Goal: Task Accomplishment & Management: Use online tool/utility

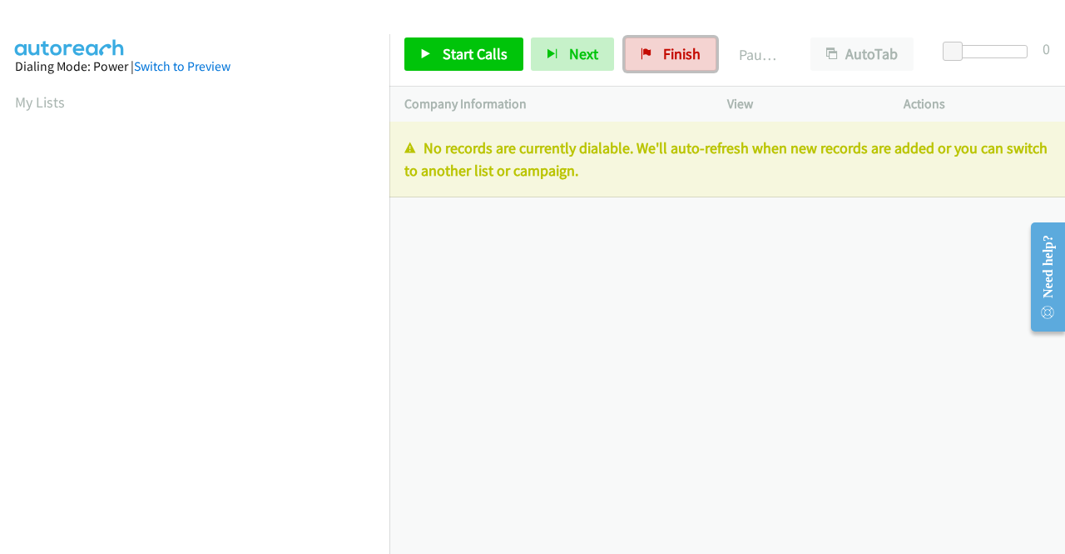
drag, startPoint x: 639, startPoint y: 61, endPoint x: 573, endPoint y: 86, distance: 71.1
click at [639, 61] on link "Finish" at bounding box center [671, 53] width 92 height 33
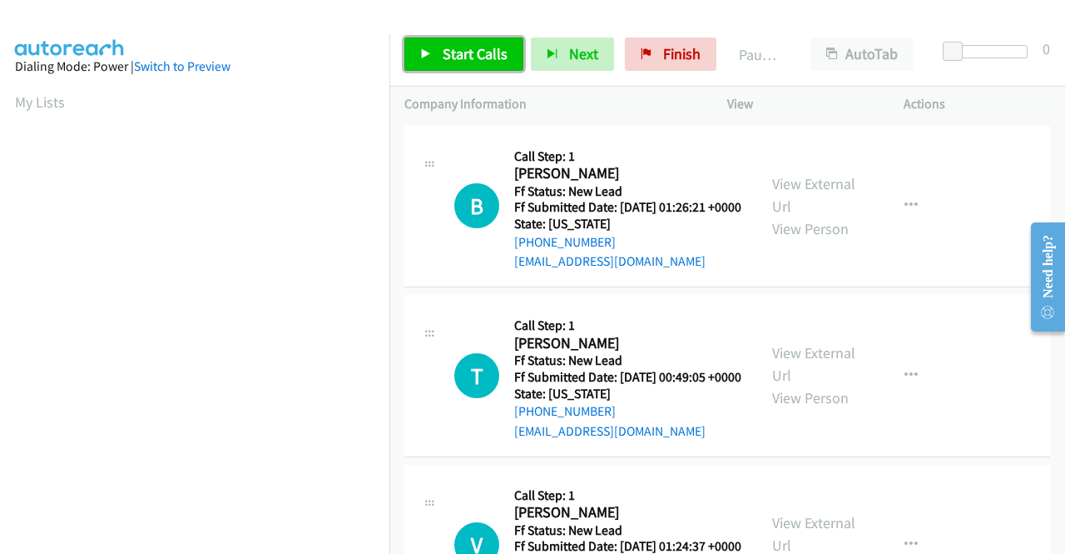
click at [479, 49] on span "Start Calls" at bounding box center [475, 53] width 65 height 19
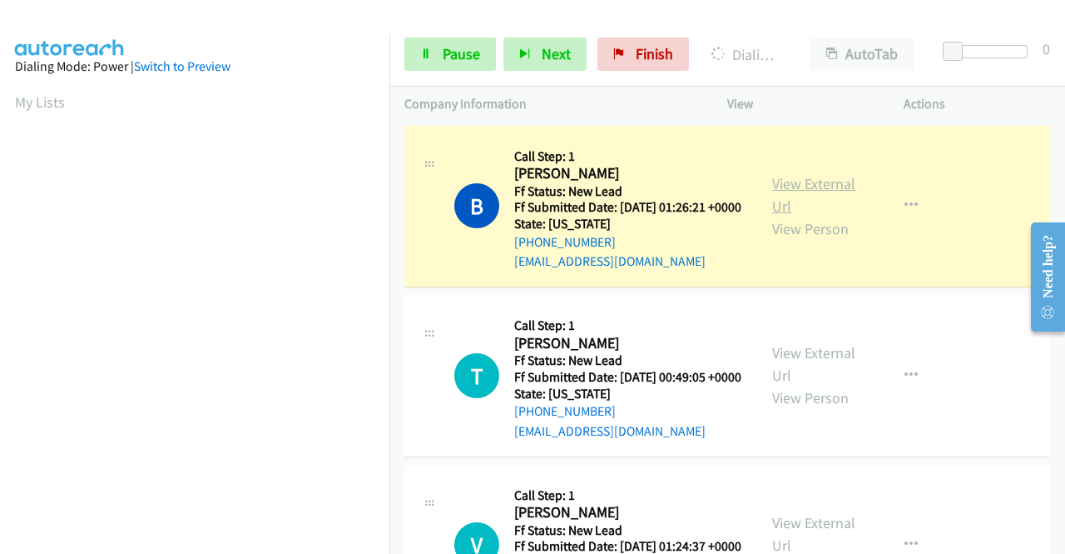
click at [787, 193] on link "View External Url" at bounding box center [813, 195] width 83 height 42
click at [0, 361] on aside "Dialing Mode: Power | Switch to Preview My Lists" at bounding box center [195, 126] width 390 height 921
click at [390, 204] on td "B Callback Scheduled Call Step: 1 Branden Jewell America/New_York Ff Status: Ne…" at bounding box center [728, 207] width 676 height 170
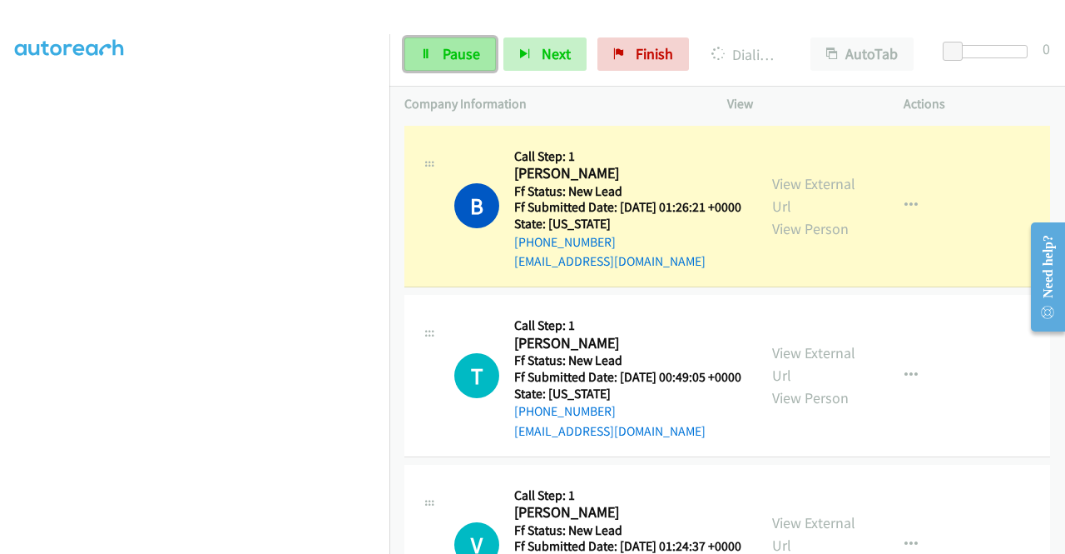
click at [469, 39] on link "Pause" at bounding box center [451, 53] width 92 height 33
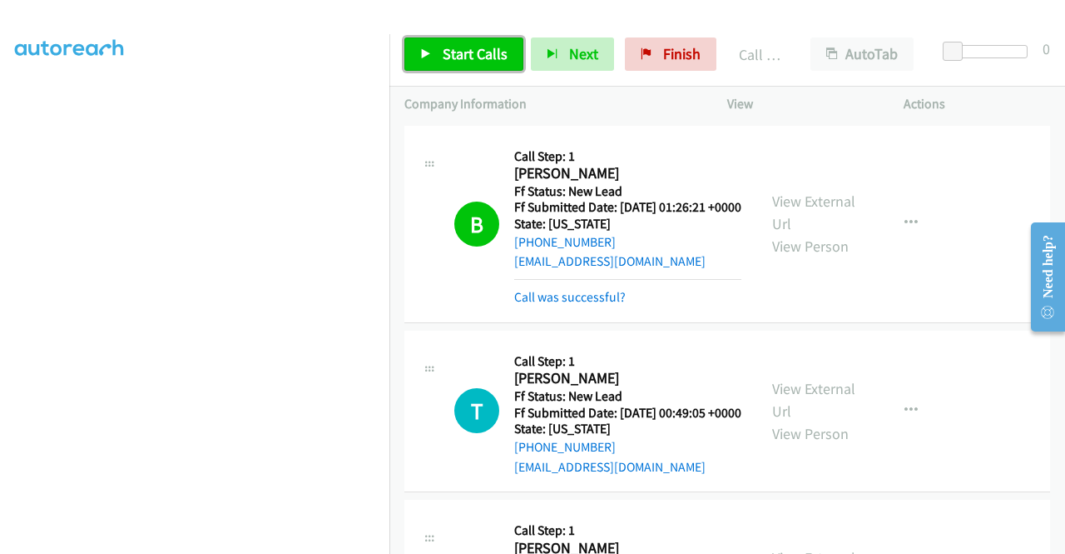
click at [443, 47] on span "Start Calls" at bounding box center [475, 53] width 65 height 19
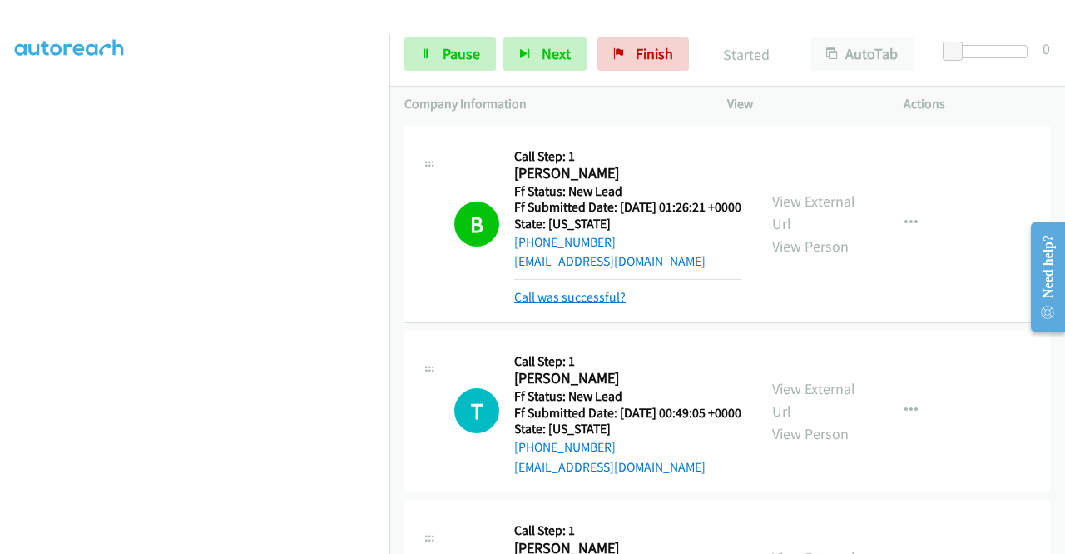
click at [571, 305] on link "Call was successful?" at bounding box center [570, 297] width 112 height 16
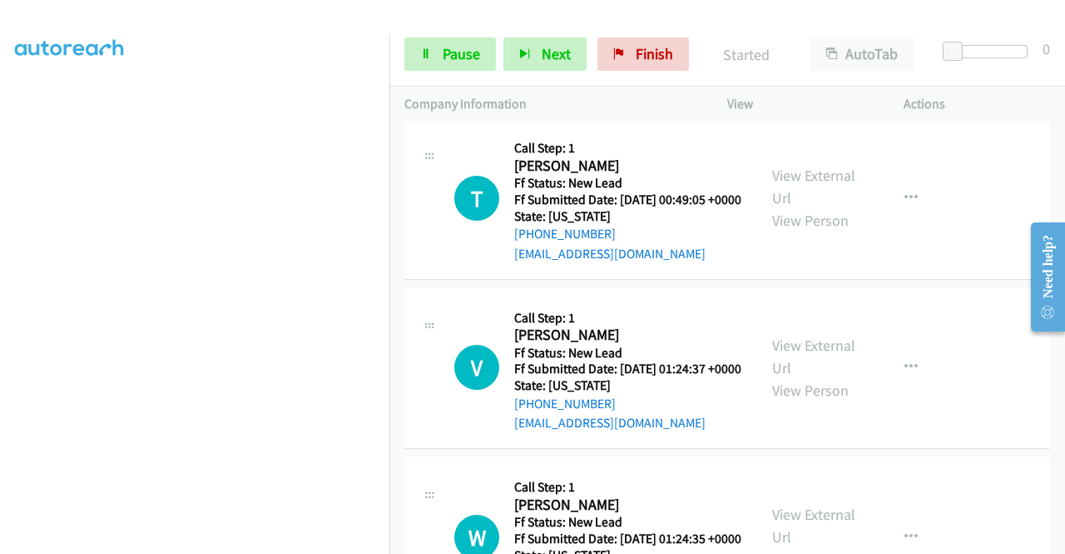
scroll to position [211, 0]
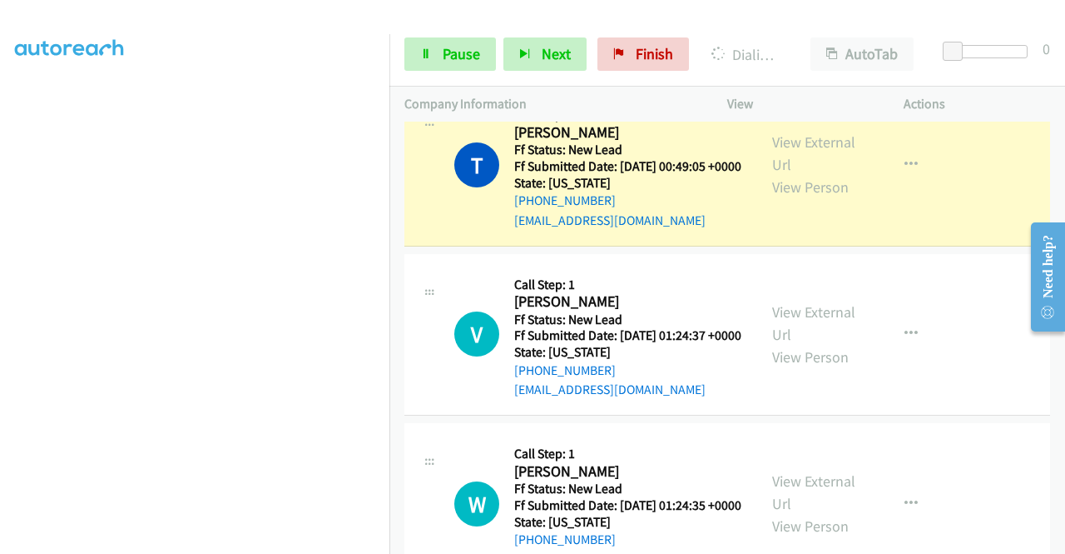
click at [826, 192] on div "View External Url View Person" at bounding box center [815, 164] width 87 height 67
click at [812, 174] on link "View External Url" at bounding box center [813, 153] width 83 height 42
click at [0, 365] on aside "Dialing Mode: Power | Switch to Preview My Lists" at bounding box center [195, 126] width 390 height 921
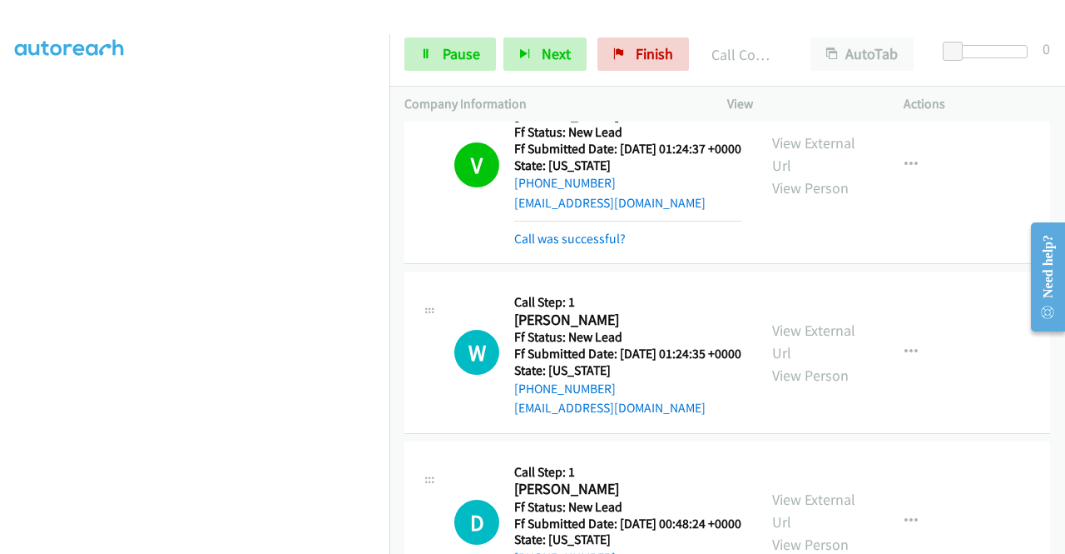
scroll to position [420, 0]
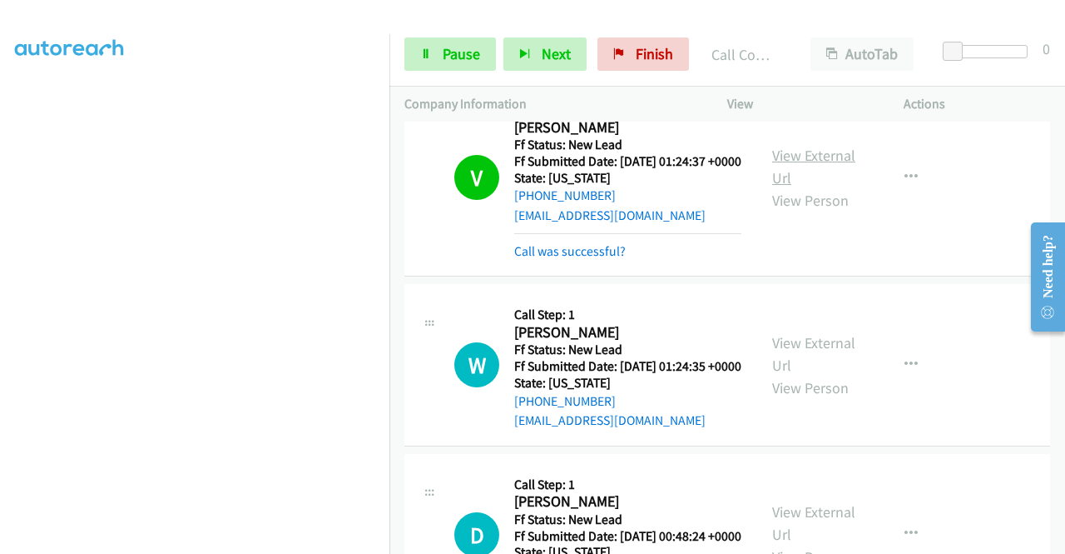
click at [797, 186] on link "View External Url" at bounding box center [813, 167] width 83 height 42
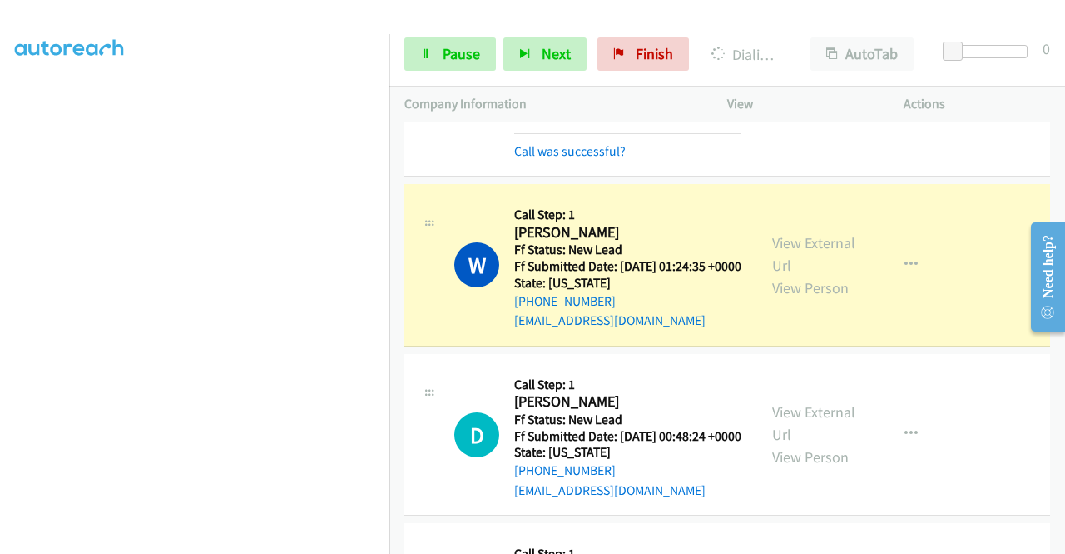
scroll to position [598, 0]
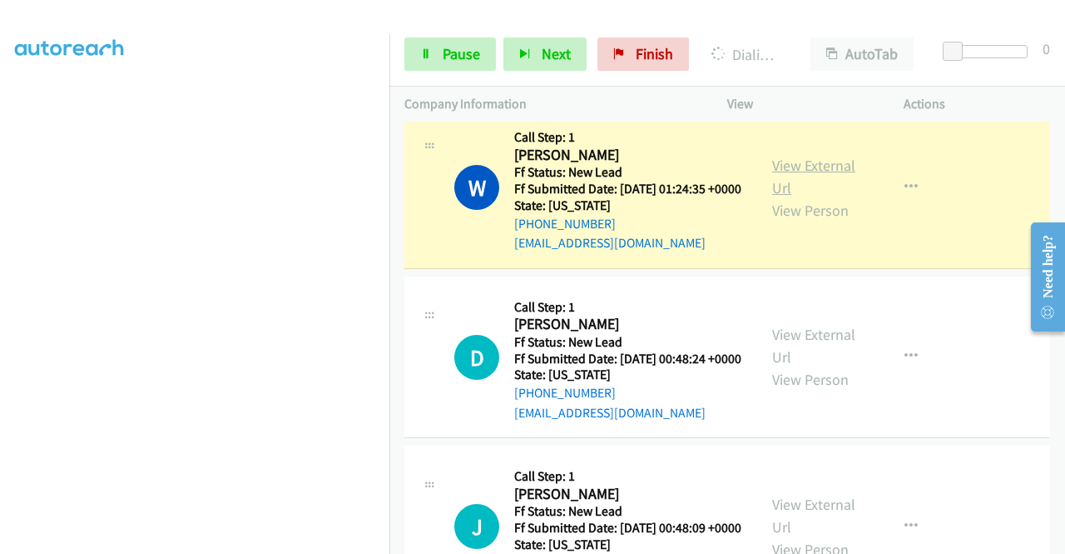
click at [812, 197] on link "View External Url" at bounding box center [813, 177] width 83 height 42
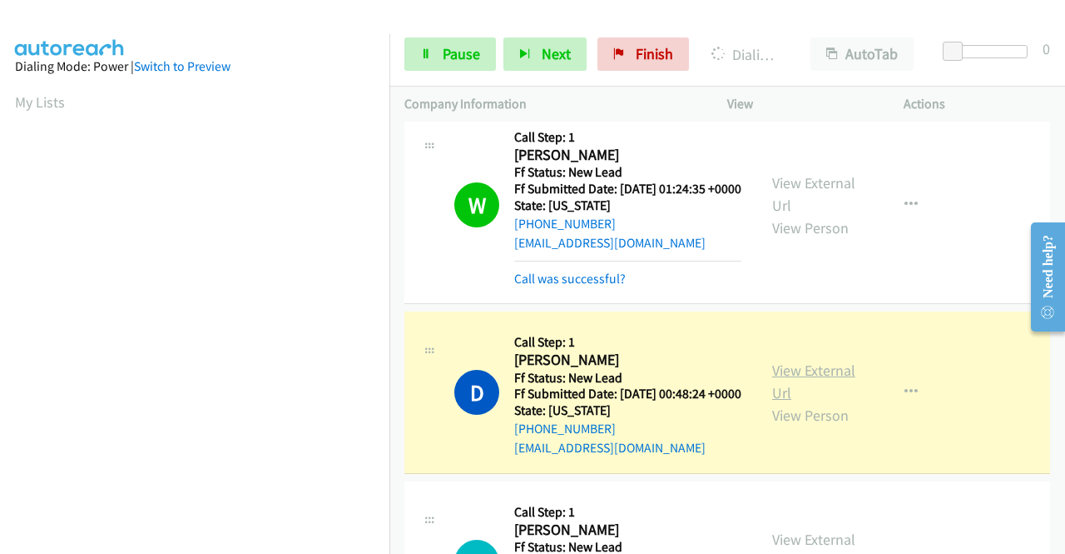
click at [782, 402] on link "View External Url" at bounding box center [813, 381] width 83 height 42
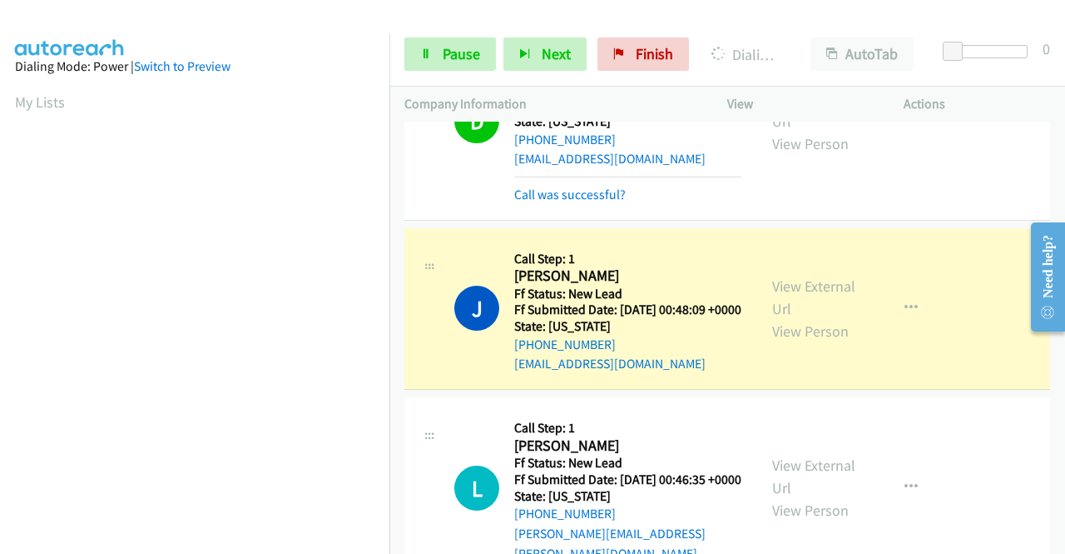
scroll to position [380, 0]
click at [778, 318] on link "View External Url" at bounding box center [813, 297] width 83 height 42
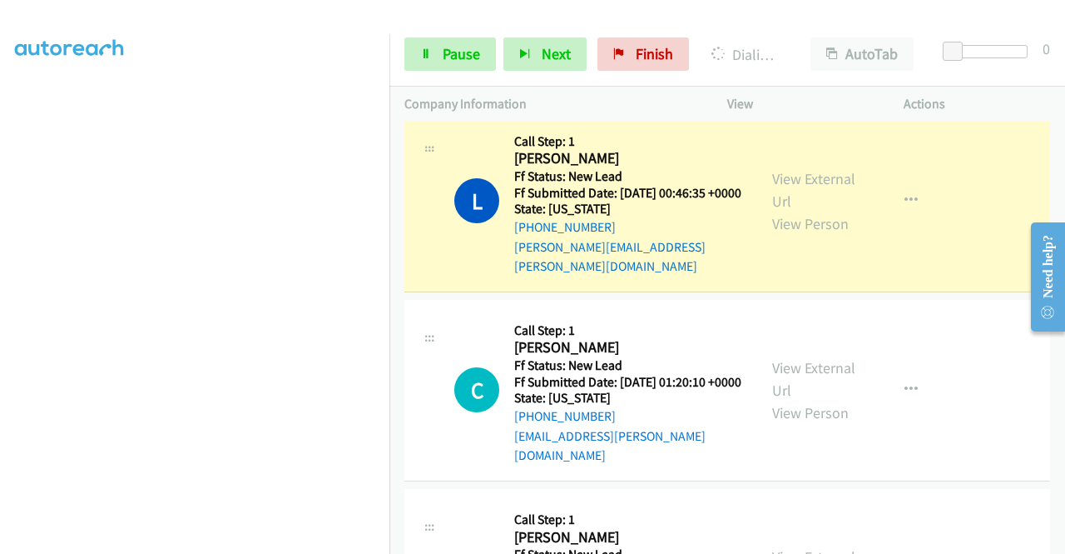
scroll to position [1319, 0]
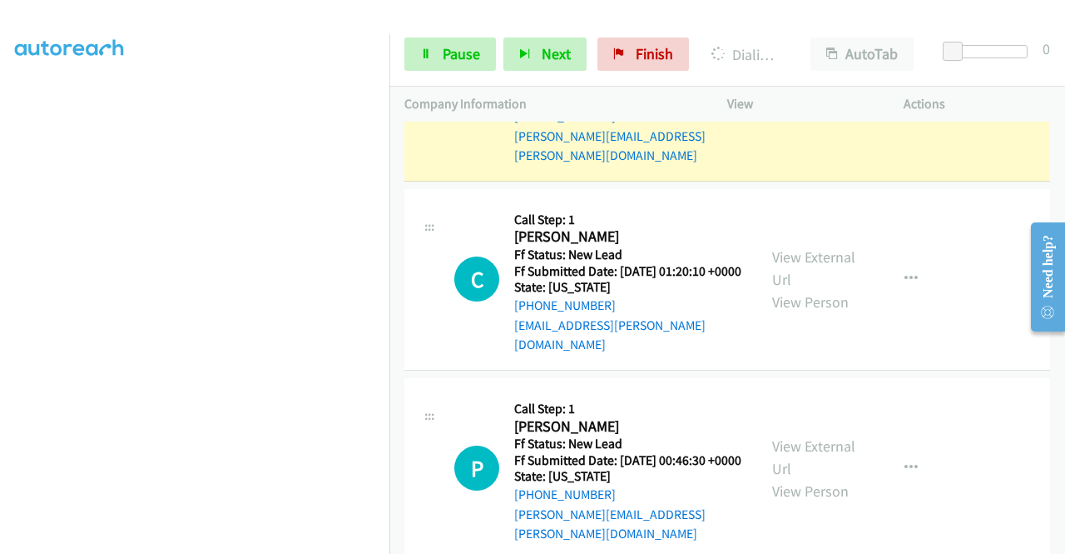
click at [814, 100] on link "View External Url" at bounding box center [813, 79] width 83 height 42
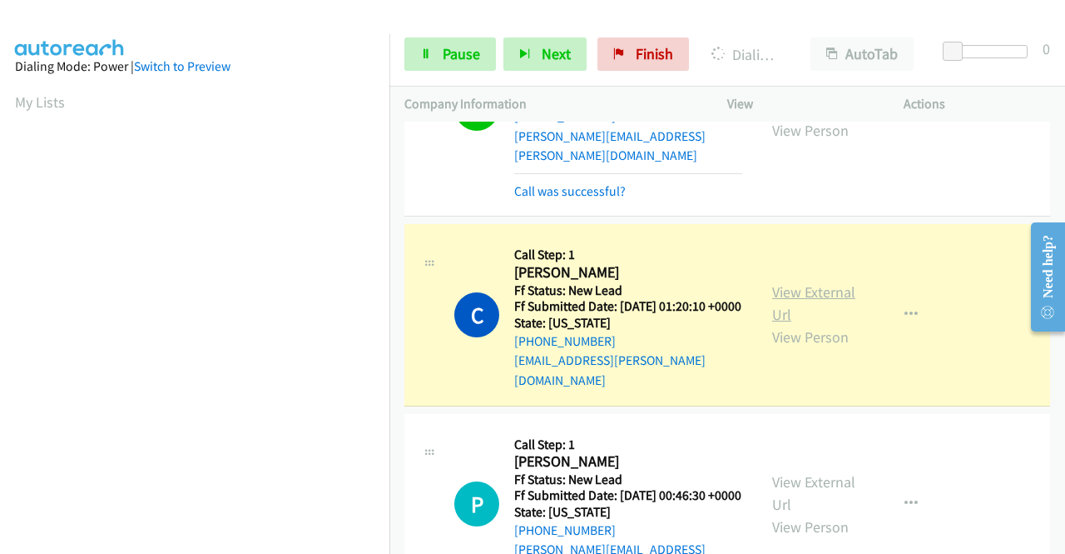
click at [798, 324] on link "View External Url" at bounding box center [813, 303] width 83 height 42
click at [779, 324] on link "View External Url" at bounding box center [813, 303] width 83 height 42
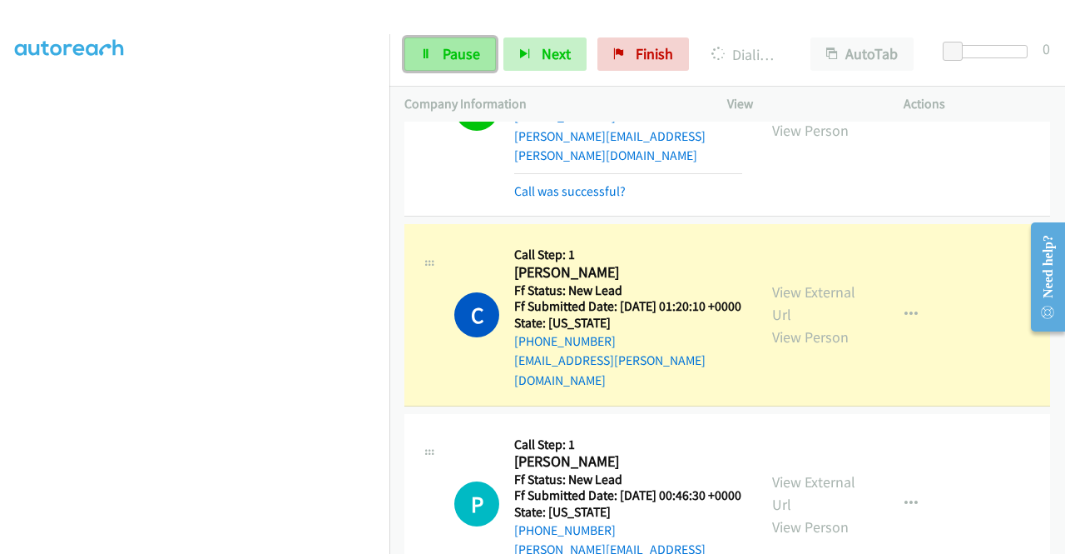
click at [463, 41] on link "Pause" at bounding box center [451, 53] width 92 height 33
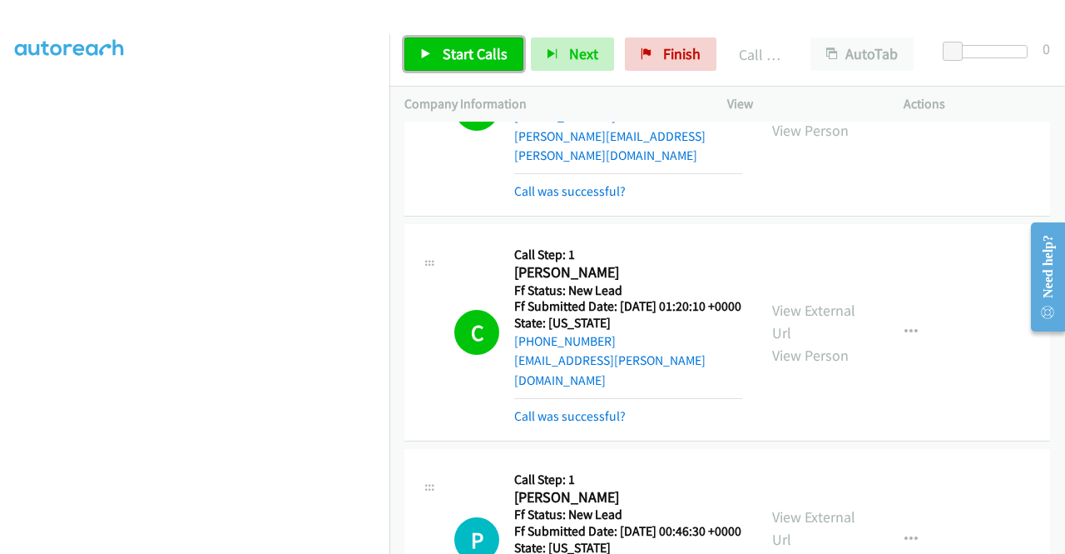
click at [475, 62] on span "Start Calls" at bounding box center [475, 53] width 65 height 19
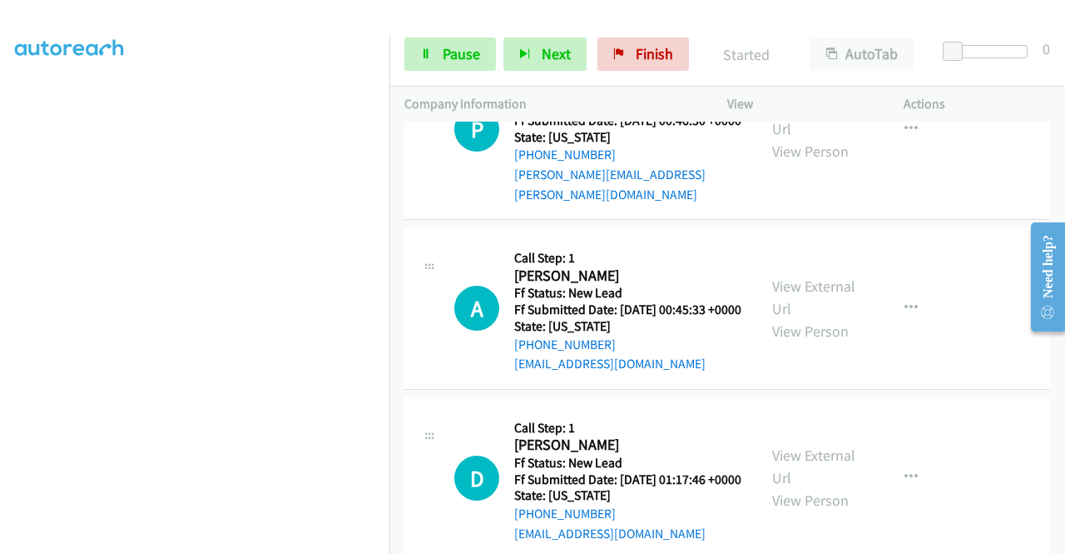
scroll to position [1741, 0]
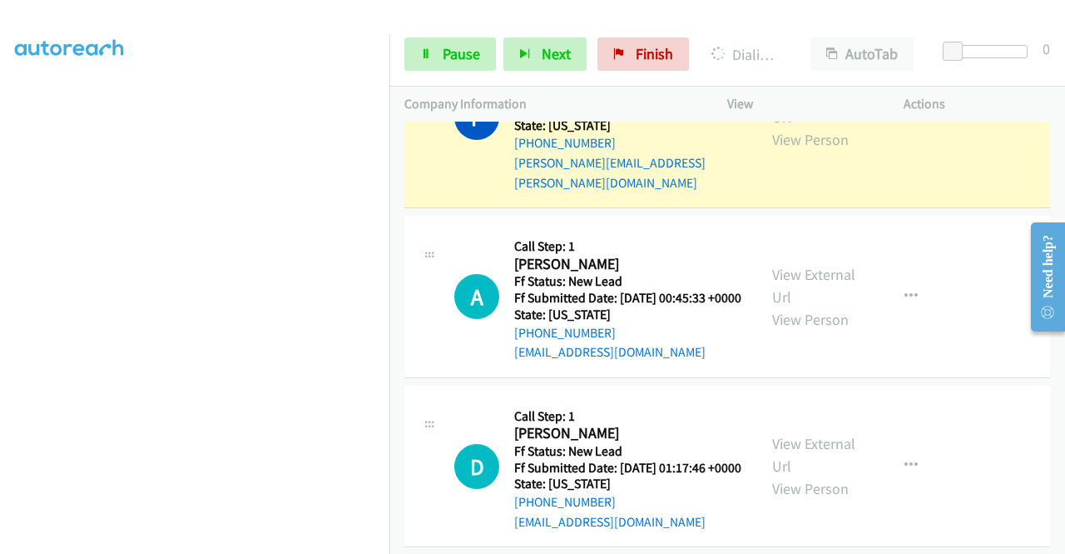
click at [797, 165] on div "View External Url View Person View External Url Email Schedule/Manage Callback …" at bounding box center [852, 117] width 191 height 151
click at [782, 127] on link "View External Url" at bounding box center [813, 106] width 83 height 42
click at [0, 346] on aside "Dialing Mode: Power | Switch to Preview My Lists" at bounding box center [195, 126] width 390 height 921
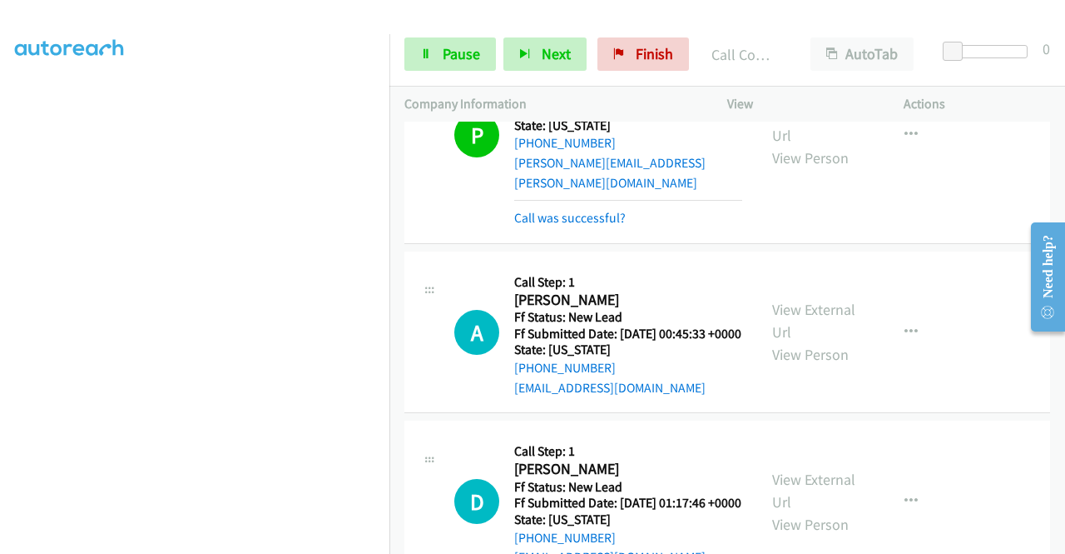
drag, startPoint x: 554, startPoint y: 300, endPoint x: 582, endPoint y: 293, distance: 28.5
click at [554, 226] on link "Call was successful?" at bounding box center [570, 218] width 112 height 16
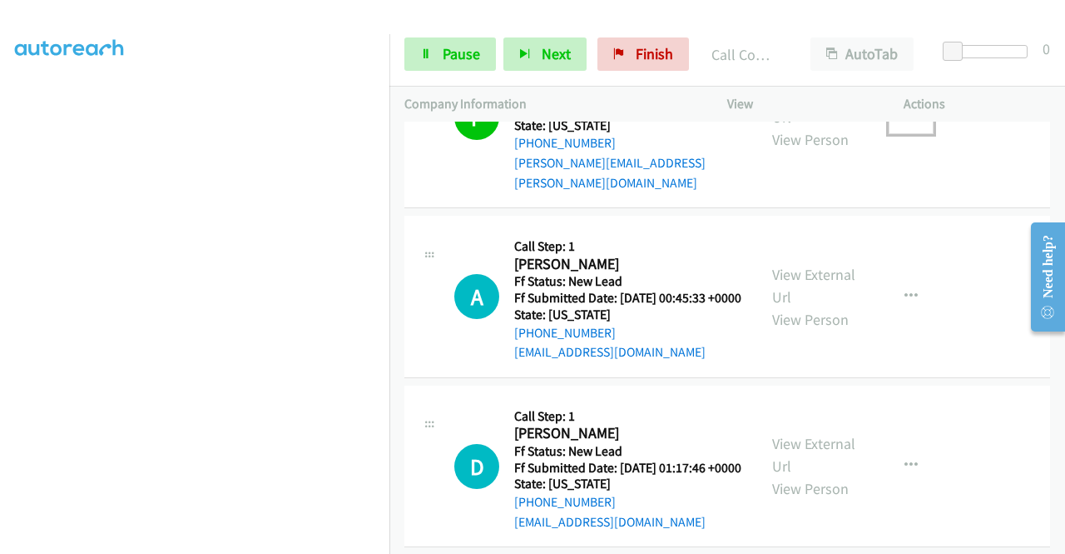
click at [905, 124] on icon "button" at bounding box center [911, 117] width 13 height 13
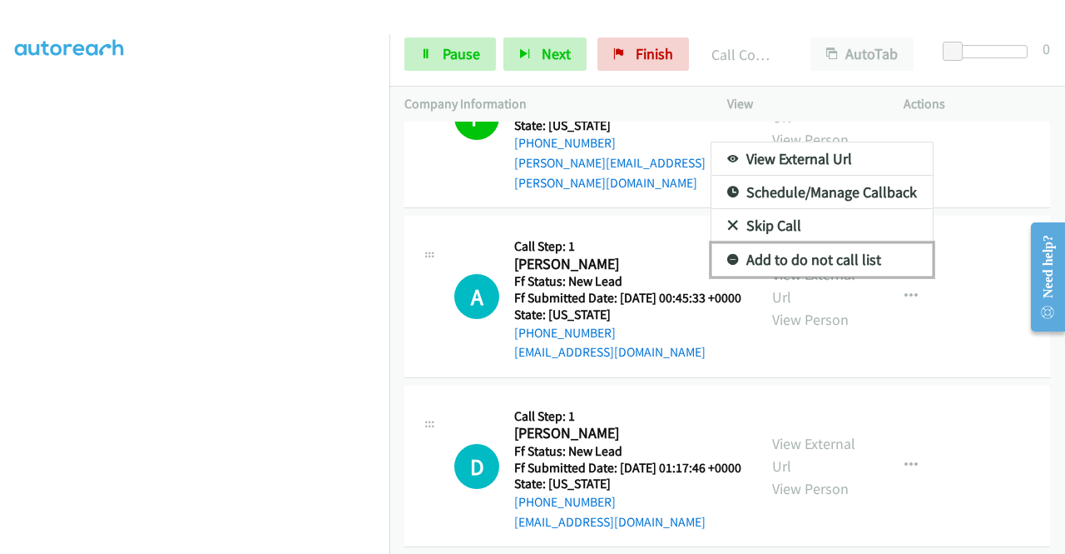
click at [840, 276] on link "Add to do not call list" at bounding box center [822, 259] width 221 height 33
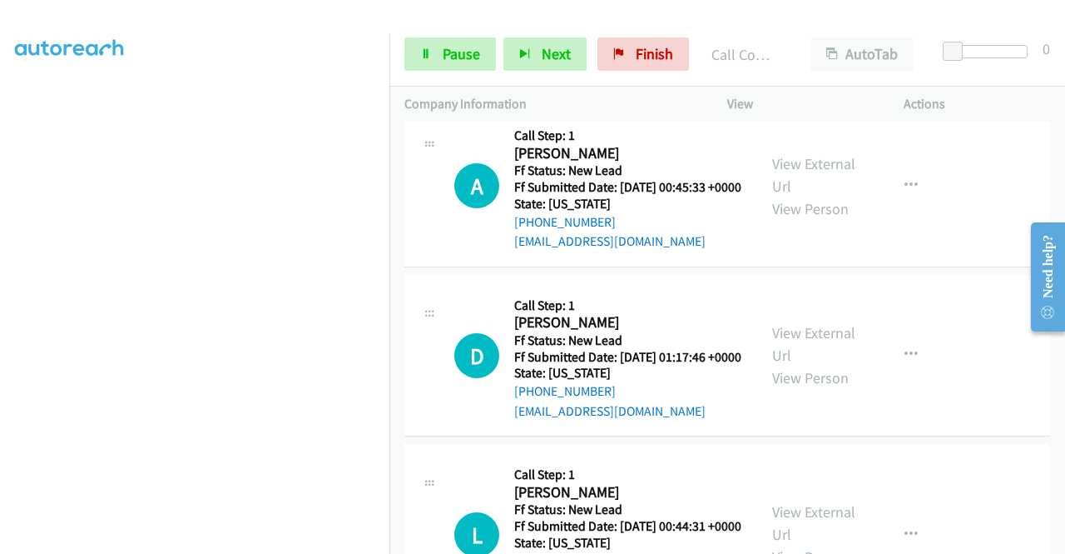
scroll to position [1908, 0]
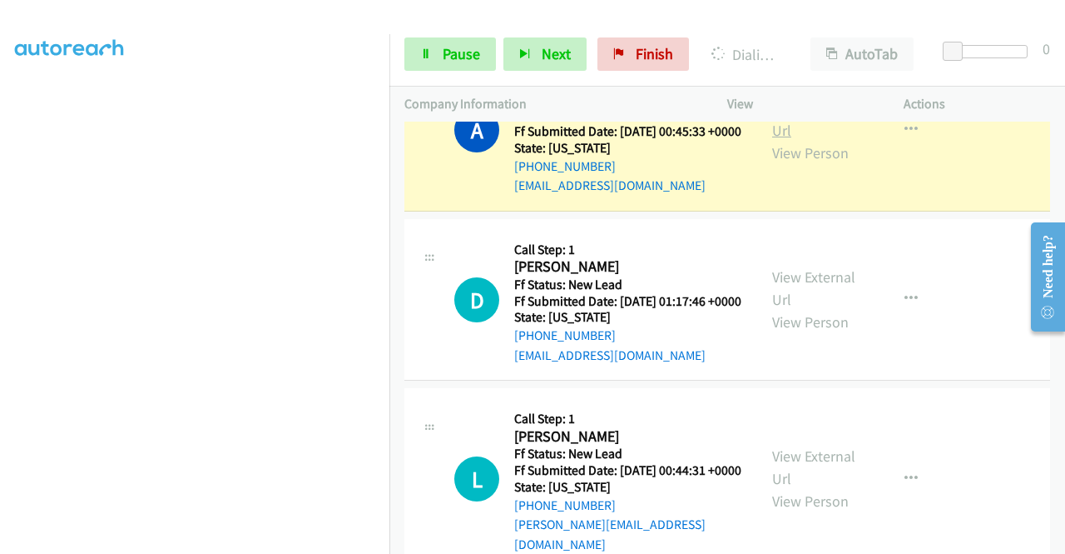
click at [802, 140] on link "View External Url" at bounding box center [813, 119] width 83 height 42
click at [0, 324] on aside "Dialing Mode: Power | Switch to Preview My Lists" at bounding box center [195, 126] width 390 height 921
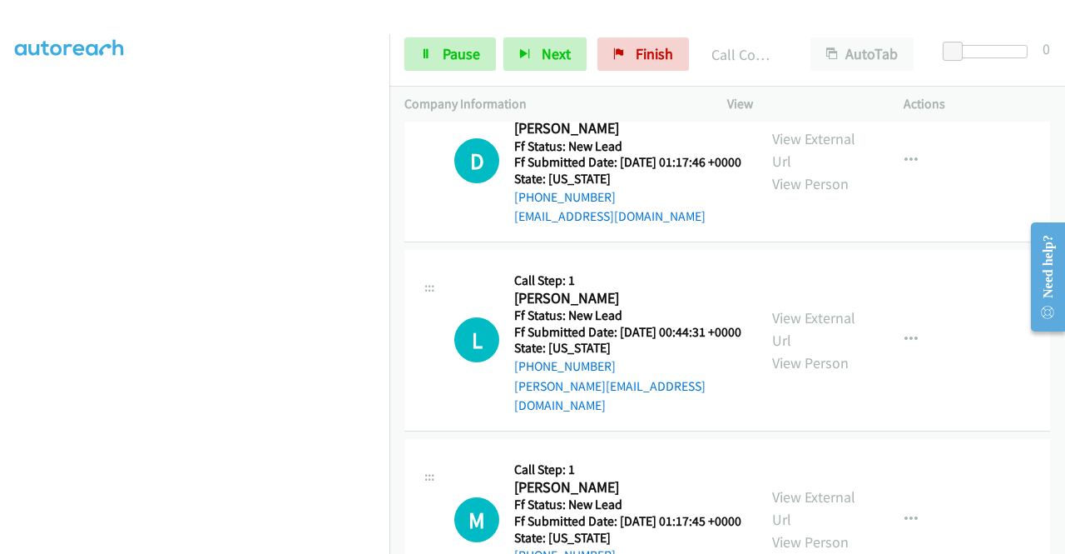
scroll to position [2096, 0]
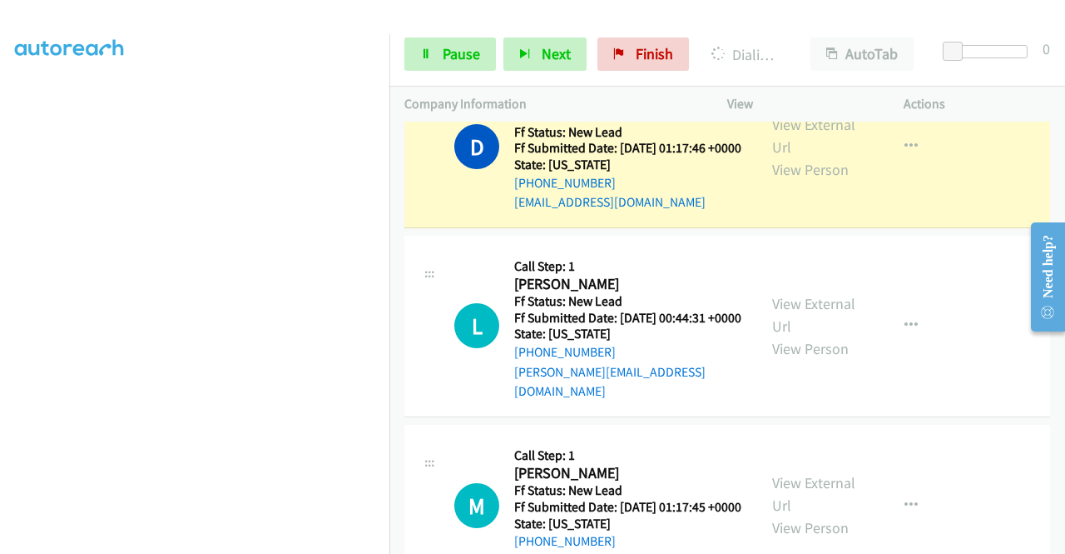
click at [780, 181] on div "View External Url View Person" at bounding box center [815, 146] width 87 height 67
click at [782, 156] on link "View External Url" at bounding box center [813, 136] width 83 height 42
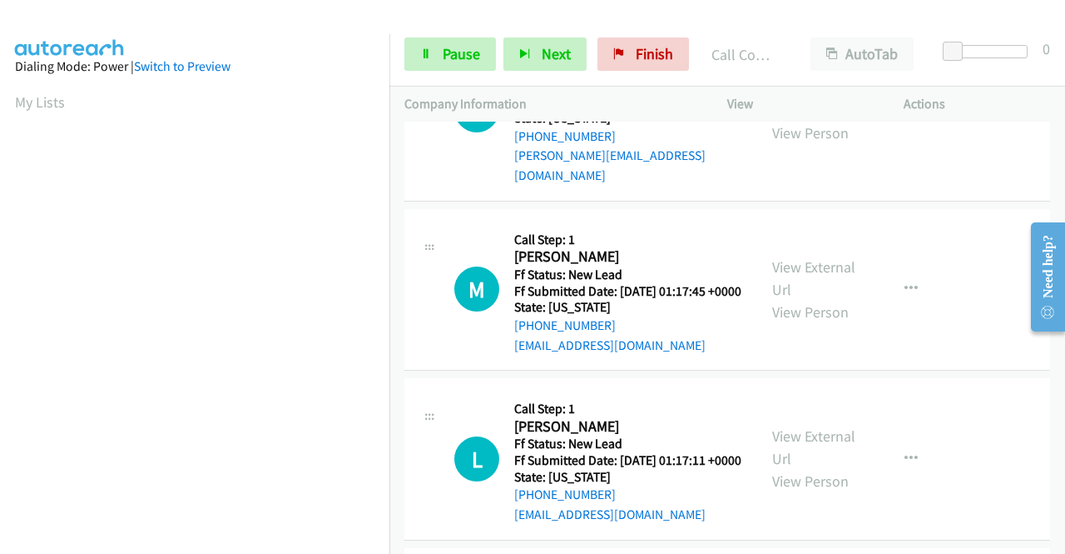
scroll to position [2367, 0]
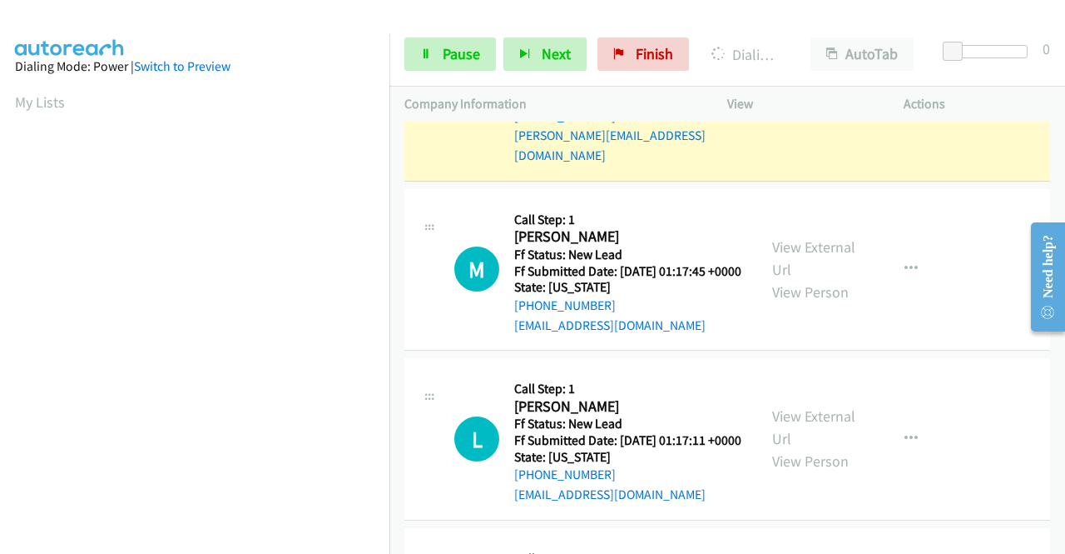
click at [814, 100] on link "View External Url" at bounding box center [813, 79] width 83 height 42
click at [468, 51] on span "Pause" at bounding box center [461, 53] width 37 height 19
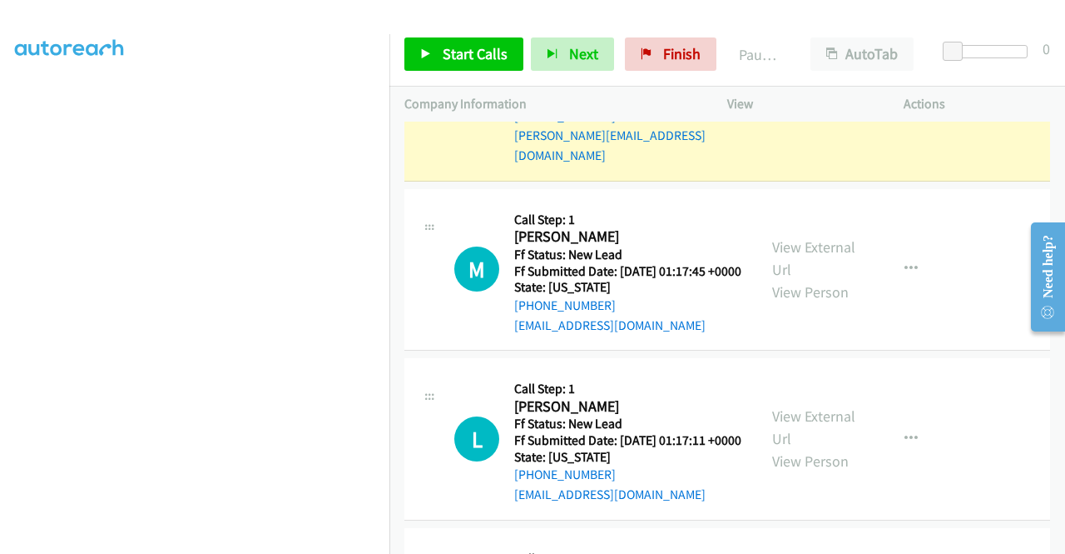
scroll to position [351, 0]
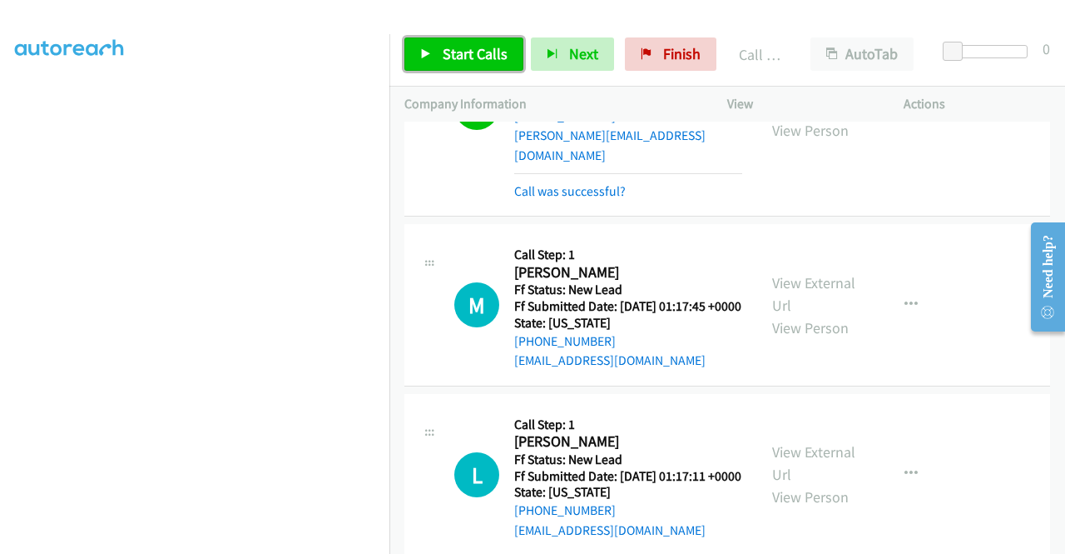
click at [428, 57] on icon at bounding box center [426, 55] width 12 height 12
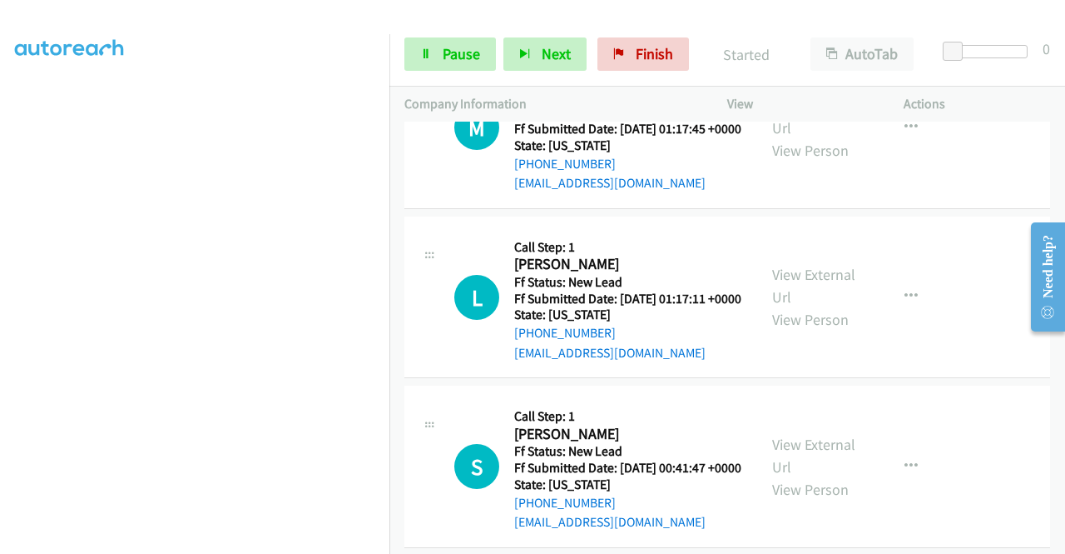
scroll to position [2545, 0]
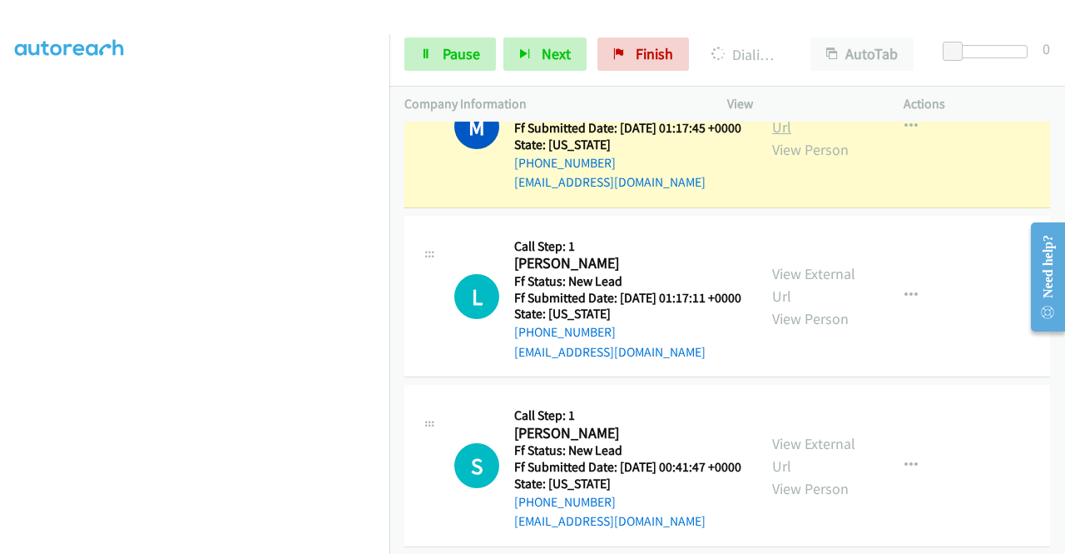
click at [804, 137] on link "View External Url" at bounding box center [813, 116] width 83 height 42
click at [0, 370] on aside "Dialing Mode: Power | Switch to Preview My Lists" at bounding box center [195, 143] width 390 height 921
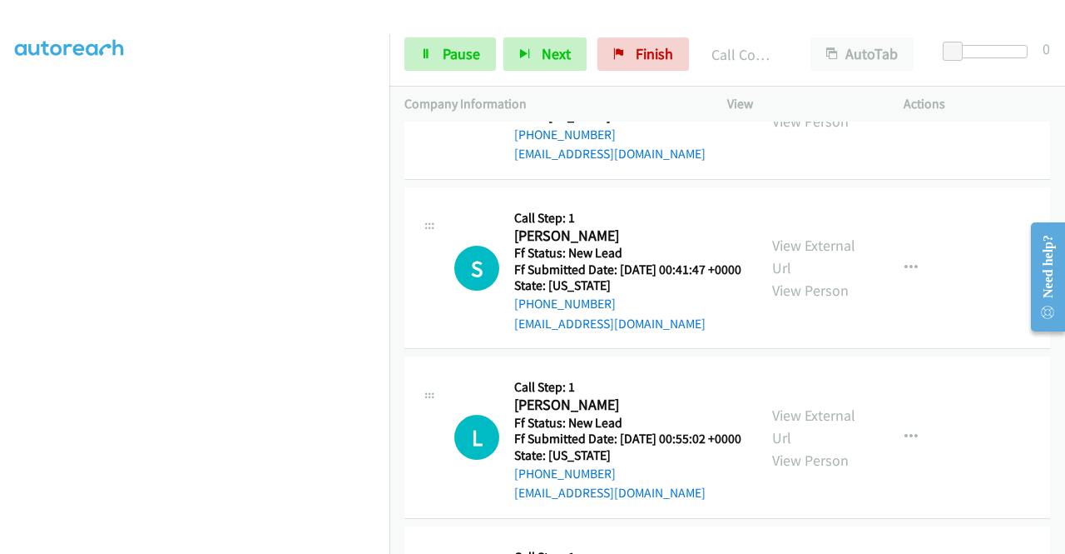
scroll to position [2812, 0]
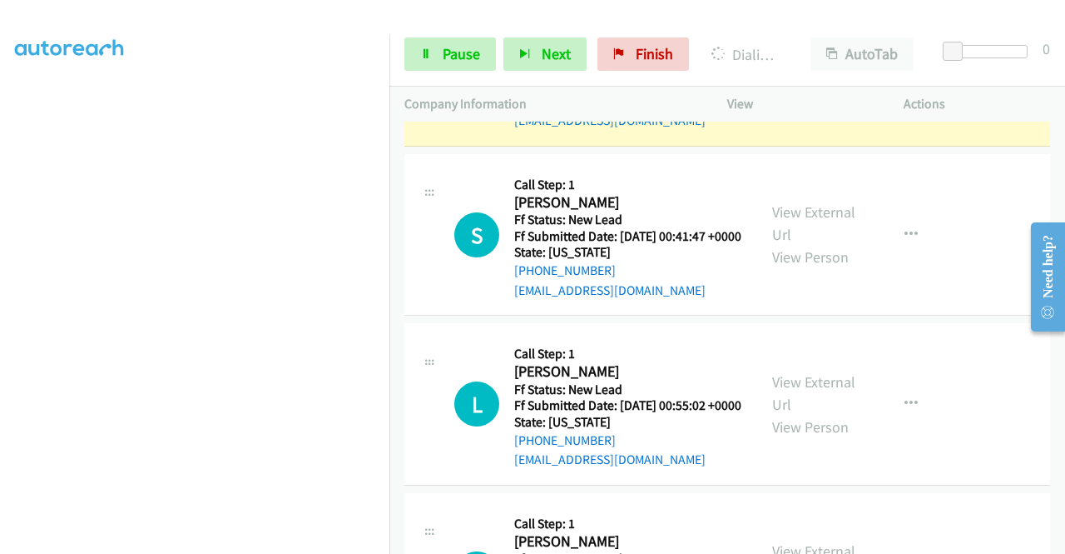
click at [817, 75] on link "View External Url" at bounding box center [813, 54] width 83 height 42
click at [470, 57] on span "Pause" at bounding box center [461, 53] width 37 height 19
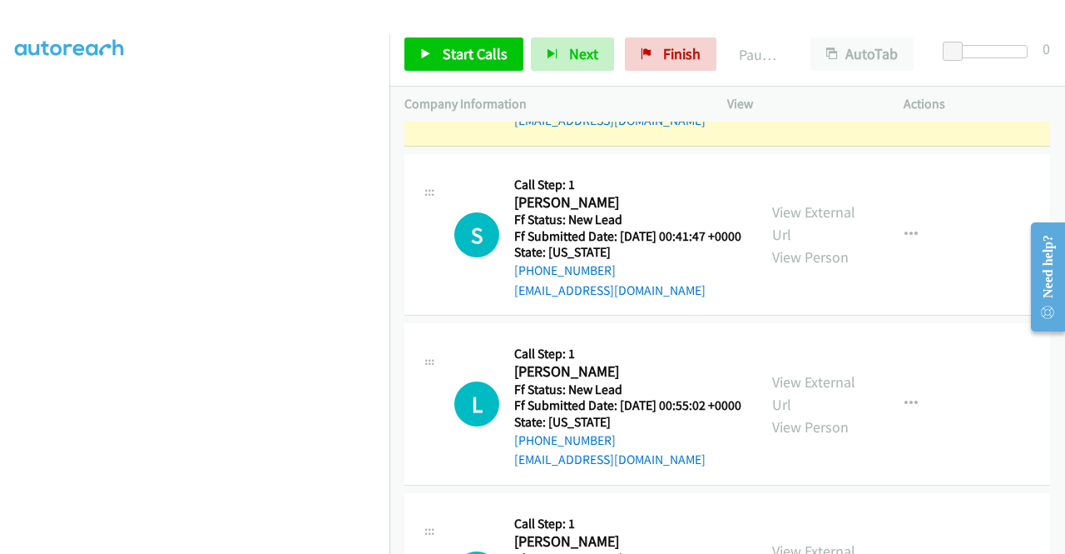
scroll to position [0, 0]
drag, startPoint x: 370, startPoint y: 77, endPoint x: 313, endPoint y: 61, distance: 59.8
click at [313, 61] on div "Dialing Mode: Power | Switch to Preview" at bounding box center [195, 67] width 360 height 20
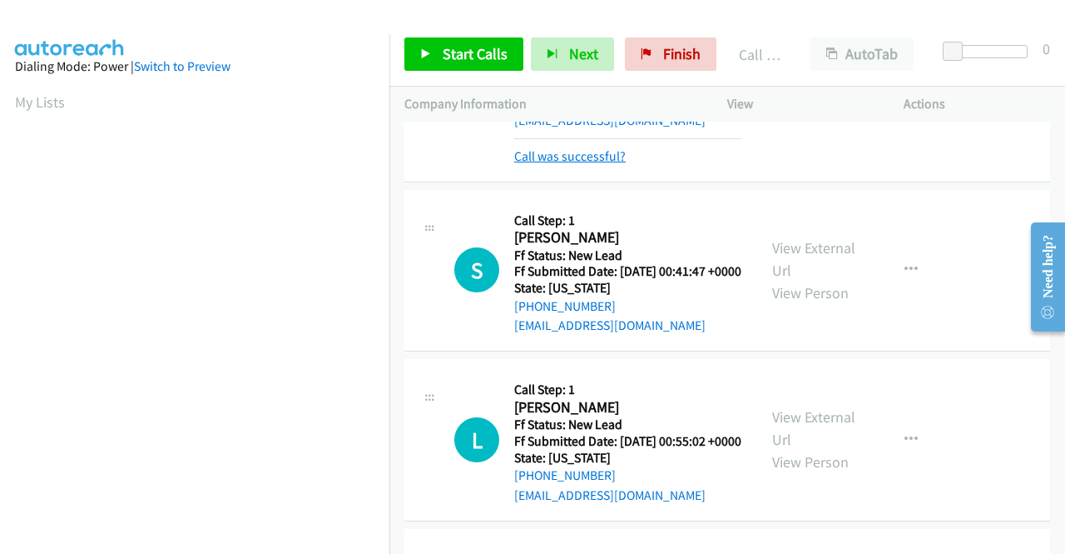
click at [601, 164] on link "Call was successful?" at bounding box center [570, 156] width 112 height 16
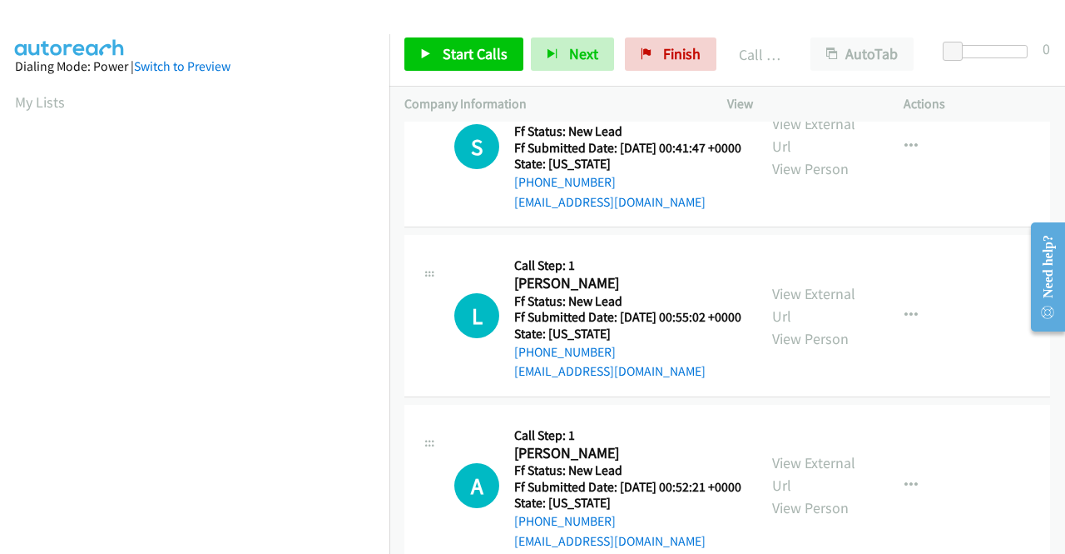
scroll to position [2933, 0]
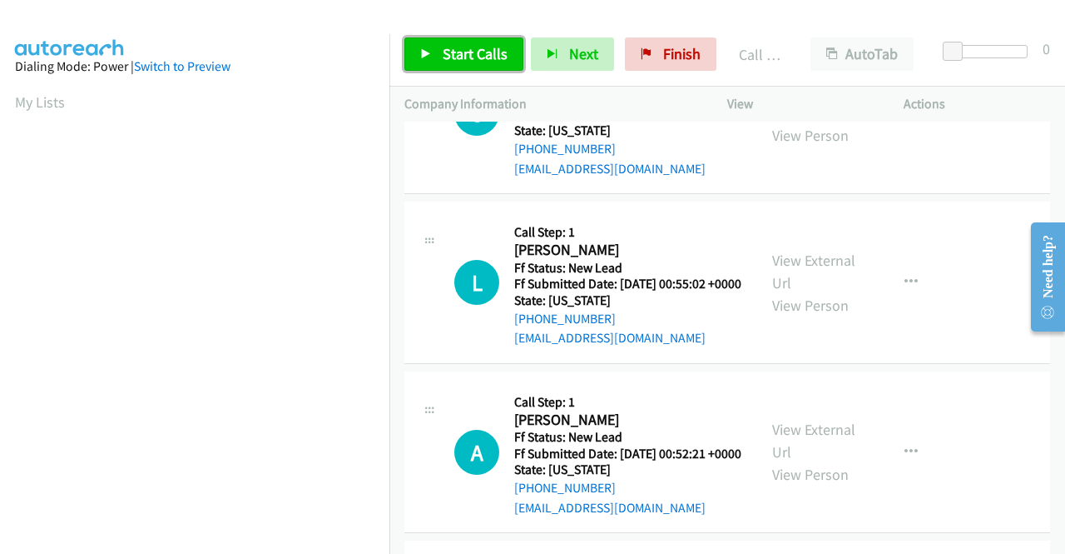
click at [501, 42] on link "Start Calls" at bounding box center [464, 53] width 119 height 33
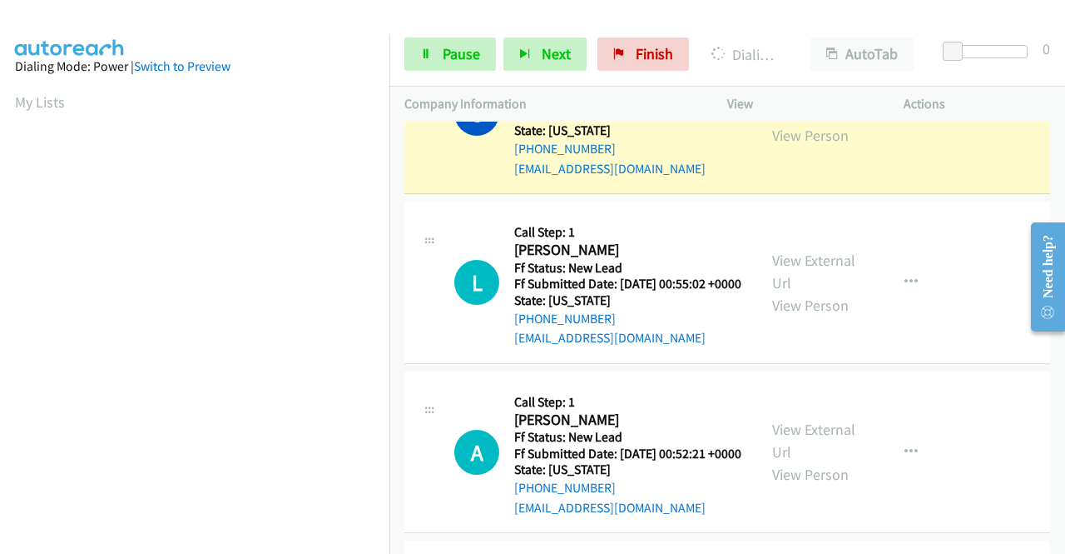
click at [813, 122] on link "View External Url" at bounding box center [813, 102] width 83 height 42
drag, startPoint x: 0, startPoint y: 239, endPoint x: 28, endPoint y: 239, distance: 28.3
click at [0, 239] on aside "Dialing Mode: Power | Switch to Preview My Lists" at bounding box center [195, 494] width 390 height 921
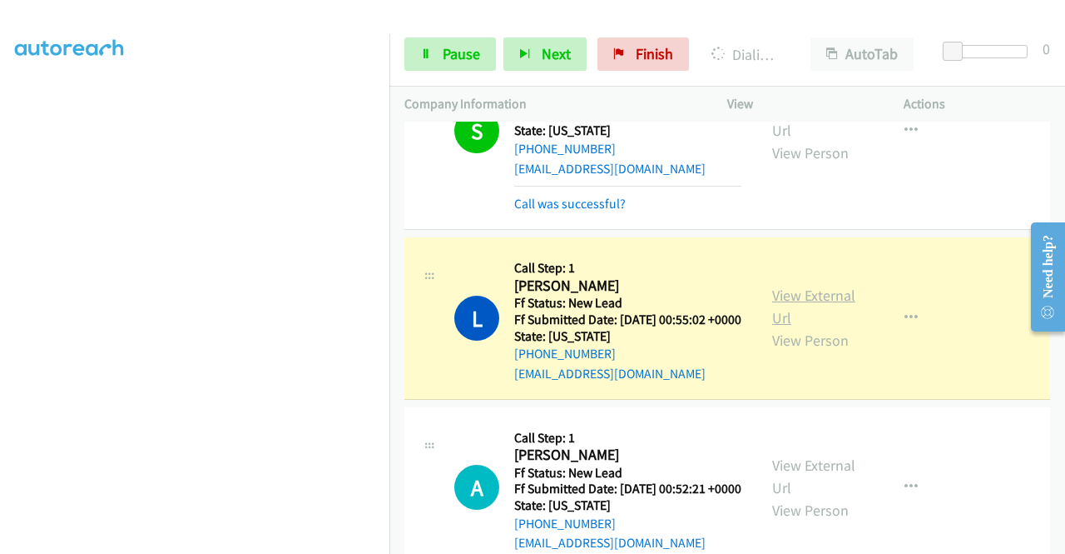
click at [812, 327] on link "View External Url" at bounding box center [813, 306] width 83 height 42
click at [448, 23] on div "Start Calls Pause Next Finish Dialing Lanny Varner AutoTab AutoTab 0" at bounding box center [728, 54] width 676 height 64
click at [434, 42] on link "Pause" at bounding box center [451, 53] width 92 height 33
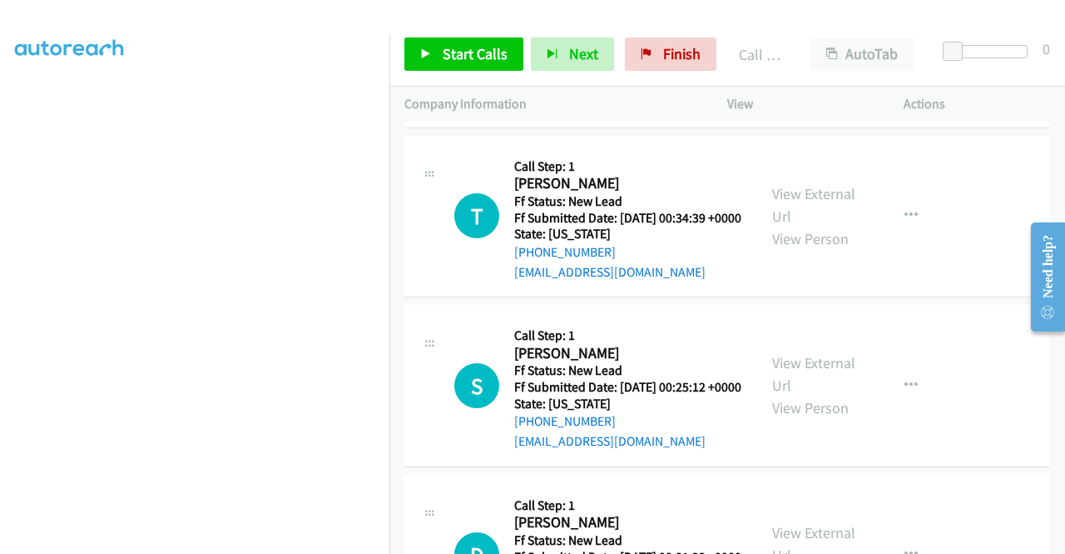
scroll to position [3416, 0]
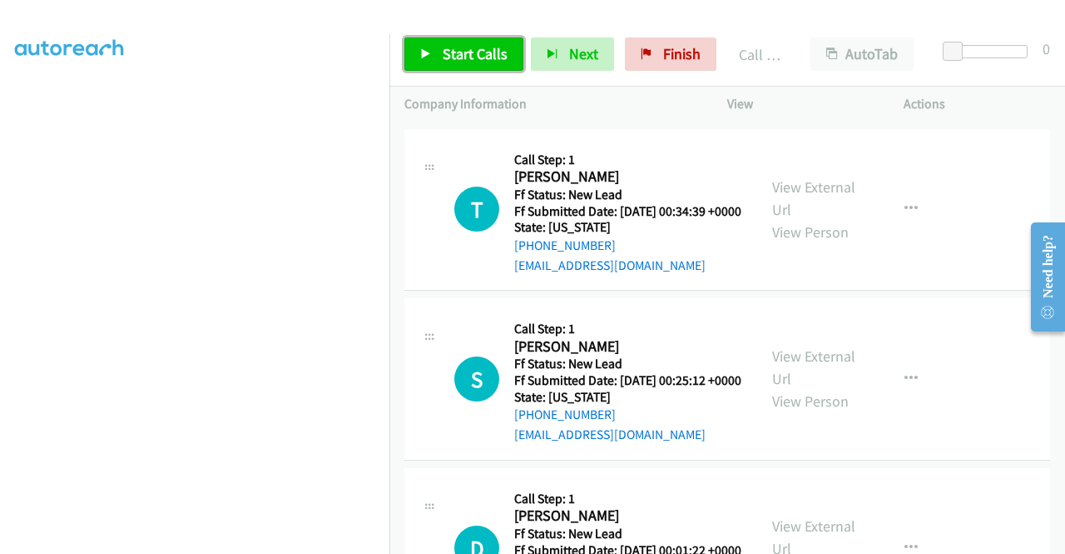
click at [434, 50] on link "Start Calls" at bounding box center [464, 53] width 119 height 33
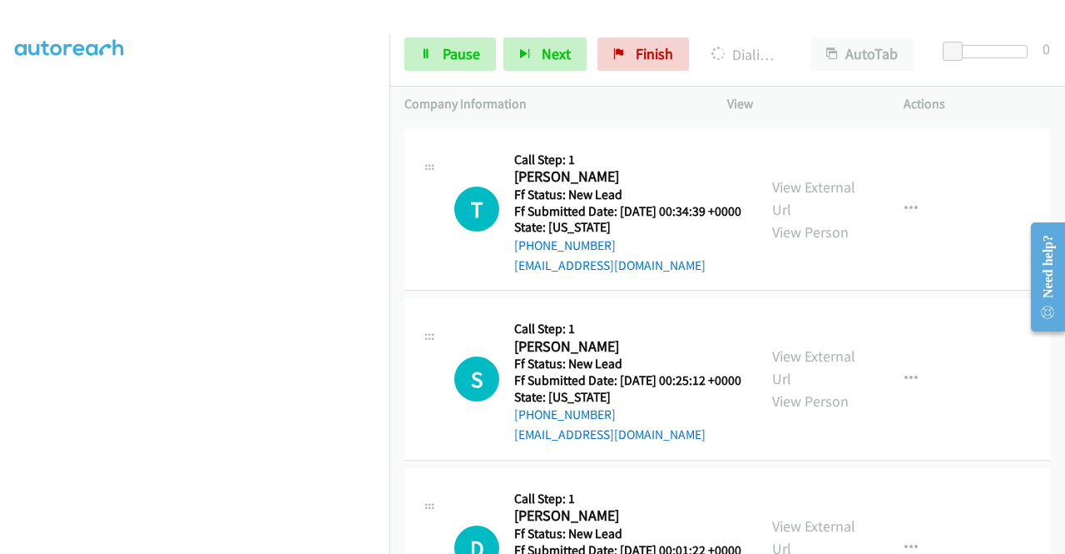
drag, startPoint x: 787, startPoint y: 187, endPoint x: 777, endPoint y: 196, distance: 13.0
click at [777, 106] on div "View External Url View Person View External Url Email Schedule/Manage Callback …" at bounding box center [852, 40] width 191 height 132
click at [777, 49] on link "View External Url" at bounding box center [813, 28] width 83 height 42
click at [0, 414] on aside "Dialing Mode: Power | Switch to Preview My Lists" at bounding box center [195, 126] width 390 height 921
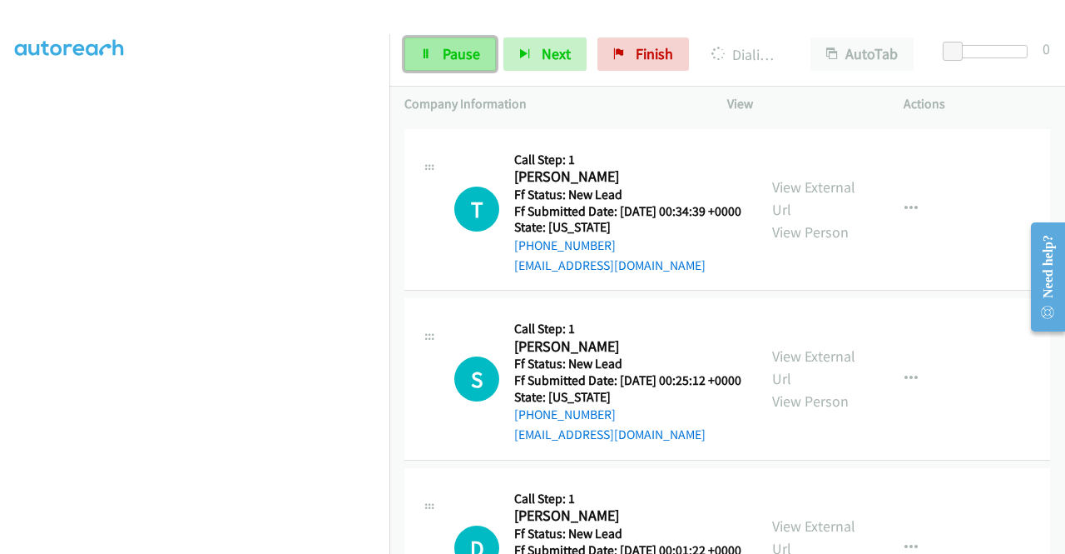
click at [435, 59] on link "Pause" at bounding box center [451, 53] width 92 height 33
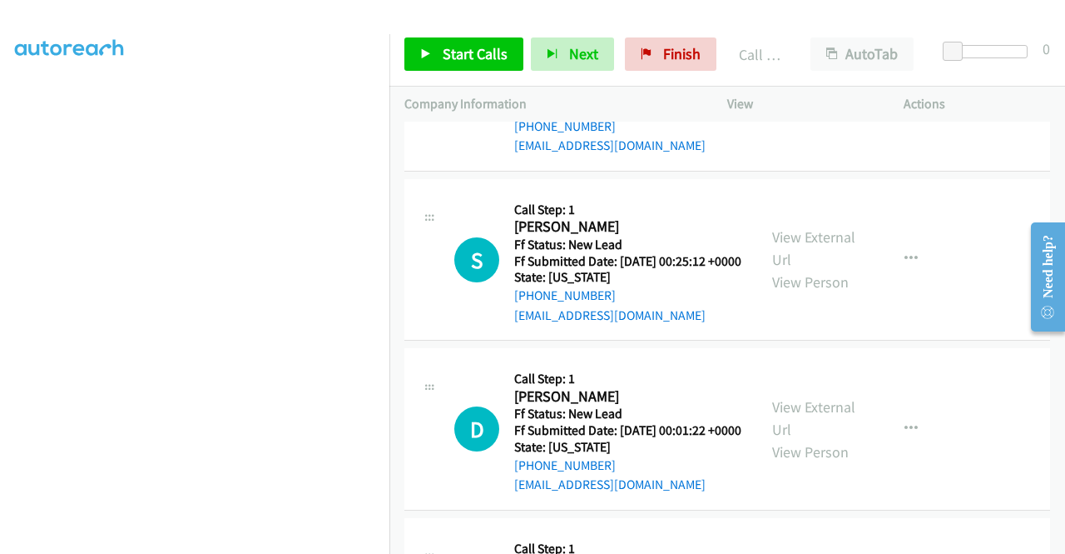
scroll to position [3580, 0]
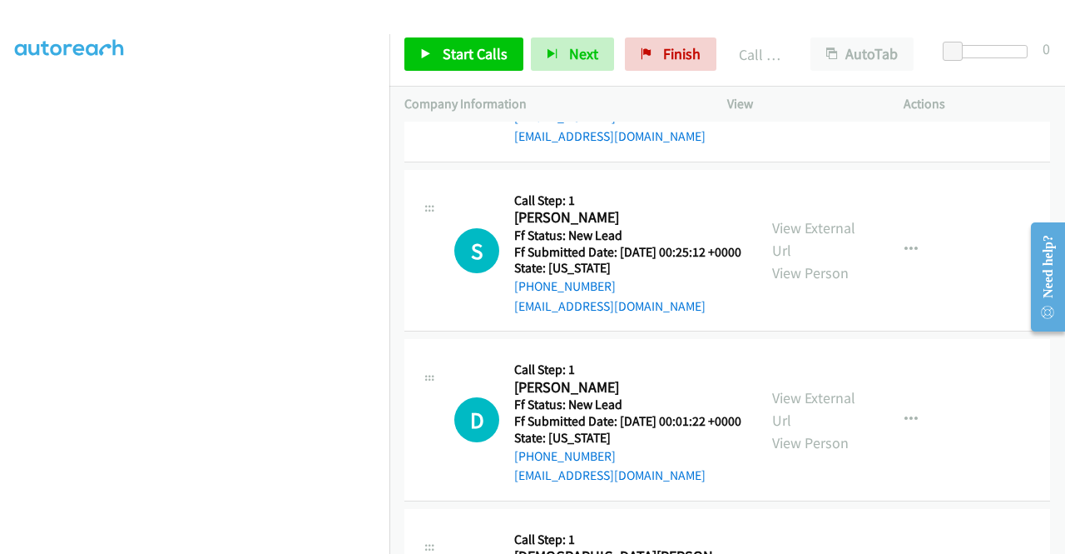
click at [449, 31] on div "Start Calls Pause Next Finish Call Completed AutoTab AutoTab 0" at bounding box center [728, 54] width 676 height 64
click at [436, 47] on link "Start Calls" at bounding box center [464, 53] width 119 height 33
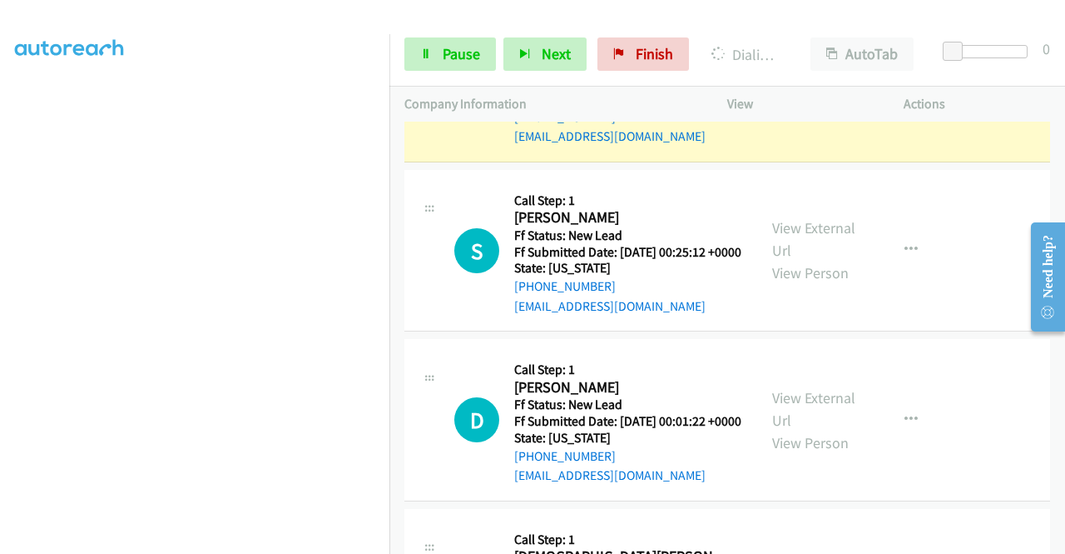
click at [778, 91] on link "View External Url" at bounding box center [813, 70] width 83 height 42
drag, startPoint x: 0, startPoint y: 278, endPoint x: 43, endPoint y: 289, distance: 44.6
click at [0, 278] on aside "Dialing Mode: Power | Switch to Preview My Lists" at bounding box center [195, 126] width 390 height 921
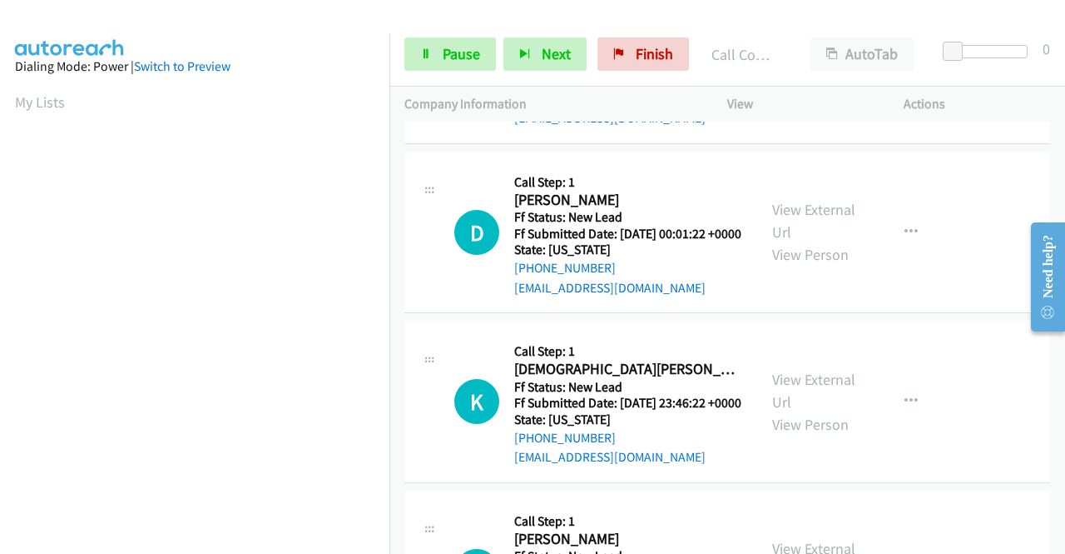
scroll to position [3812, 0]
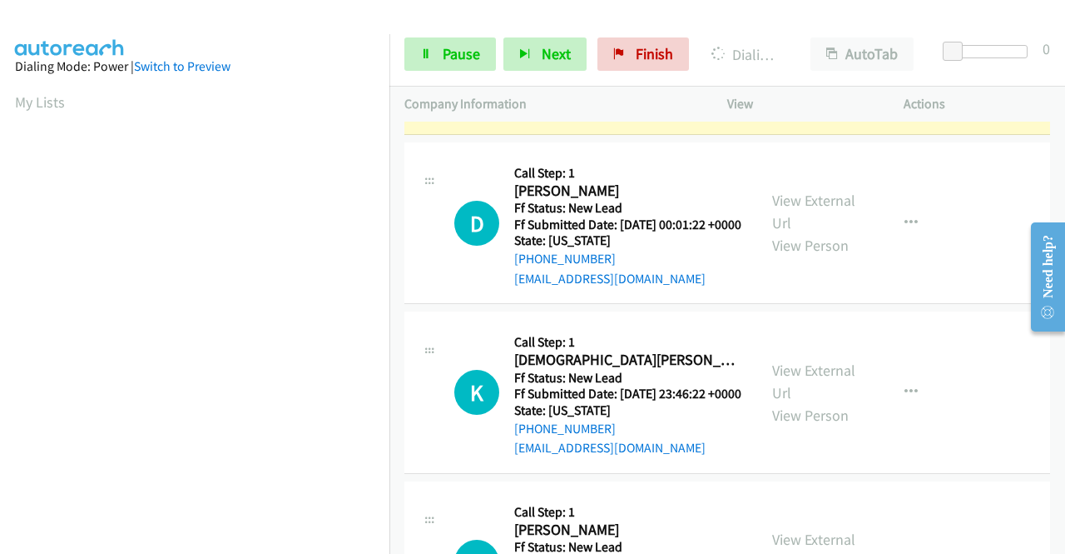
click at [811, 63] on link "View External Url" at bounding box center [813, 43] width 83 height 42
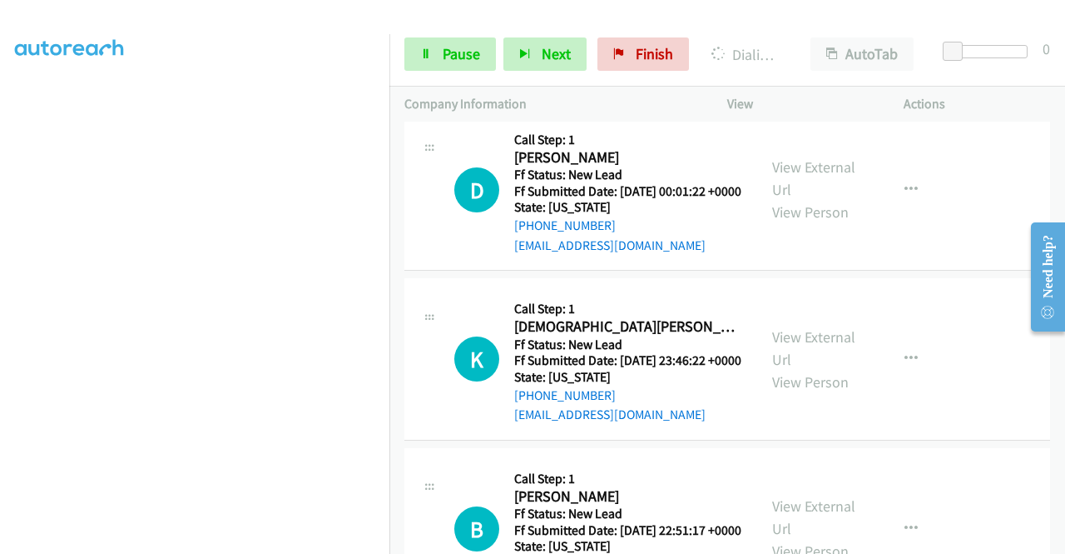
scroll to position [3879, 0]
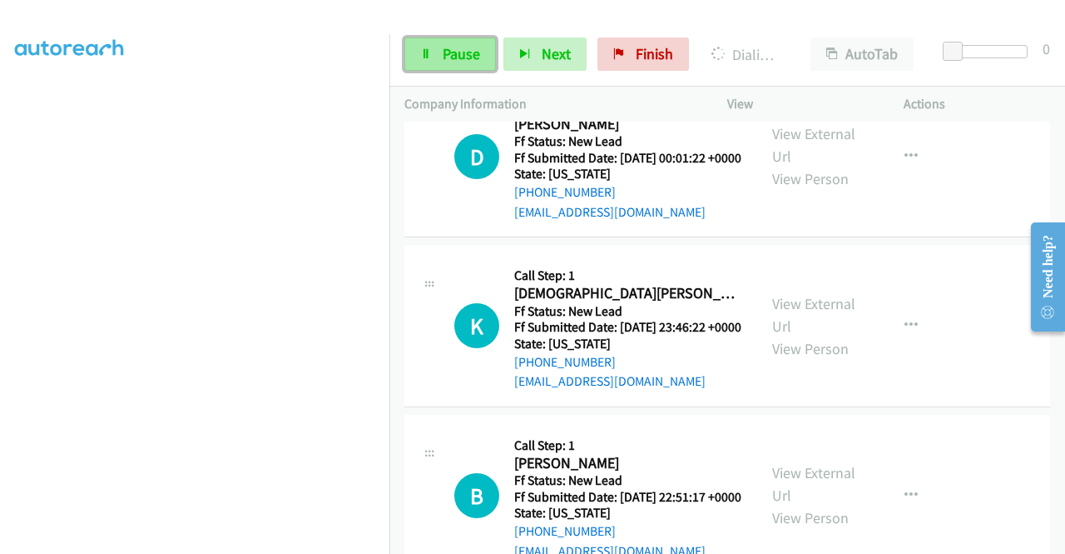
click at [406, 52] on link "Pause" at bounding box center [451, 53] width 92 height 33
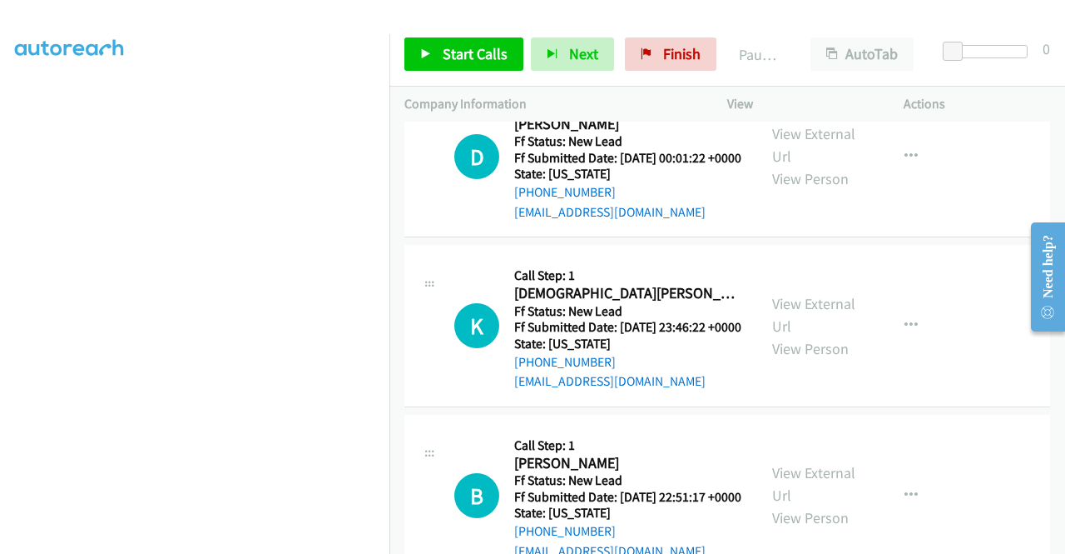
scroll to position [347, 0]
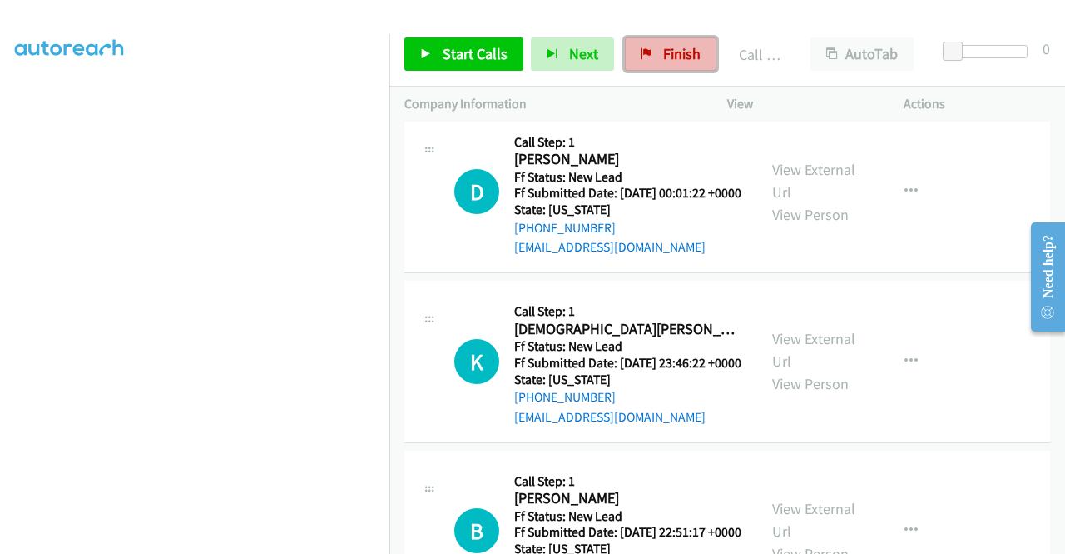
click at [663, 43] on link "Finish" at bounding box center [671, 53] width 92 height 33
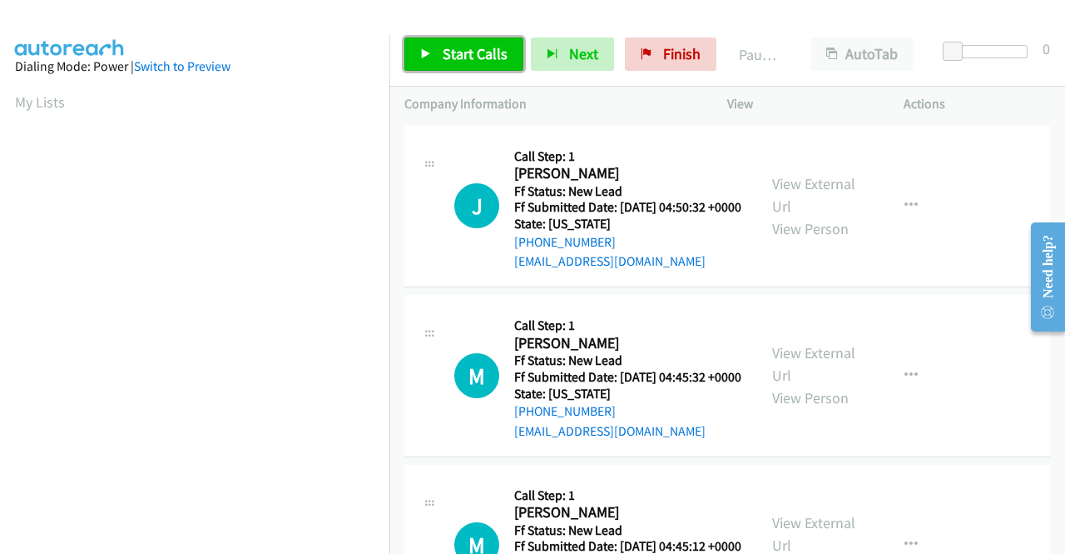
click at [501, 57] on span "Start Calls" at bounding box center [475, 53] width 65 height 19
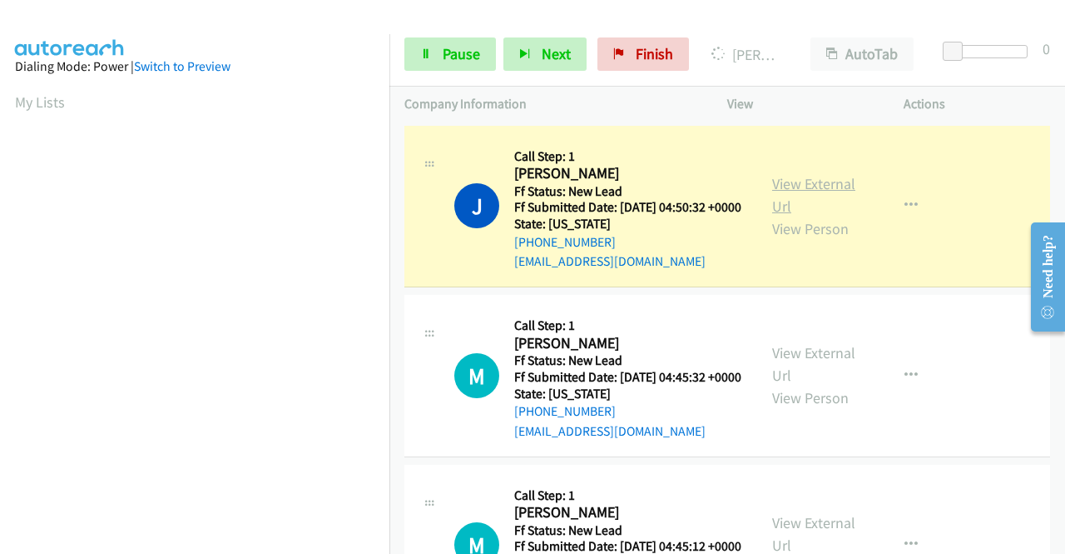
click at [794, 198] on link "View External Url" at bounding box center [813, 195] width 83 height 42
click at [7, 330] on aside "Dialing Mode: Power | Switch to Preview My Lists" at bounding box center [195, 126] width 390 height 921
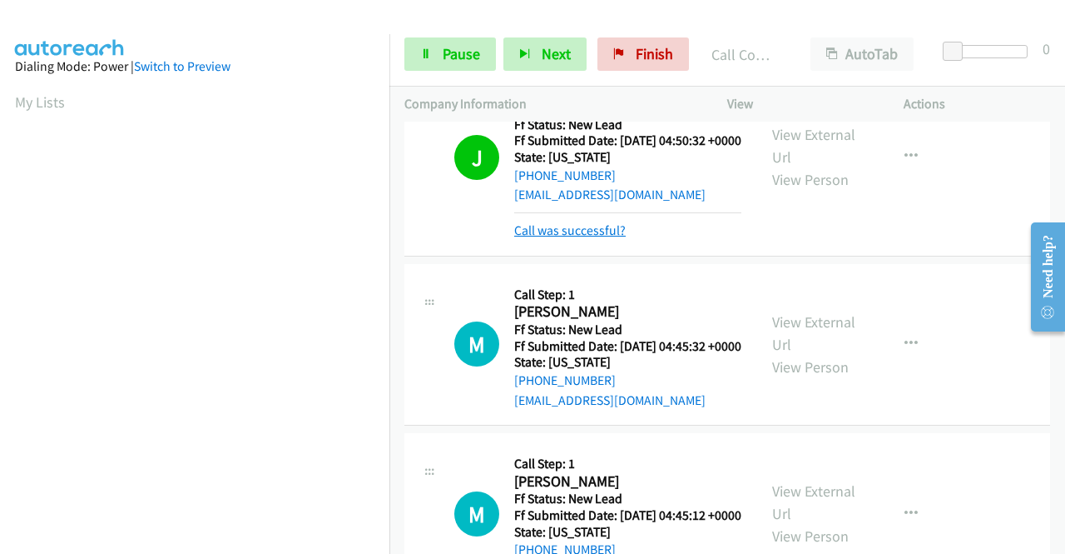
drag, startPoint x: 602, startPoint y: 248, endPoint x: 640, endPoint y: 234, distance: 40.8
click at [602, 238] on link "Call was successful?" at bounding box center [570, 230] width 112 height 16
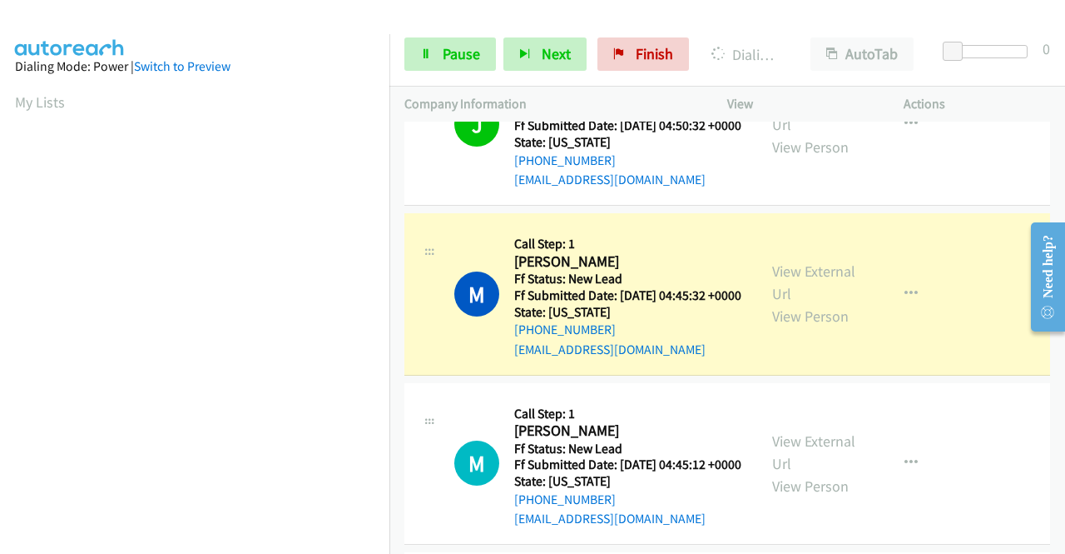
scroll to position [127, 0]
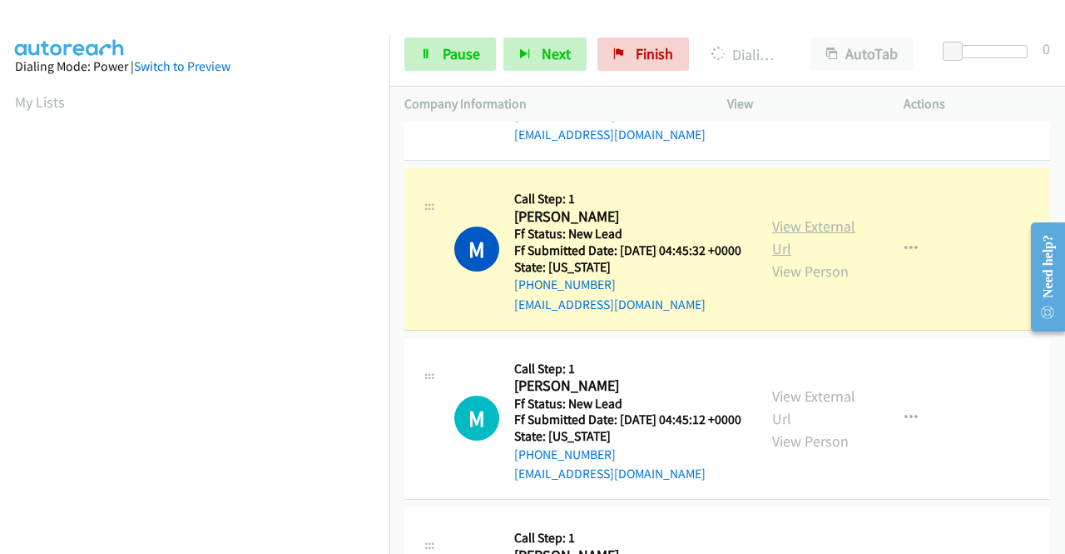
click at [832, 256] on link "View External Url" at bounding box center [813, 237] width 83 height 42
click at [0, 311] on aside "Dialing Mode: Power | Switch to Preview My Lists" at bounding box center [195, 126] width 390 height 921
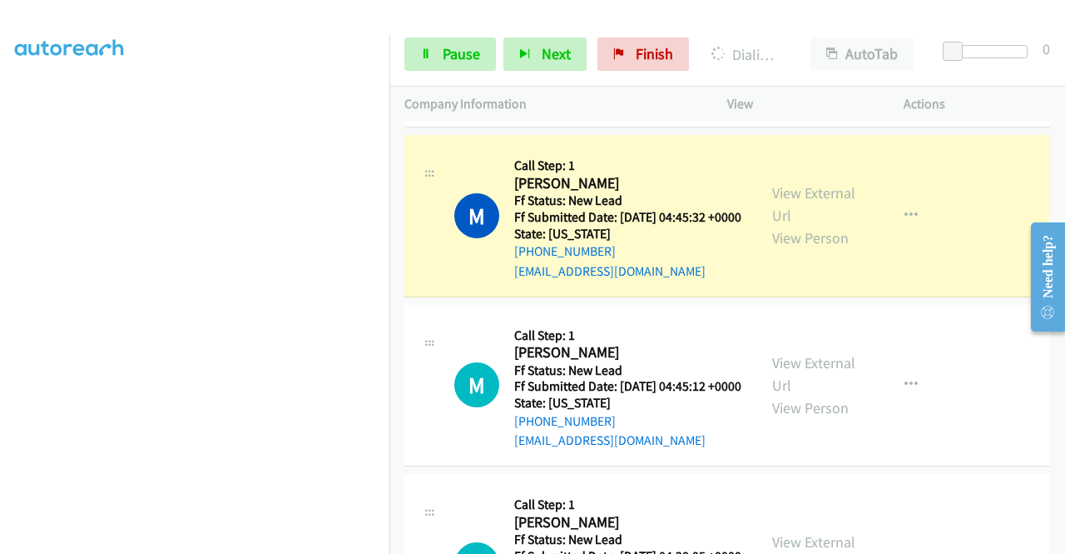
scroll to position [193, 0]
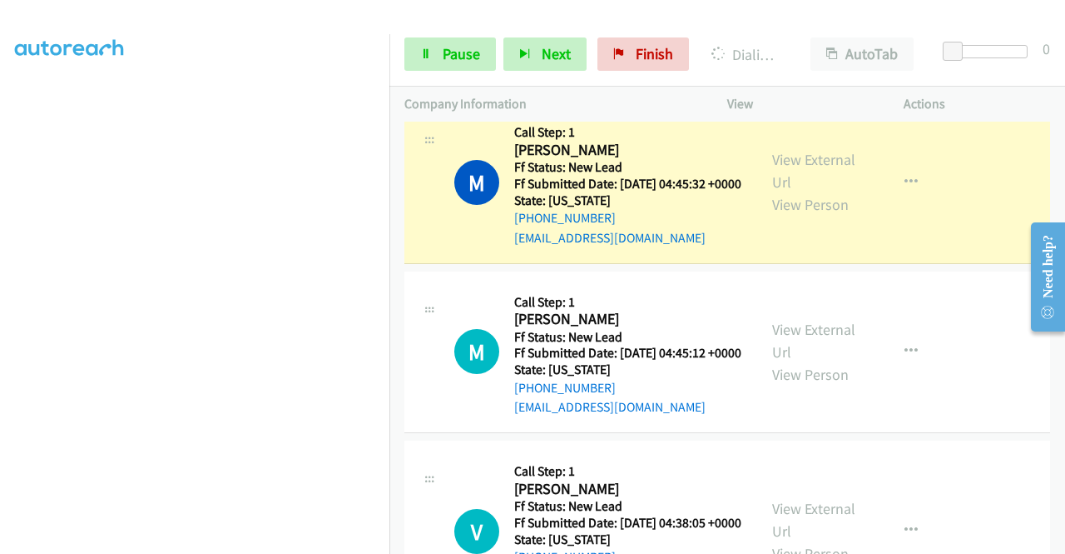
click at [0, 276] on aside "Dialing Mode: Power | Switch to Preview My Lists" at bounding box center [195, 126] width 390 height 921
click at [419, 32] on div "Start Calls Pause Next Finish Dialing Michael Hale AutoTab AutoTab 0" at bounding box center [728, 54] width 676 height 64
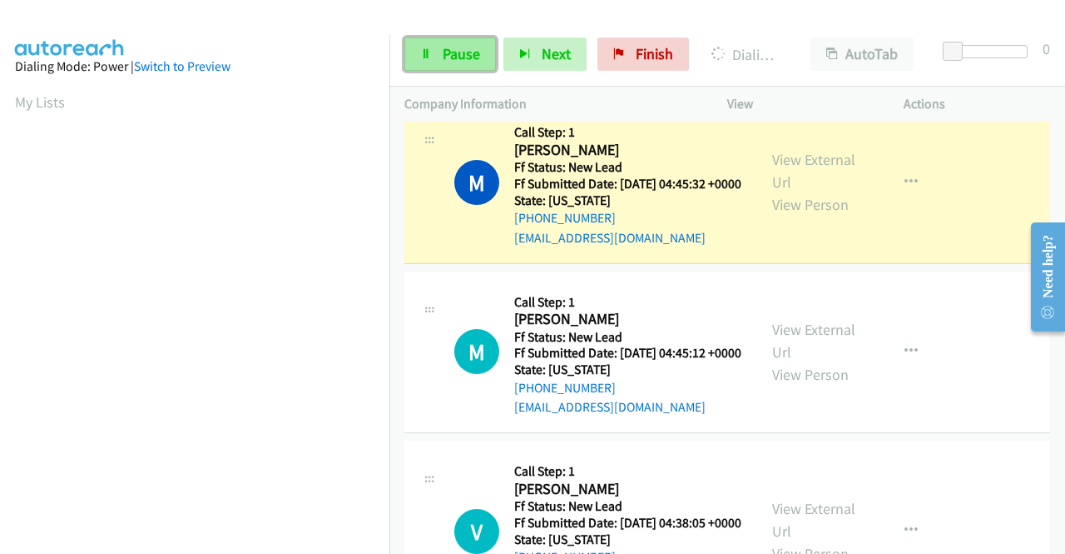
click at [415, 45] on link "Pause" at bounding box center [451, 53] width 92 height 33
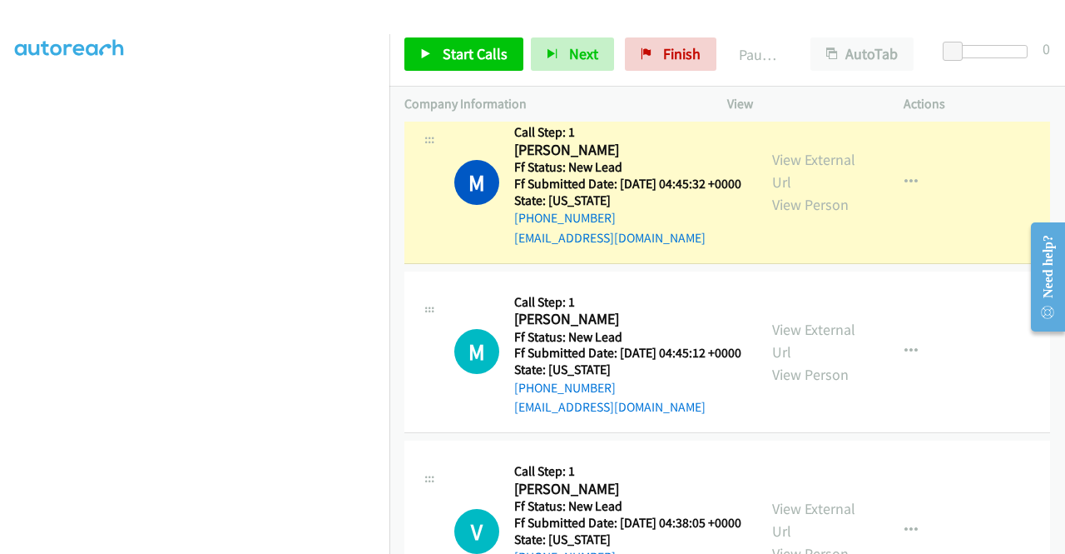
scroll to position [380, 0]
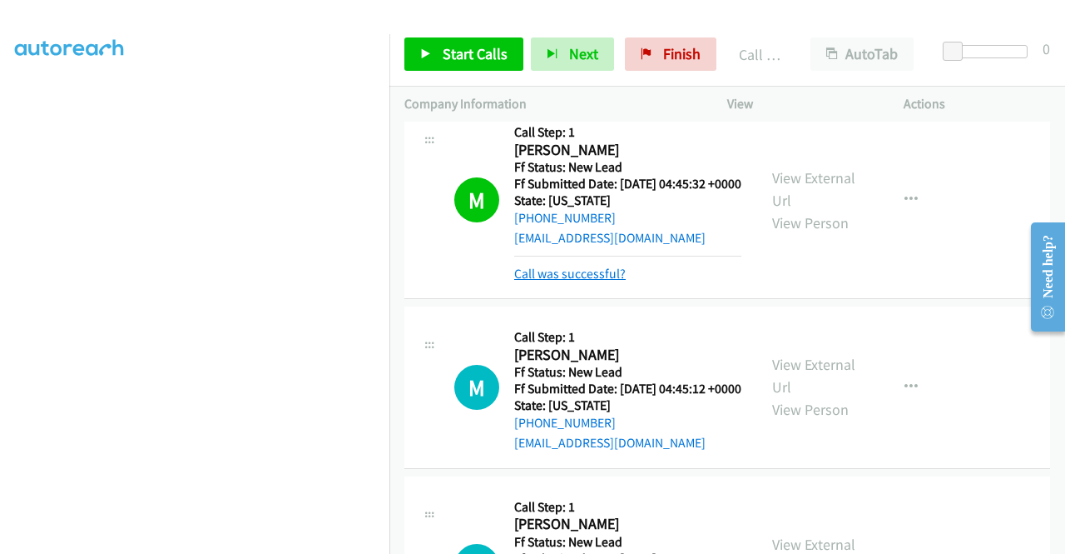
click at [609, 281] on link "Call was successful?" at bounding box center [570, 274] width 112 height 16
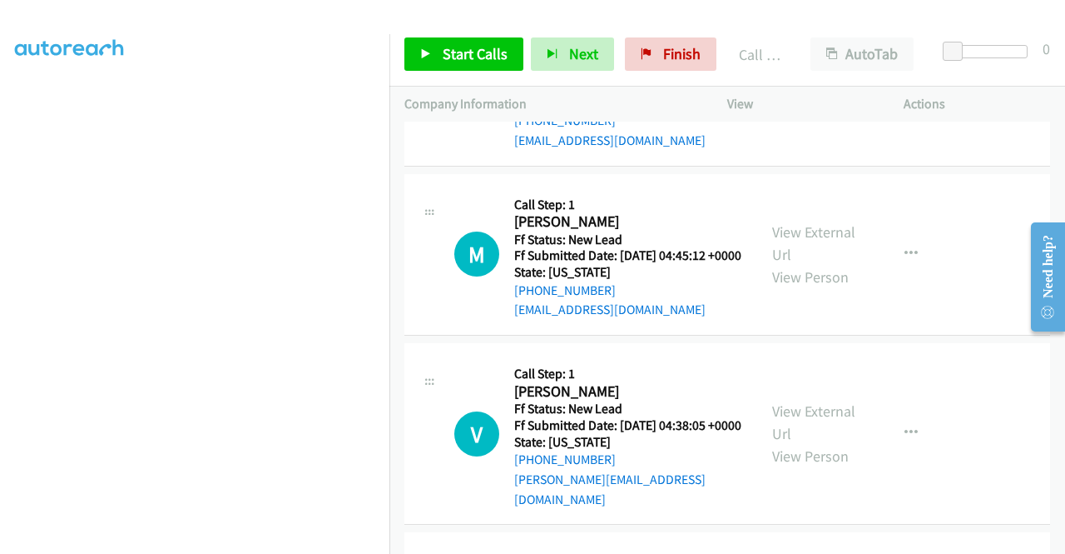
scroll to position [293, 0]
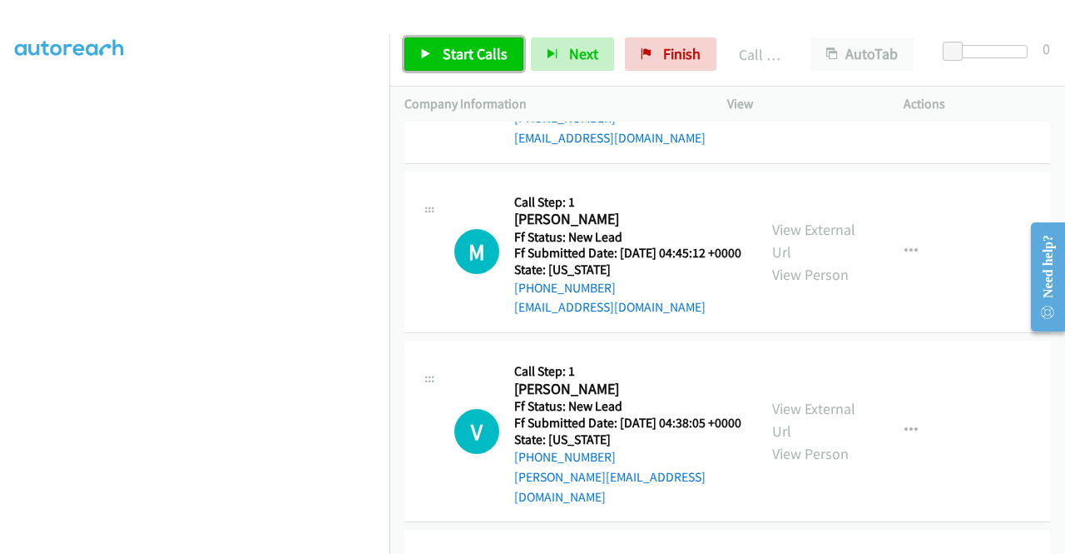
click at [424, 54] on icon at bounding box center [426, 55] width 12 height 12
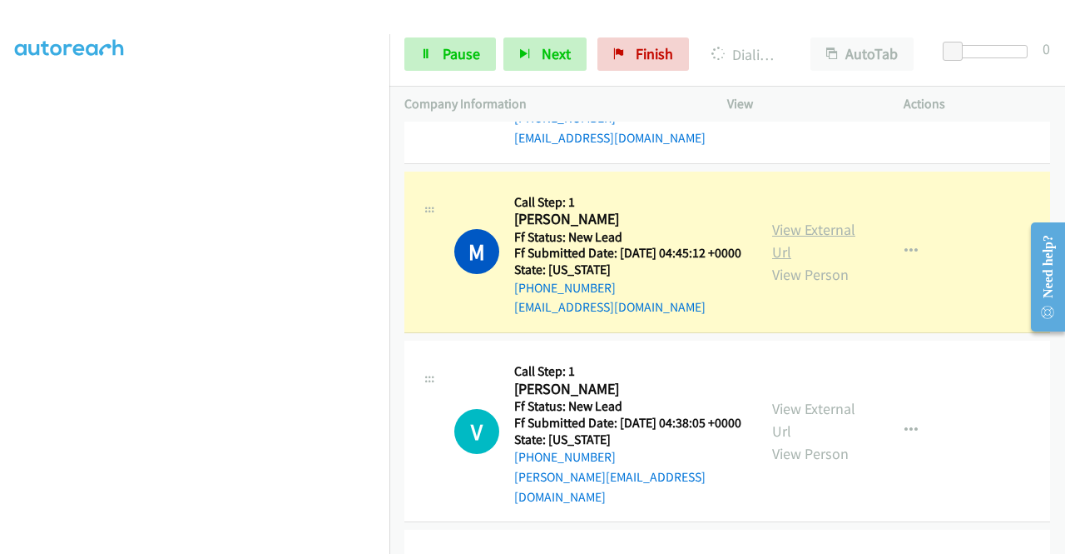
click at [806, 261] on link "View External Url" at bounding box center [813, 241] width 83 height 42
click at [0, 223] on aside "Dialing Mode: Power | Switch to Preview My Lists" at bounding box center [195, 126] width 390 height 921
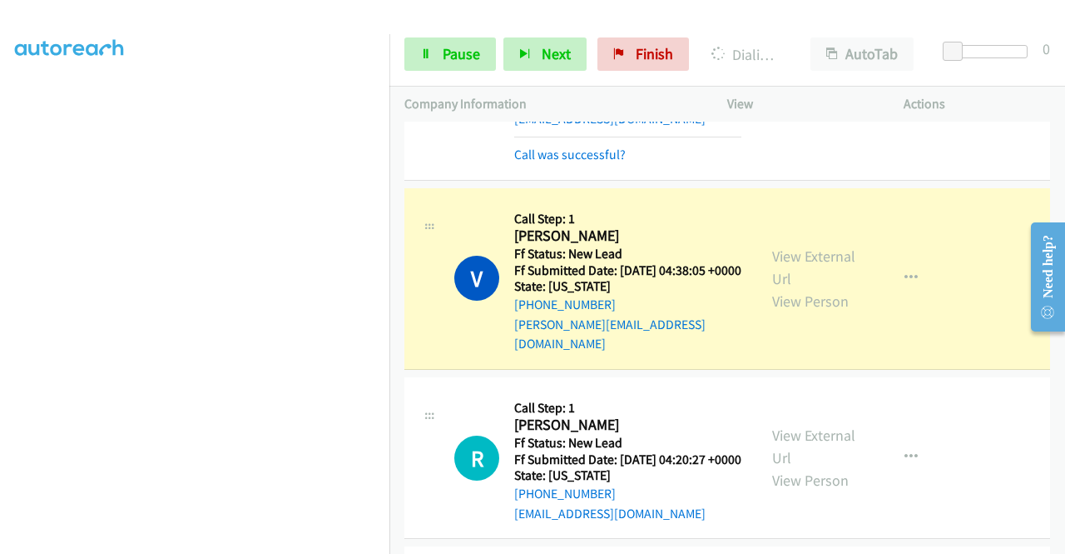
scroll to position [514, 0]
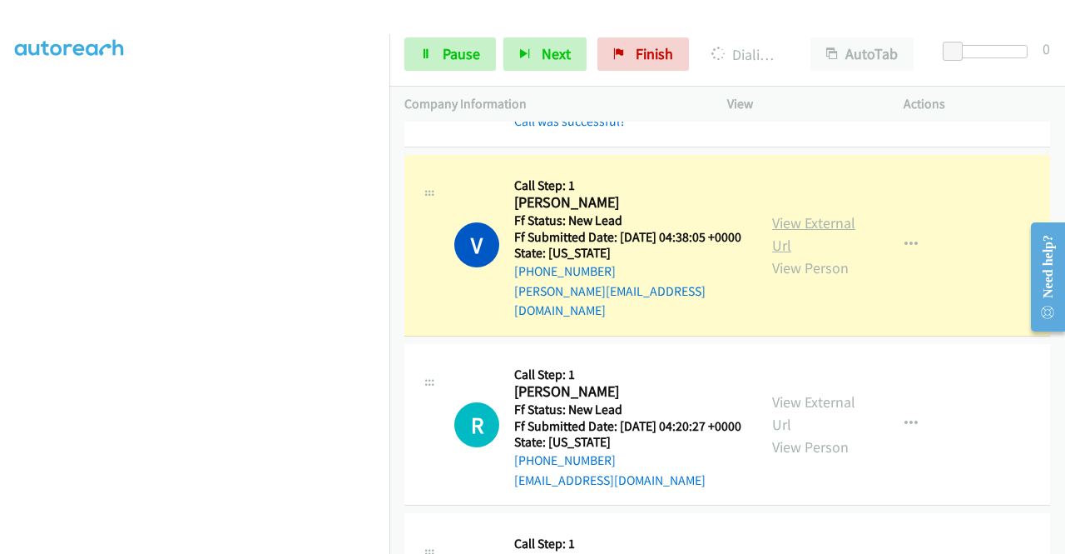
click at [787, 255] on link "View External Url" at bounding box center [813, 234] width 83 height 42
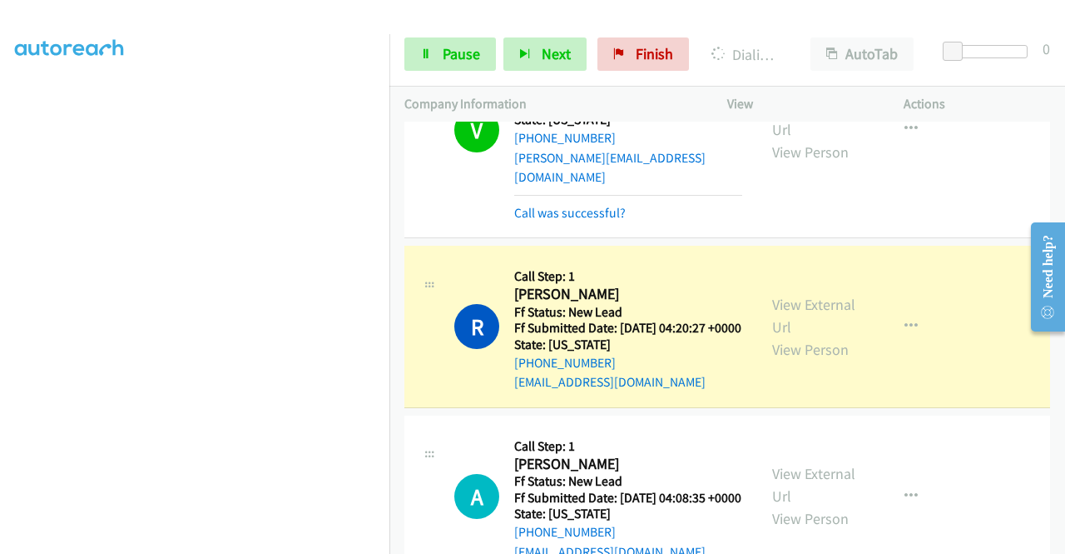
scroll to position [781, 0]
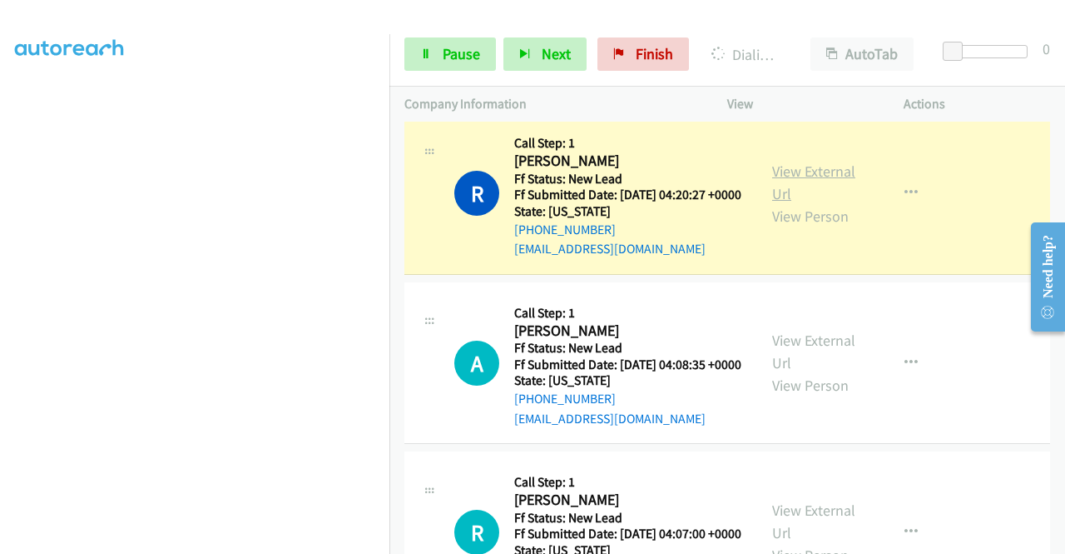
click at [817, 203] on link "View External Url" at bounding box center [813, 182] width 83 height 42
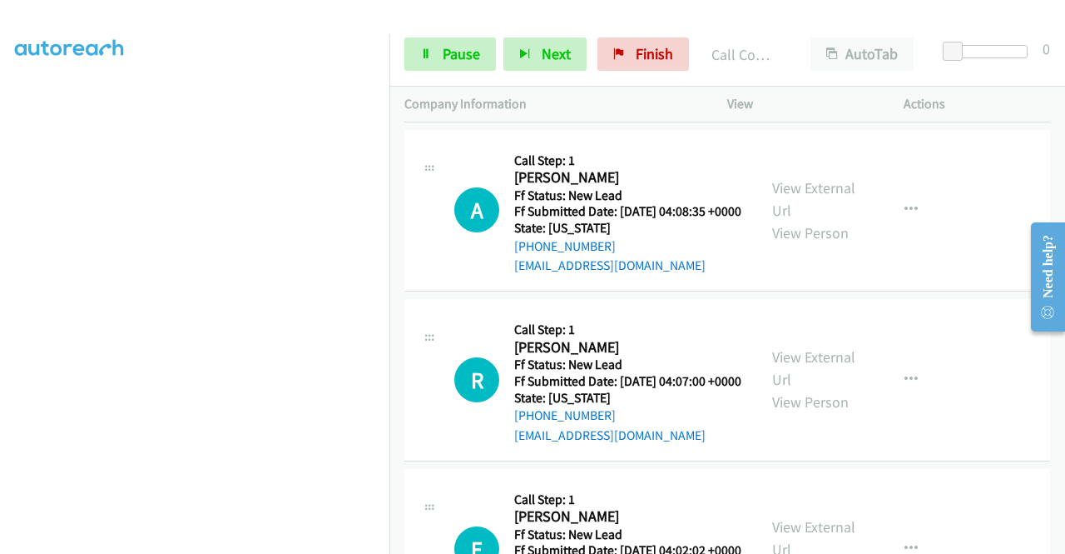
scroll to position [1002, 0]
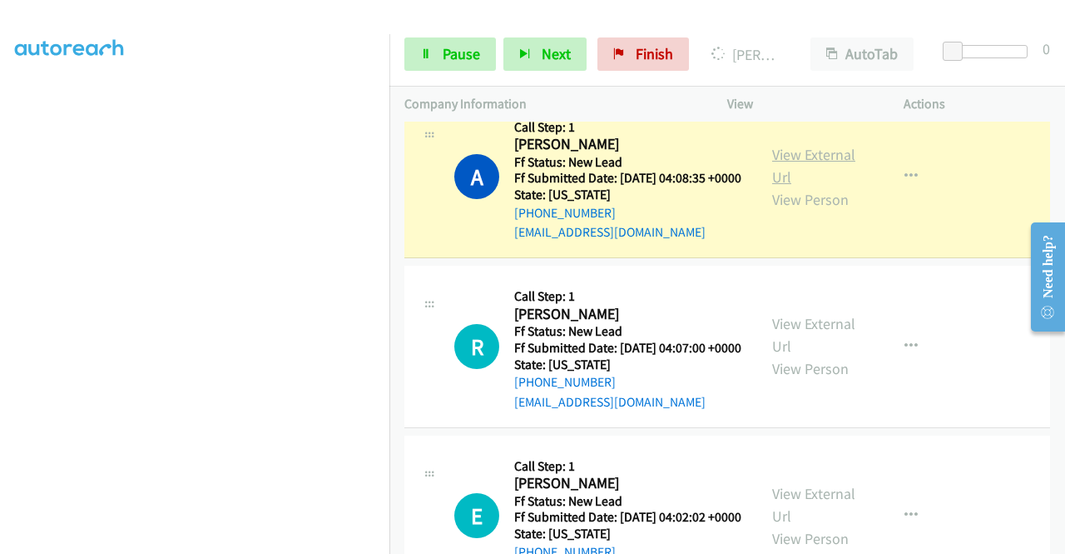
click at [776, 186] on link "View External Url" at bounding box center [813, 166] width 83 height 42
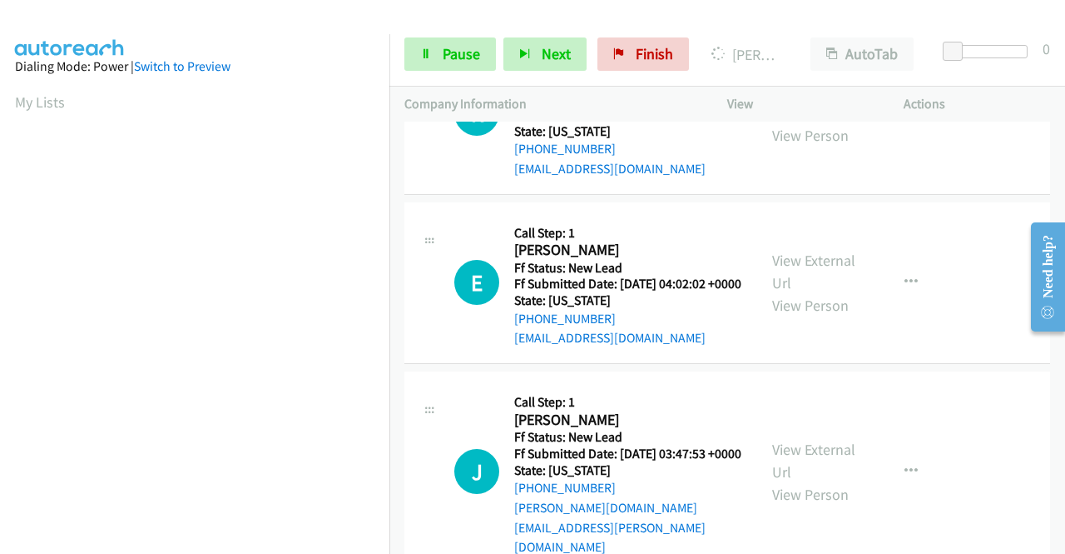
scroll to position [1270, 0]
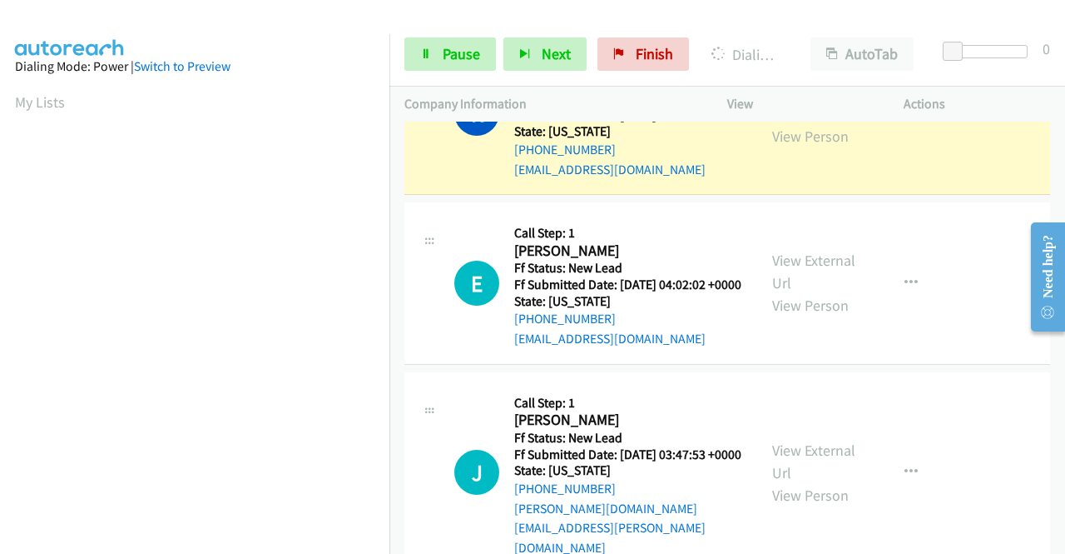
click at [787, 147] on div "View External Url View Person" at bounding box center [815, 113] width 87 height 67
click at [780, 123] on link "View External Url" at bounding box center [813, 103] width 83 height 42
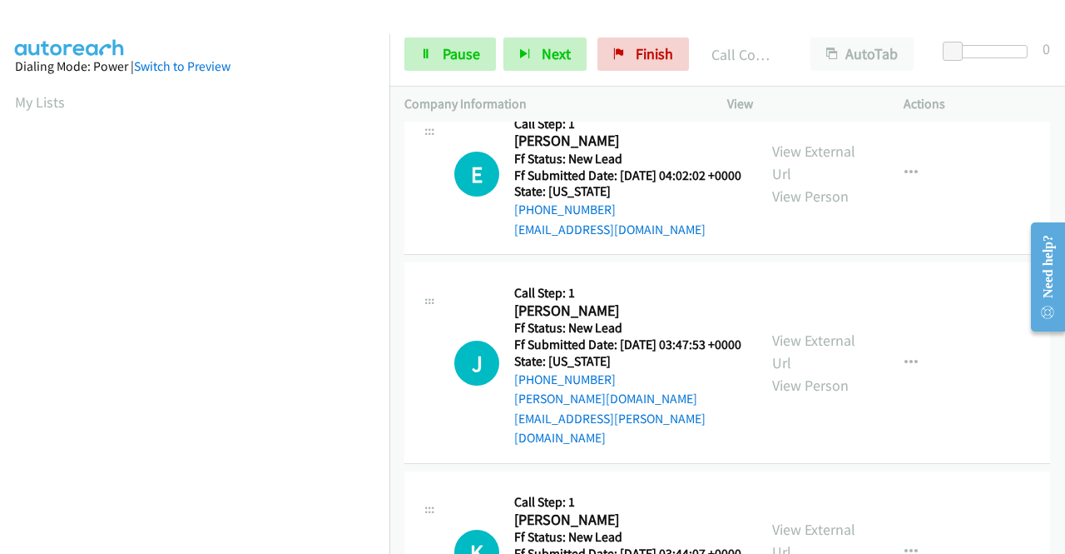
scroll to position [1448, 0]
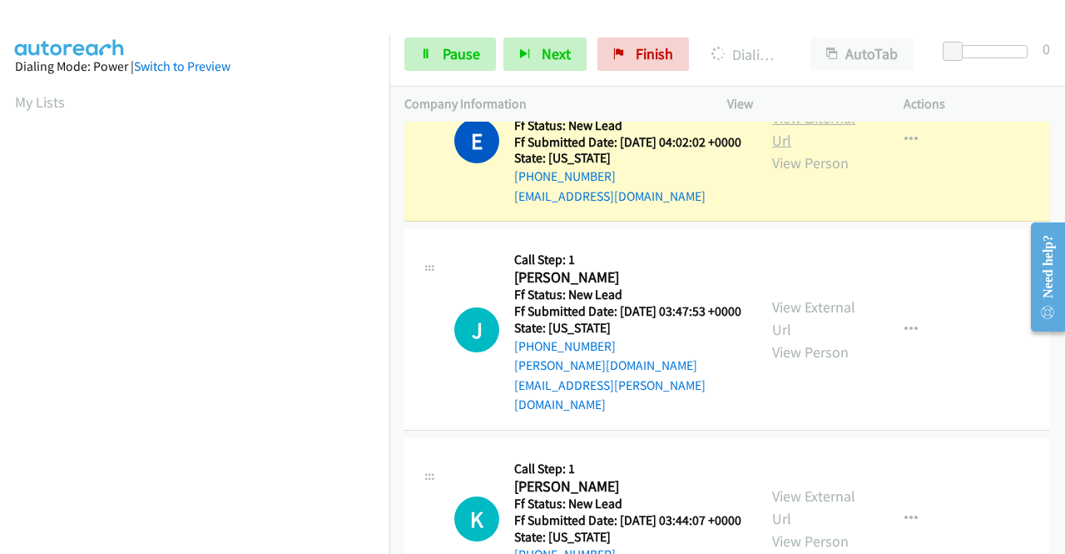
click at [807, 150] on link "View External Url" at bounding box center [813, 129] width 83 height 42
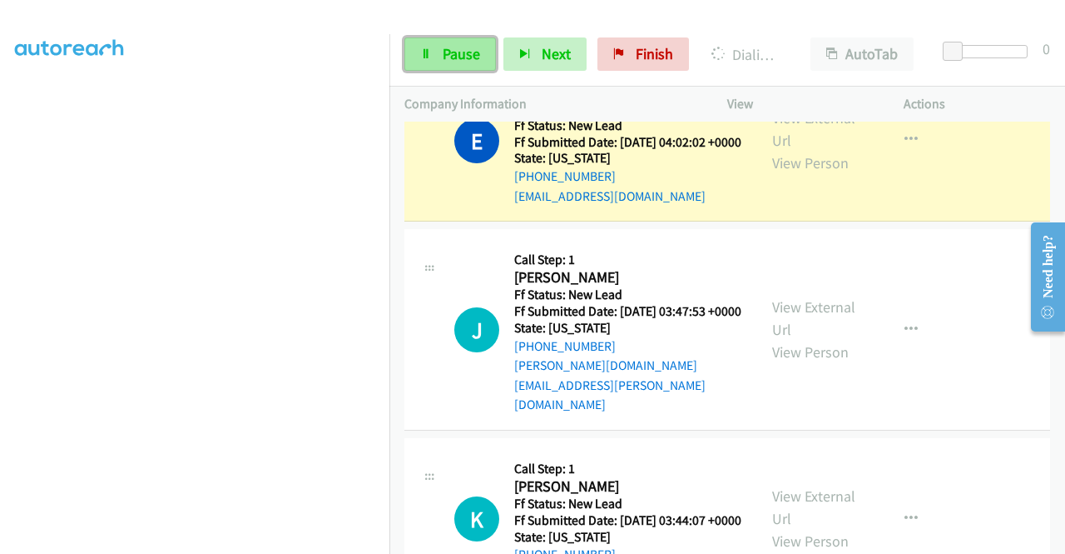
click at [446, 48] on span "Pause" at bounding box center [461, 53] width 37 height 19
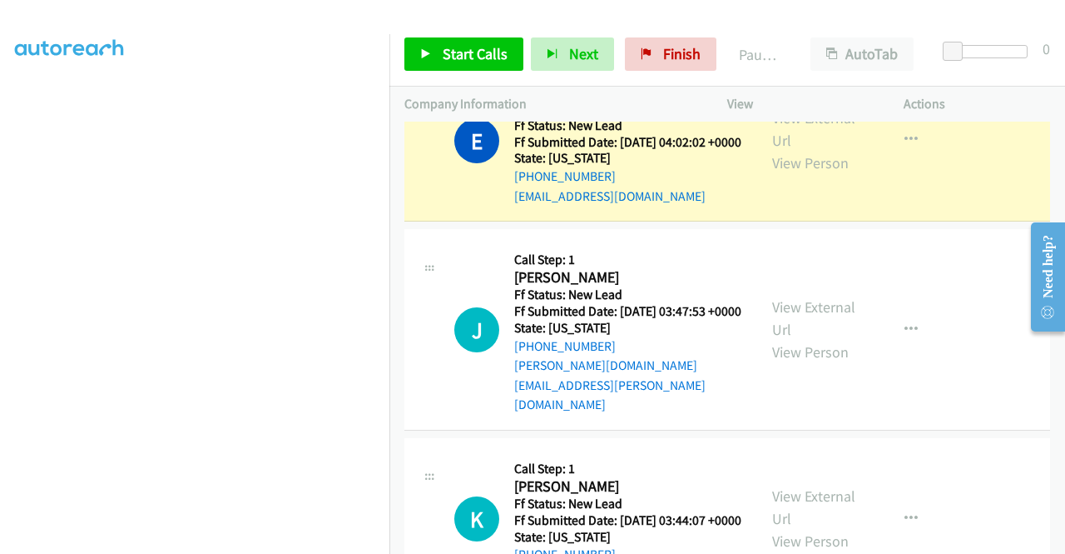
scroll to position [345, 0]
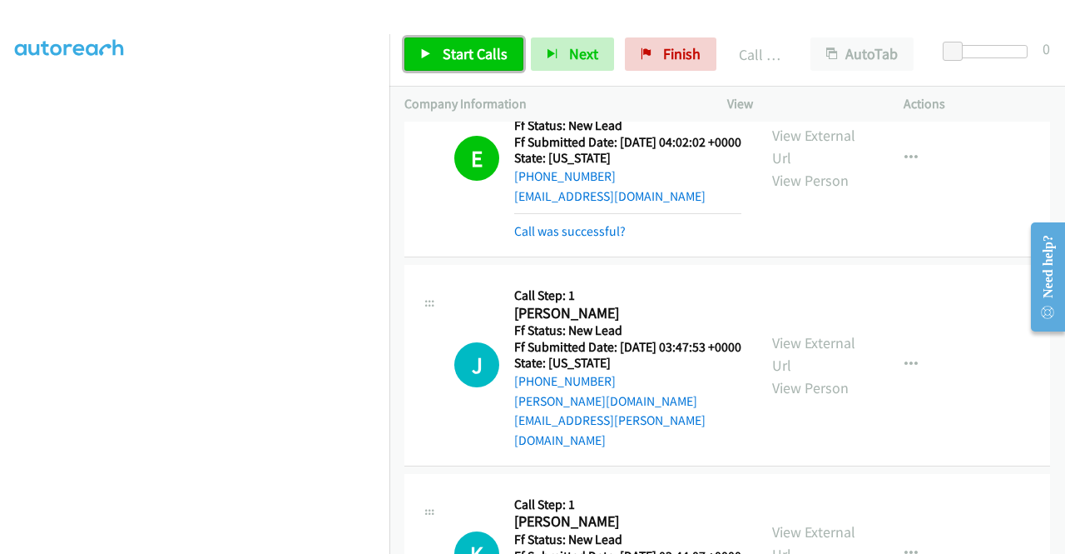
click at [485, 64] on link "Start Calls" at bounding box center [464, 53] width 119 height 33
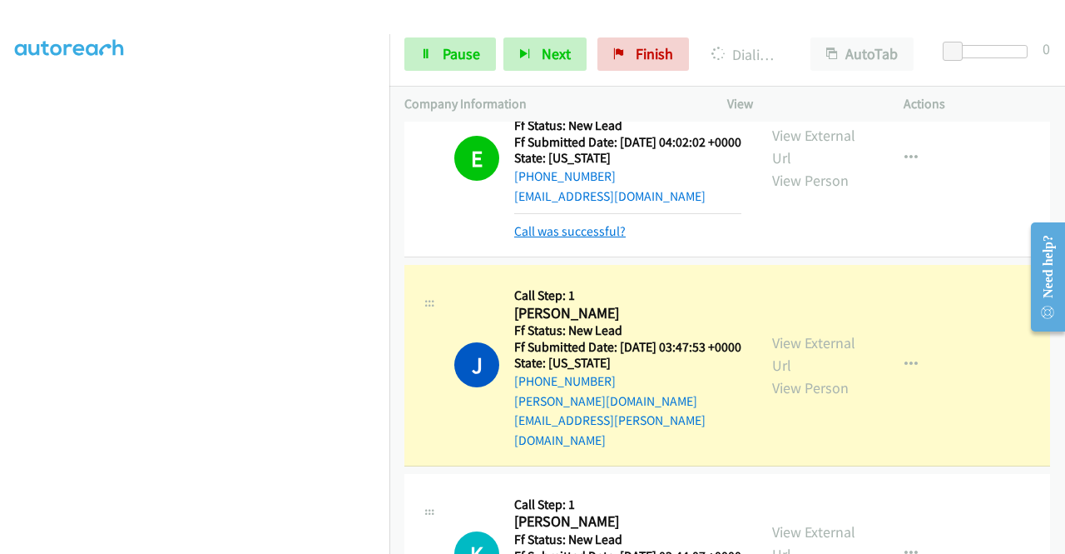
click at [578, 239] on link "Call was successful?" at bounding box center [570, 231] width 112 height 16
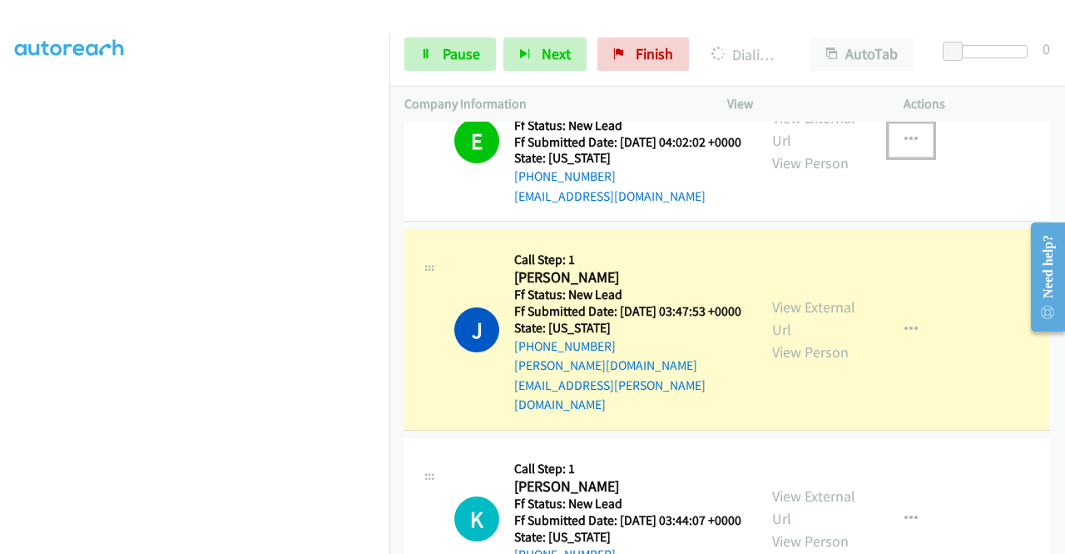
click at [894, 156] on button "button" at bounding box center [911, 139] width 45 height 33
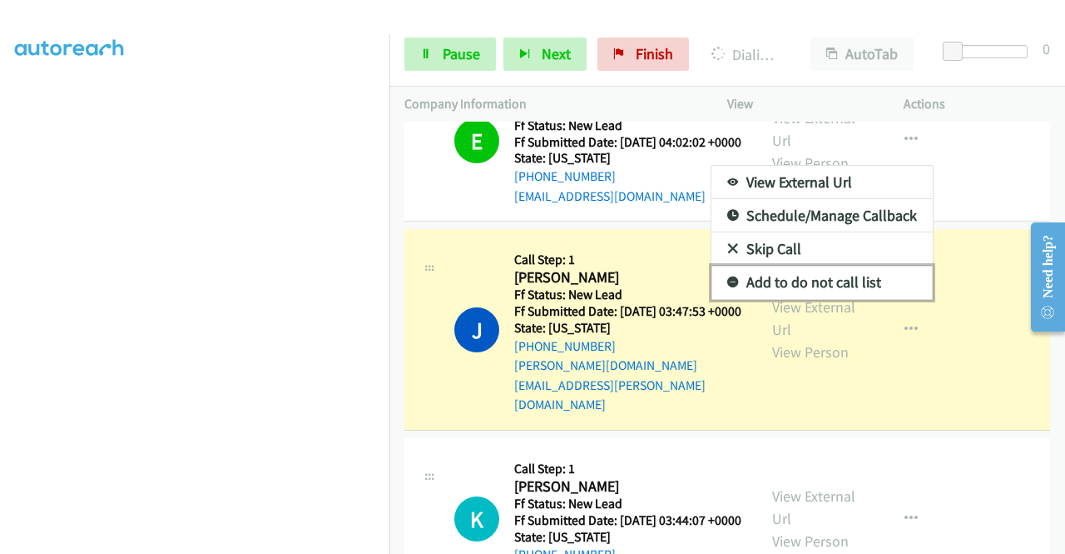
click at [775, 299] on link "Add to do not call list" at bounding box center [822, 282] width 221 height 33
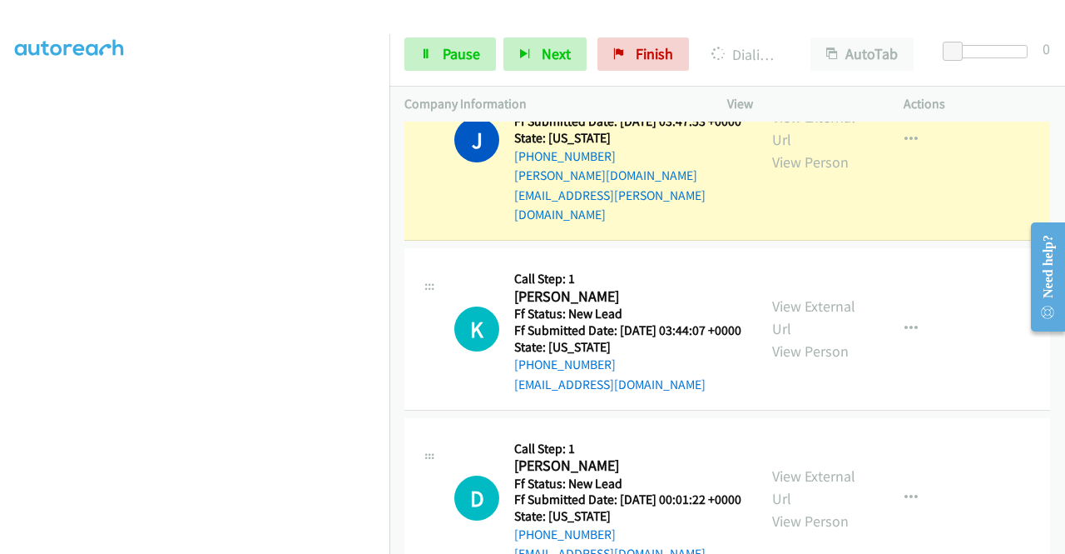
scroll to position [1648, 0]
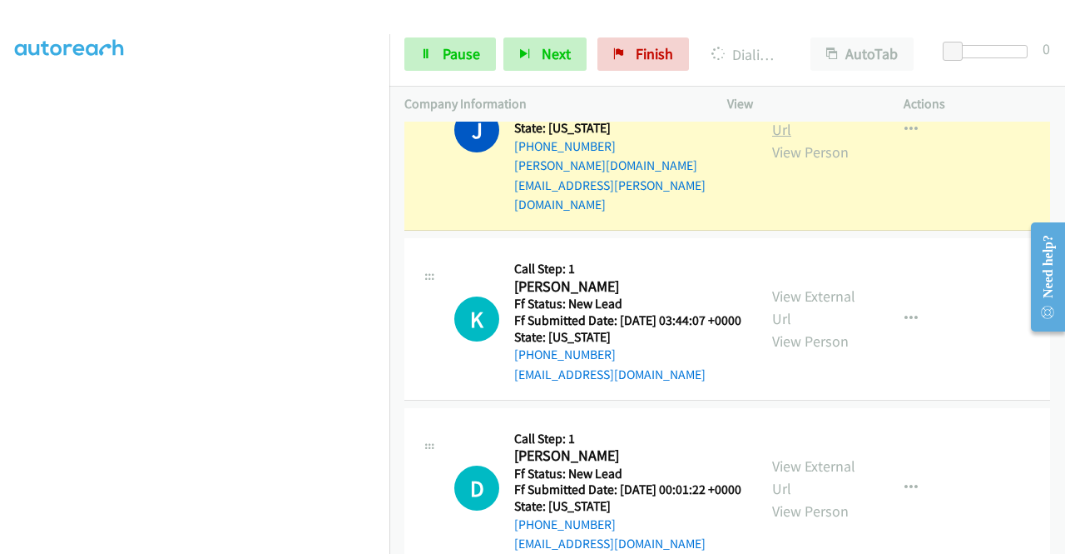
click at [809, 139] on link "View External Url" at bounding box center [813, 118] width 83 height 42
drag, startPoint x: 0, startPoint y: 292, endPoint x: 36, endPoint y: 303, distance: 37.4
click at [0, 292] on aside "Dialing Mode: Power | Switch to Preview My Lists" at bounding box center [195, 149] width 390 height 921
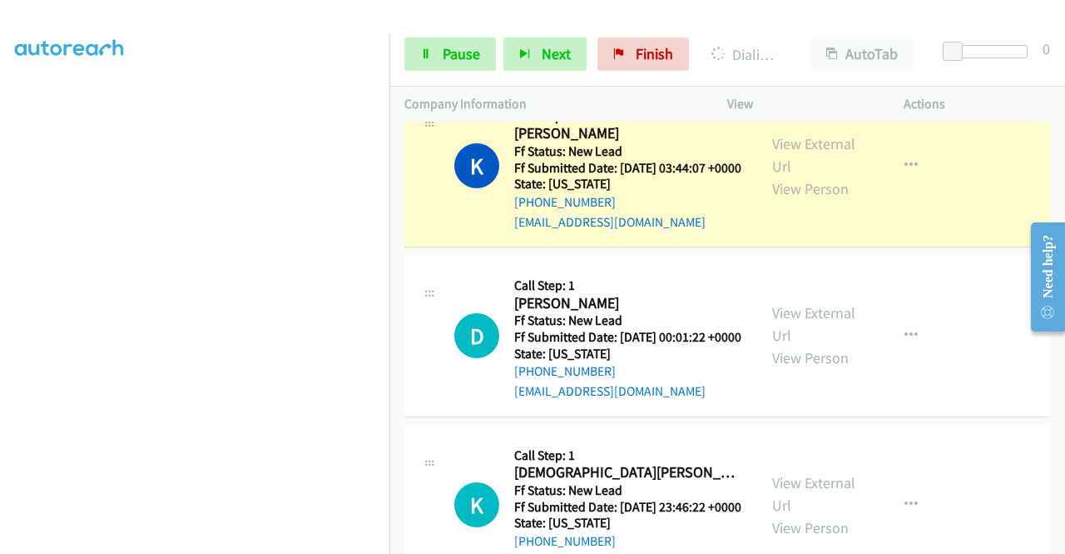
scroll to position [1859, 0]
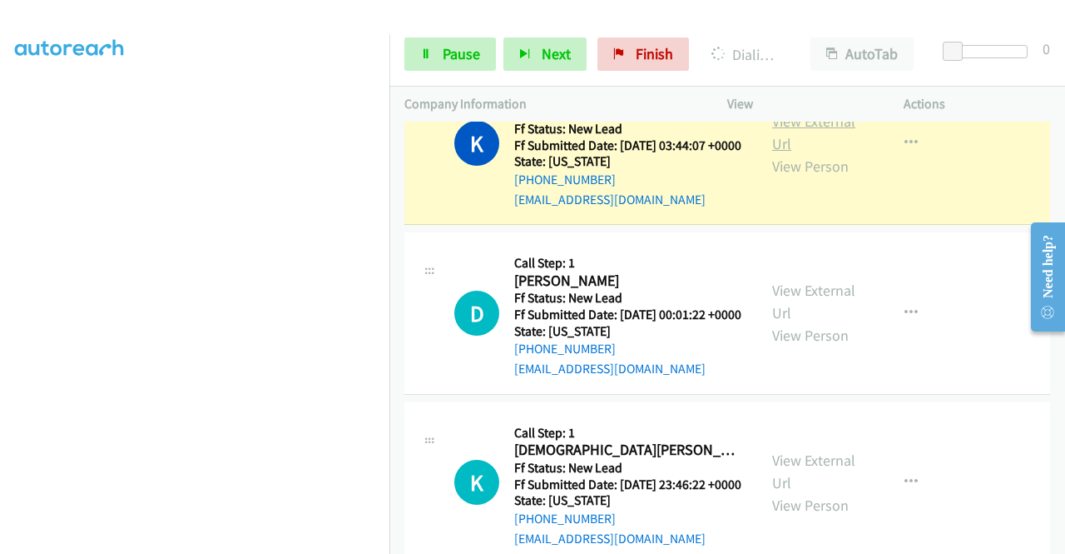
click at [807, 153] on link "View External Url" at bounding box center [813, 133] width 83 height 42
drag, startPoint x: 0, startPoint y: 231, endPoint x: 47, endPoint y: 252, distance: 52.1
click at [0, 231] on aside "Dialing Mode: Power | Switch to Preview My Lists" at bounding box center [195, 126] width 390 height 921
click at [391, 216] on td "K Callback Scheduled Call Step: 1 Kylie Morey America/Los_Angeles Ff Status: Ne…" at bounding box center [728, 144] width 676 height 170
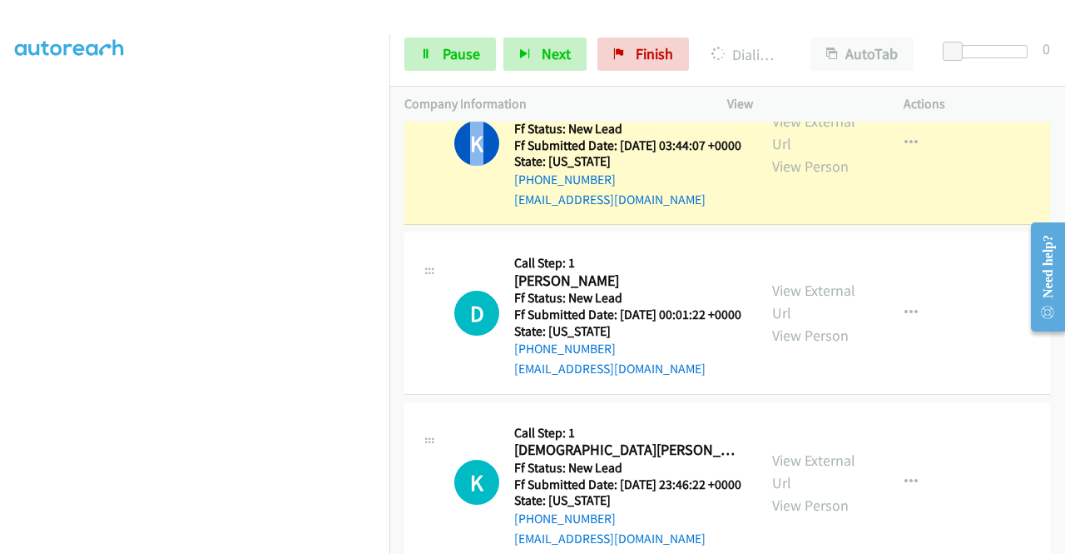
click at [390, 216] on td "K Callback Scheduled Call Step: 1 Kylie Morey America/Los_Angeles Ff Status: Ne…" at bounding box center [728, 144] width 676 height 170
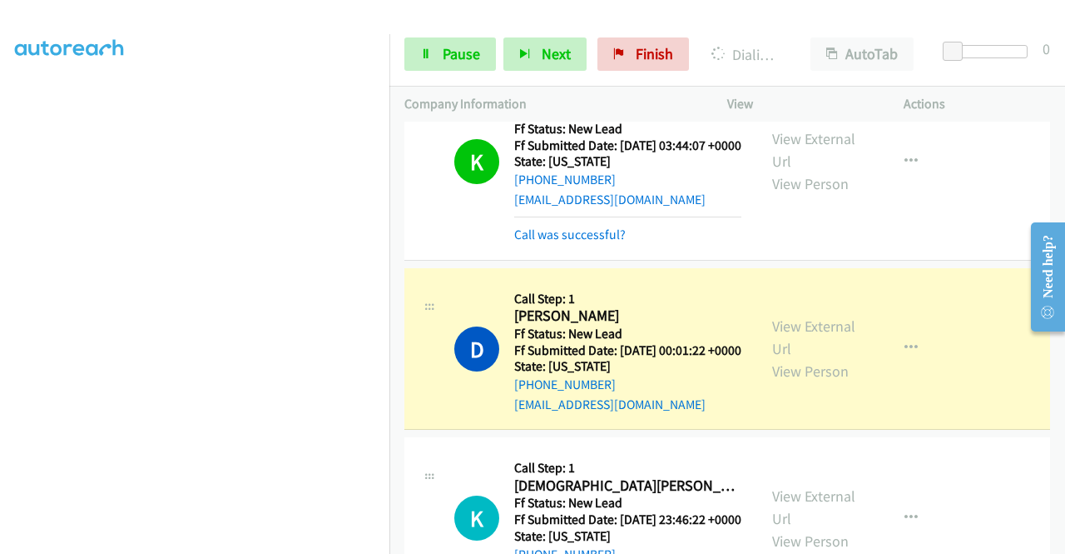
click at [802, 382] on div "View External Url View Person" at bounding box center [815, 348] width 87 height 67
click at [793, 358] on link "View External Url" at bounding box center [813, 337] width 83 height 42
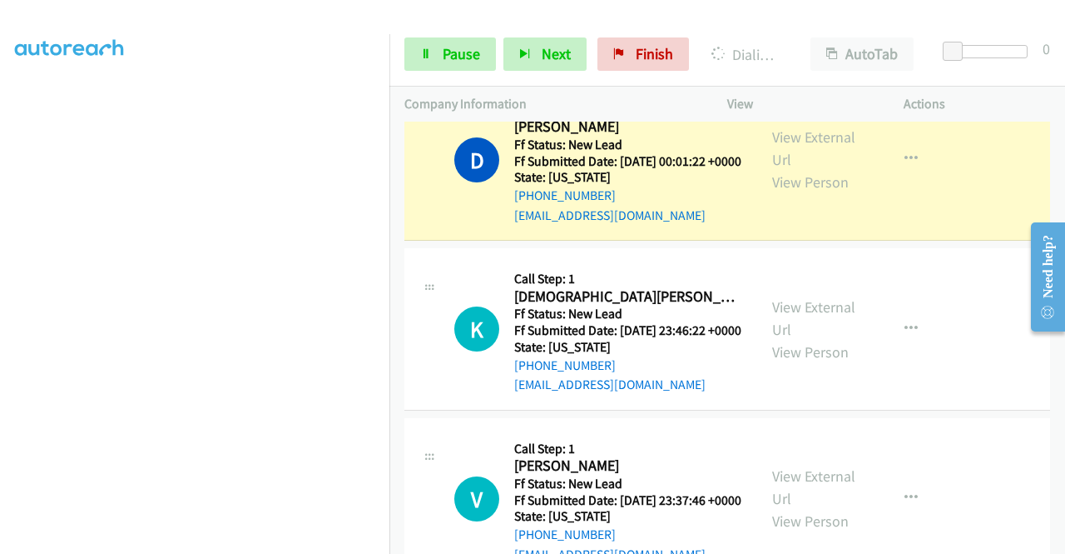
scroll to position [2058, 0]
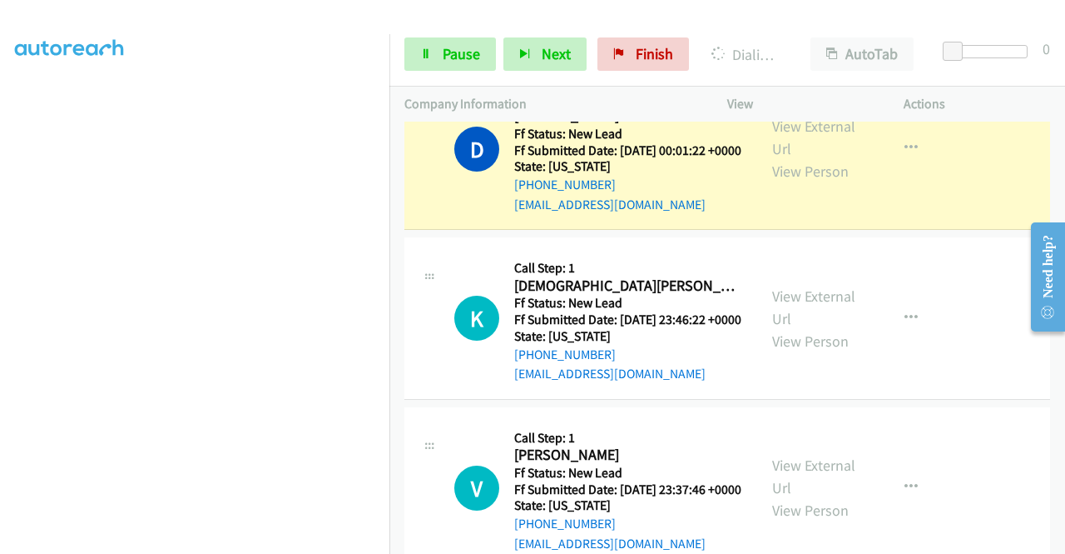
click at [0, 292] on aside "Dialing Mode: Power | Switch to Preview My Lists" at bounding box center [195, 126] width 390 height 921
click at [469, 62] on span "Pause" at bounding box center [461, 53] width 37 height 19
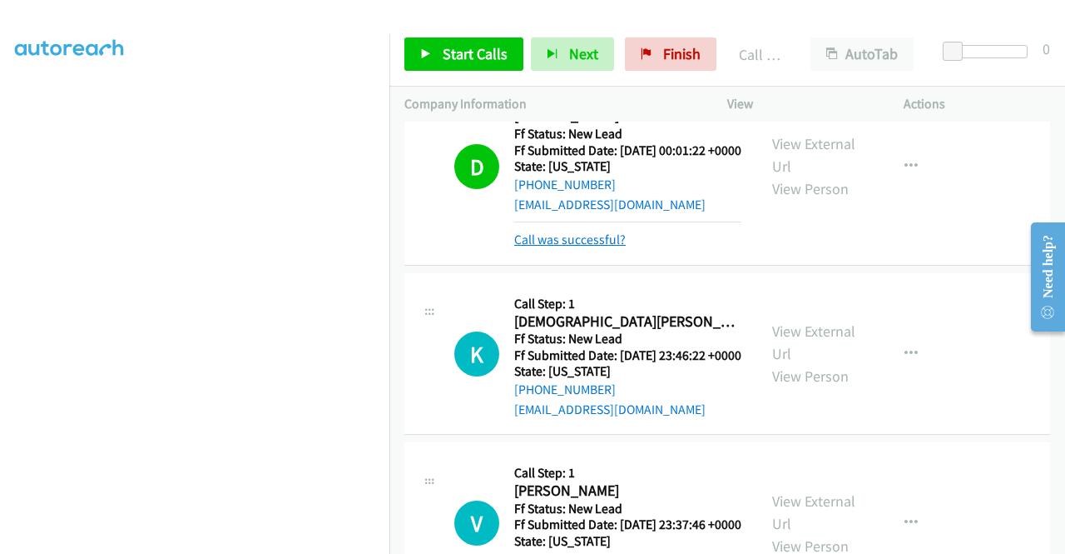
click at [598, 247] on link "Call was successful?" at bounding box center [570, 239] width 112 height 16
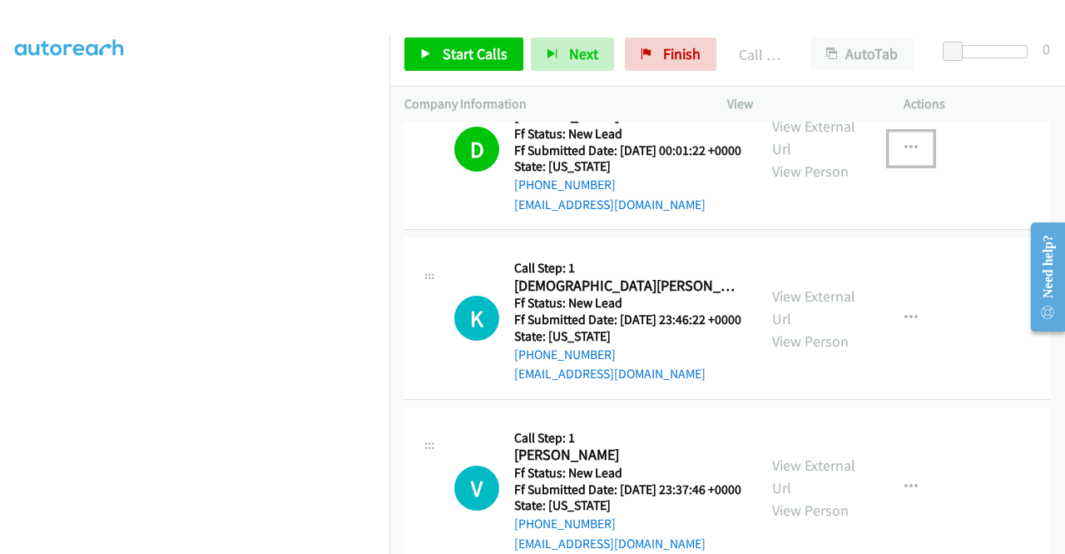
click at [905, 155] on icon "button" at bounding box center [911, 147] width 13 height 13
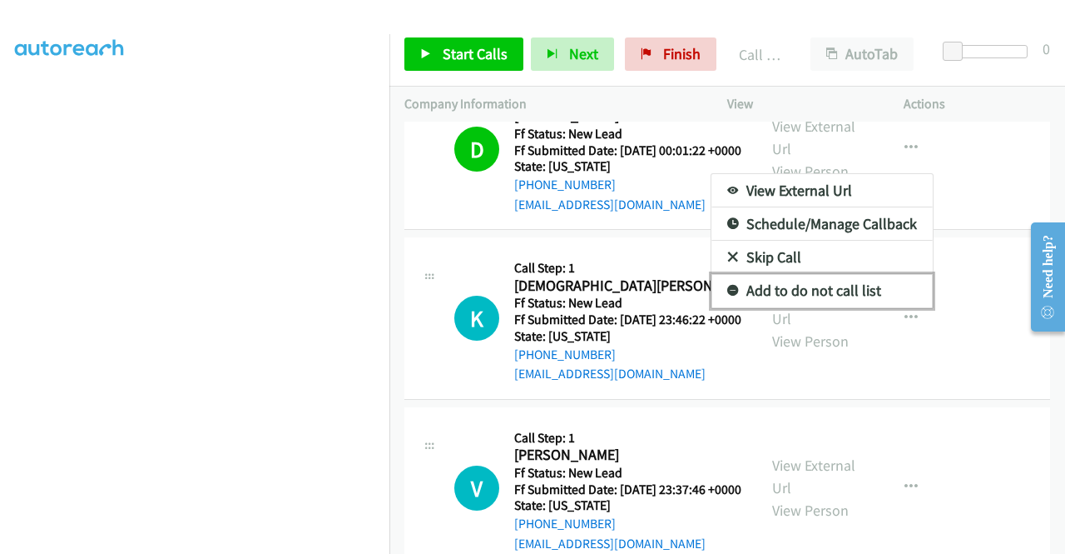
click at [826, 307] on link "Add to do not call list" at bounding box center [822, 290] width 221 height 33
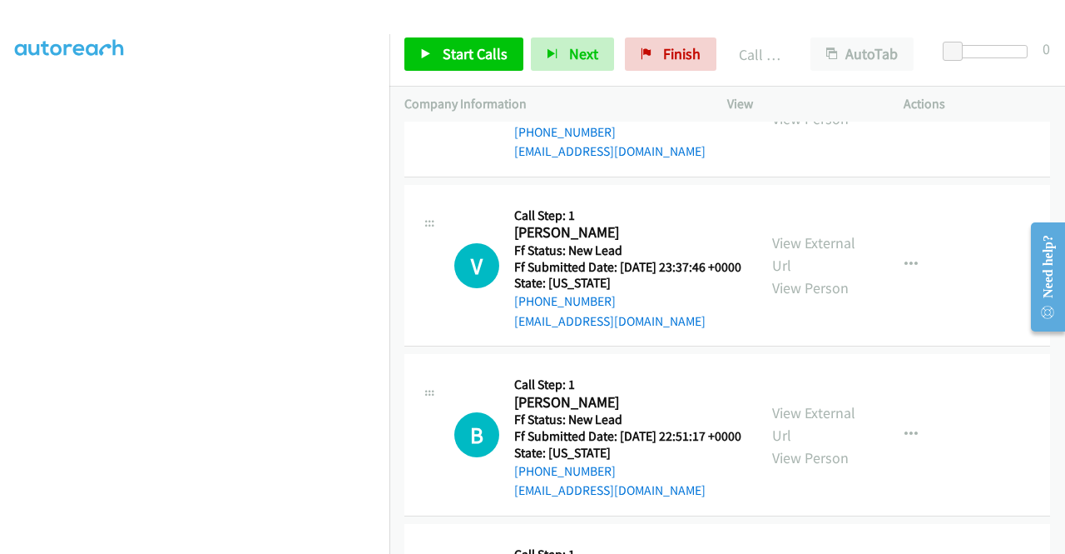
scroll to position [2291, 0]
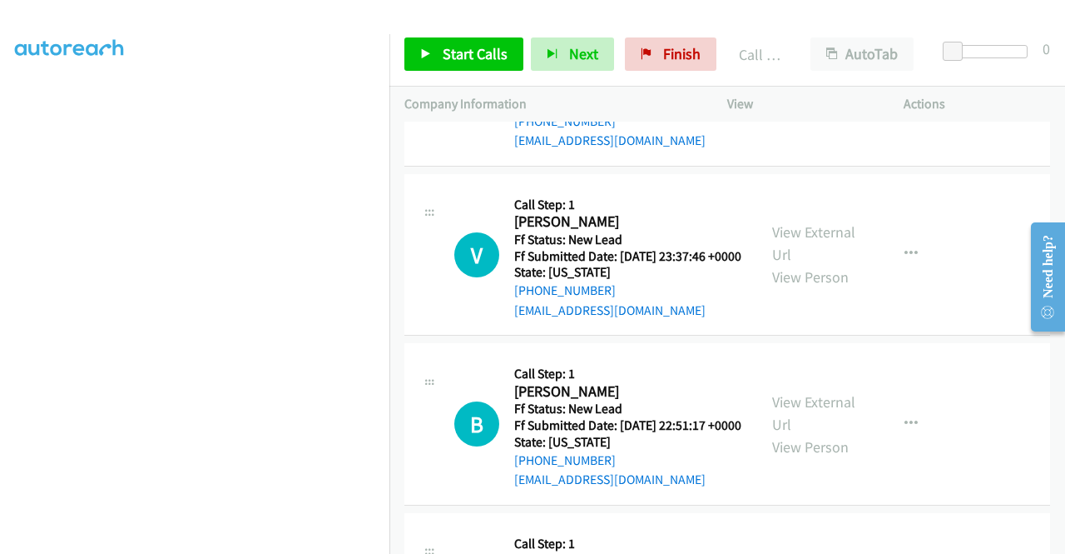
click at [512, 107] on p "Company Information" at bounding box center [551, 104] width 293 height 20
click at [552, 136] on div "Callback Scheduled Call Step: 1 Kristen Allegri America/New_York Ff Status: New…" at bounding box center [627, 85] width 227 height 132
click at [476, 42] on link "Start Calls" at bounding box center [464, 53] width 119 height 33
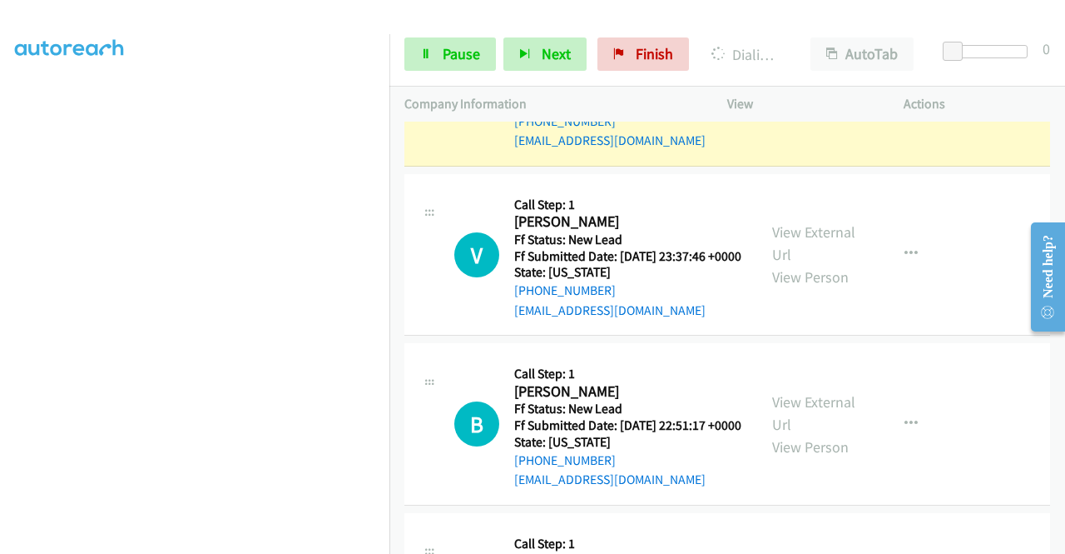
click at [811, 95] on link "View External Url" at bounding box center [813, 74] width 83 height 42
drag, startPoint x: 0, startPoint y: 193, endPoint x: 24, endPoint y: 227, distance: 41.8
click at [0, 193] on aside "Dialing Mode: Power | Switch to Preview My Lists" at bounding box center [195, 126] width 390 height 921
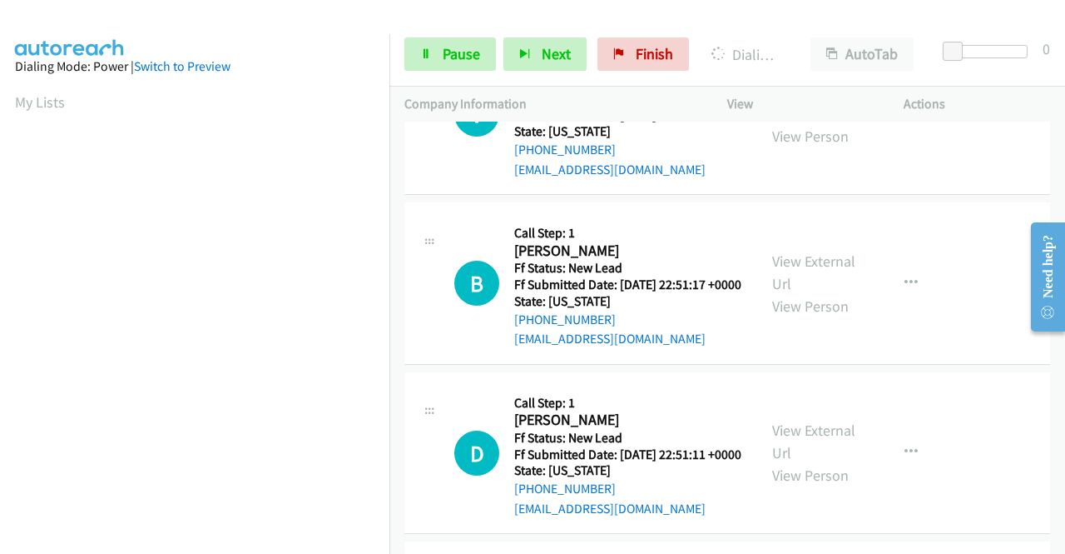
scroll to position [2458, 0]
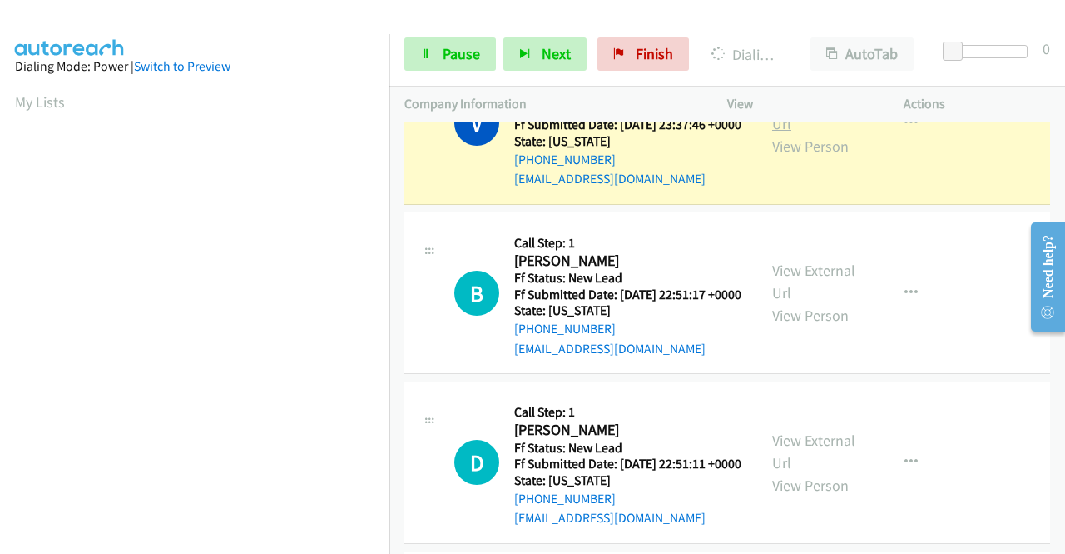
click at [794, 133] on link "View External Url" at bounding box center [813, 113] width 83 height 42
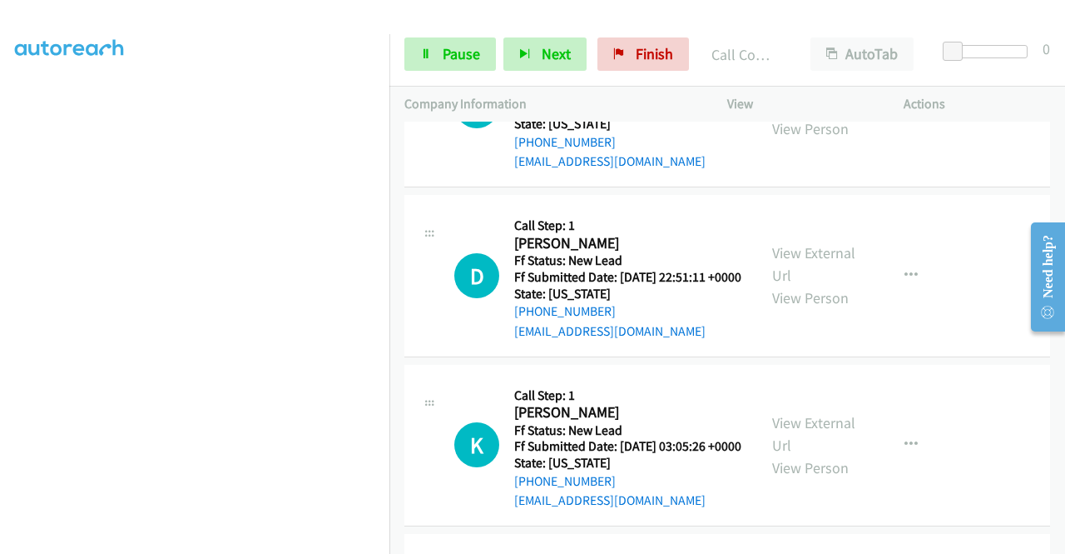
scroll to position [2713, 0]
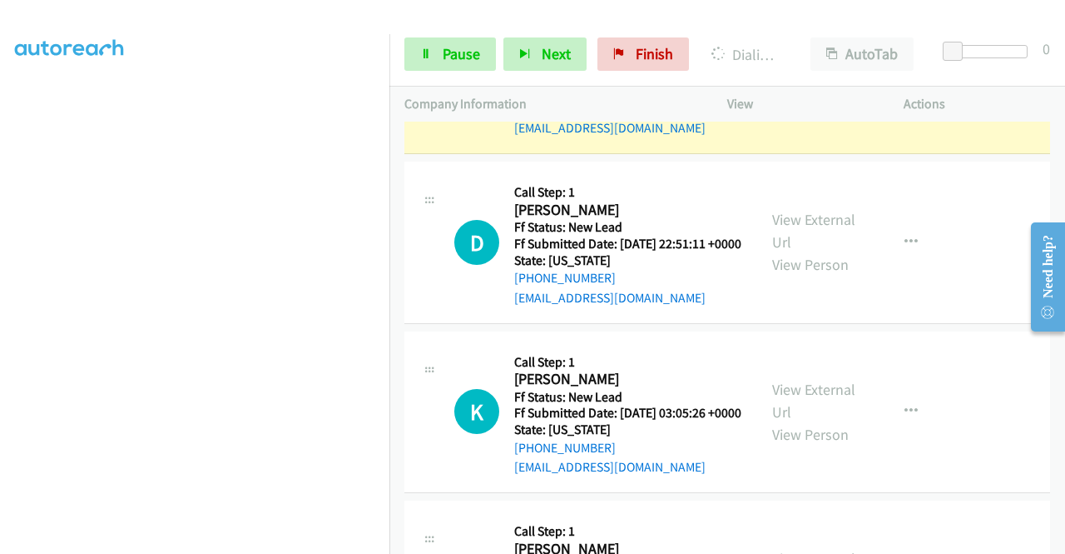
click at [797, 82] on link "View External Url" at bounding box center [813, 62] width 83 height 42
click at [454, 51] on span "Pause" at bounding box center [461, 53] width 37 height 19
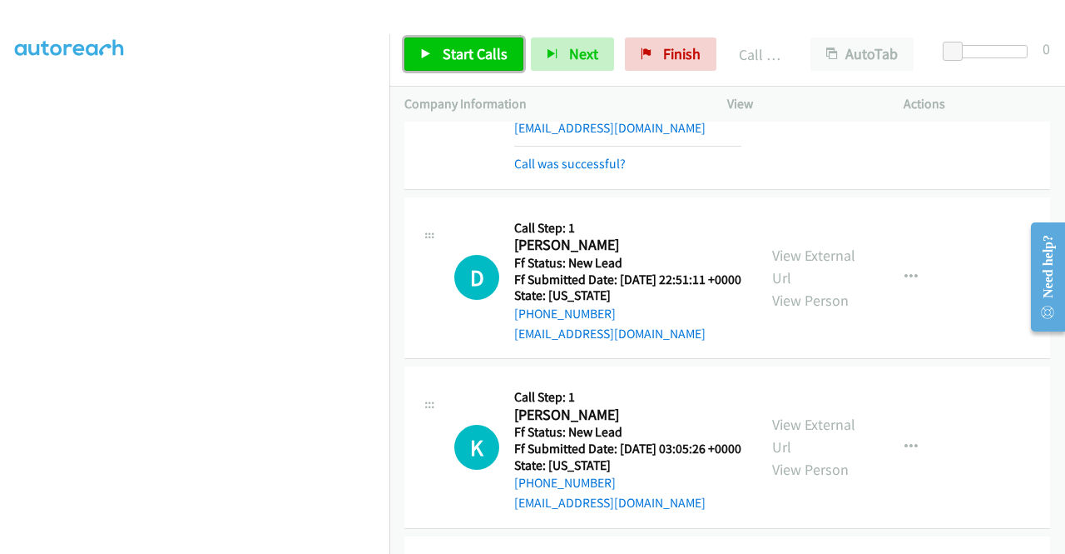
click at [486, 64] on link "Start Calls" at bounding box center [464, 53] width 119 height 33
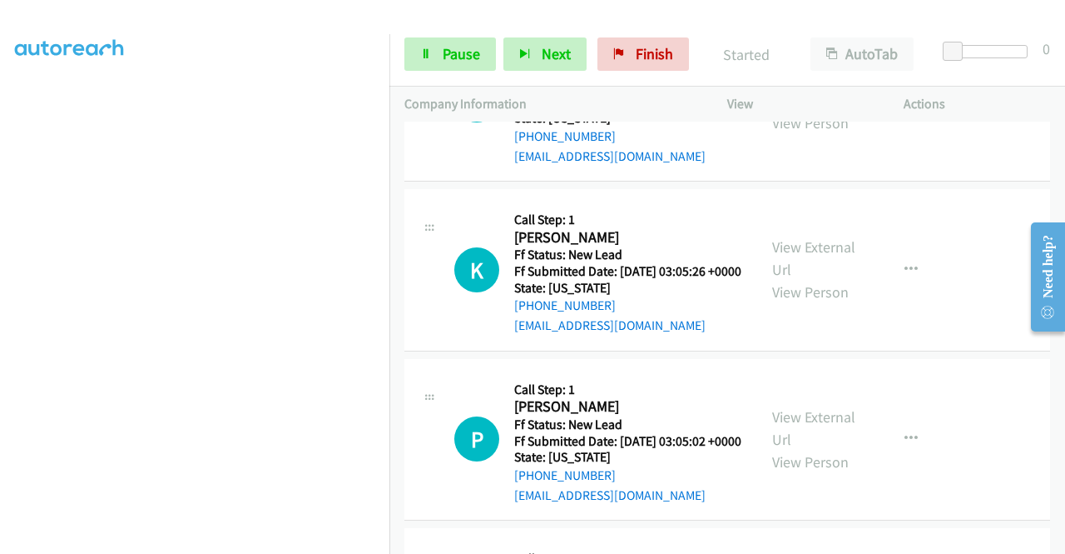
scroll to position [2924, 0]
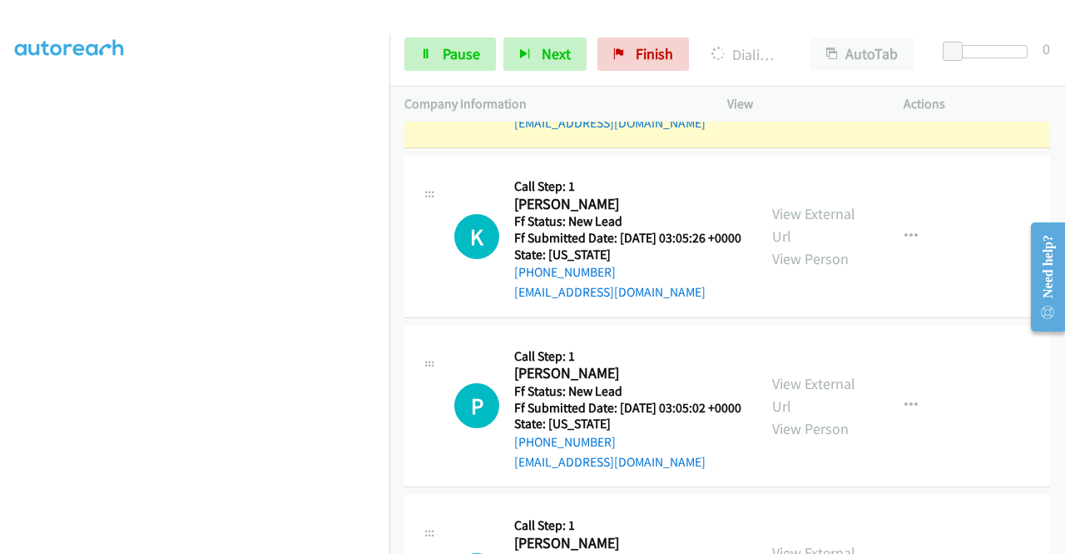
click at [817, 77] on link "View External Url" at bounding box center [813, 56] width 83 height 42
click at [0, 297] on aside "Dialing Mode: Power | Switch to Preview My Lists" at bounding box center [195, 126] width 390 height 921
click at [467, 56] on span "Pause" at bounding box center [461, 53] width 37 height 19
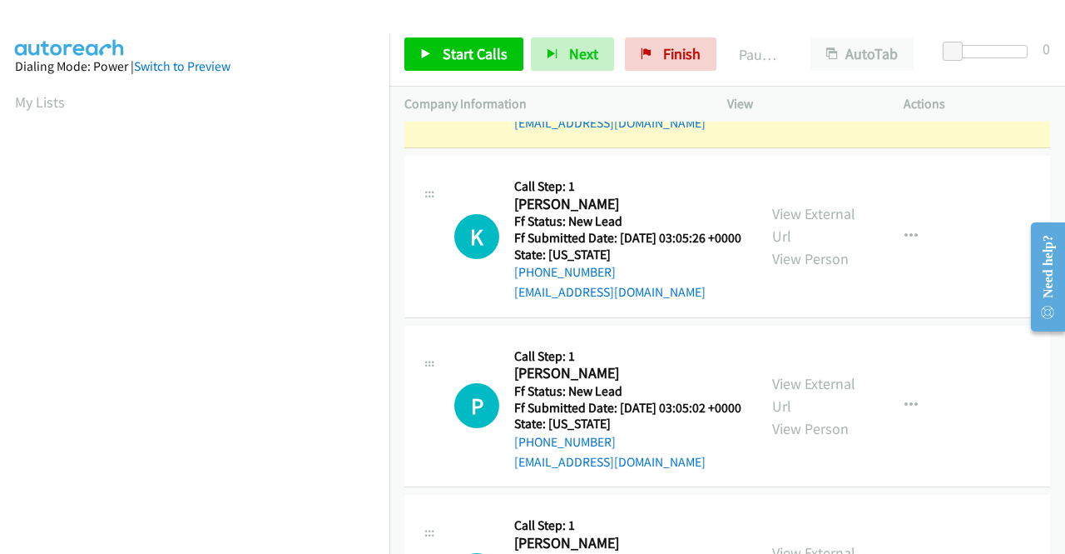
scroll to position [380, 0]
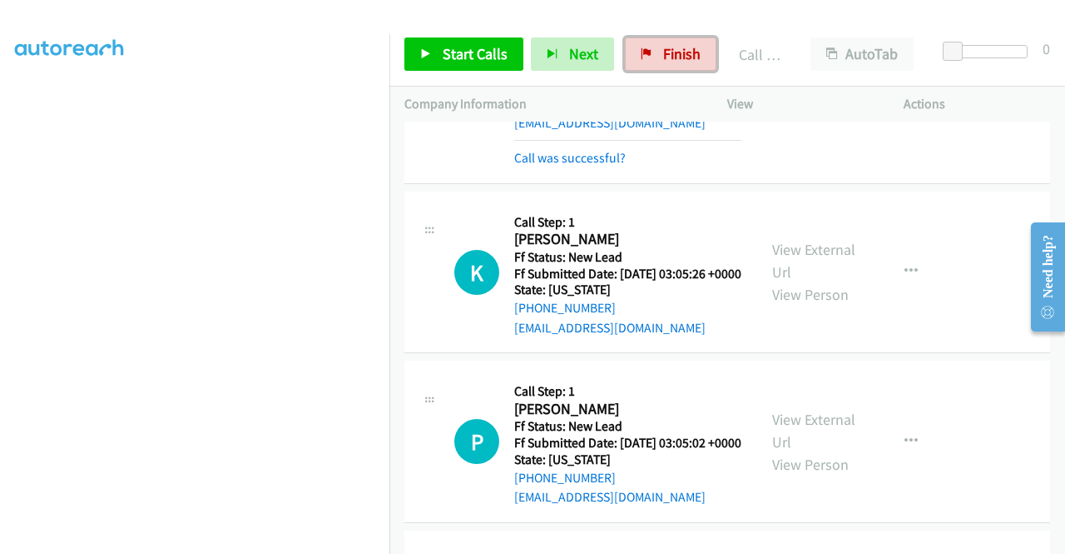
drag, startPoint x: 664, startPoint y: 62, endPoint x: 582, endPoint y: 92, distance: 87.7
click at [664, 62] on span "Finish" at bounding box center [681, 53] width 37 height 19
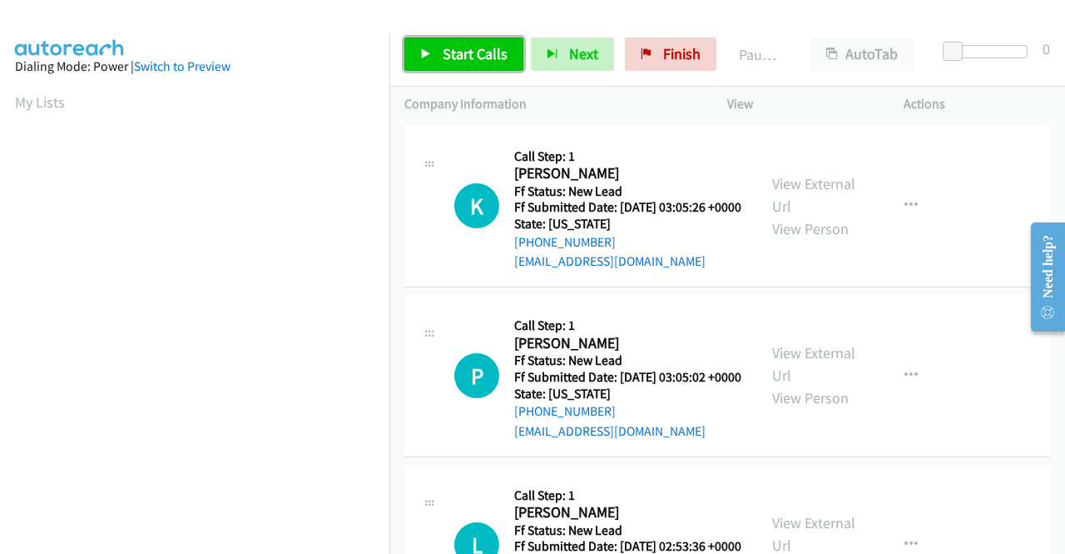
click at [493, 59] on span "Start Calls" at bounding box center [475, 53] width 65 height 19
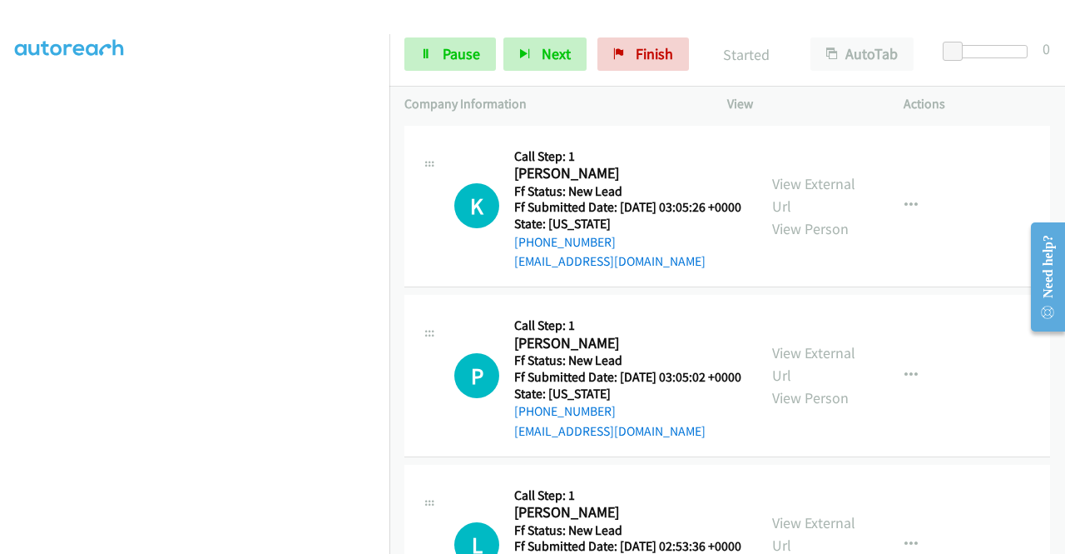
scroll to position [370, 0]
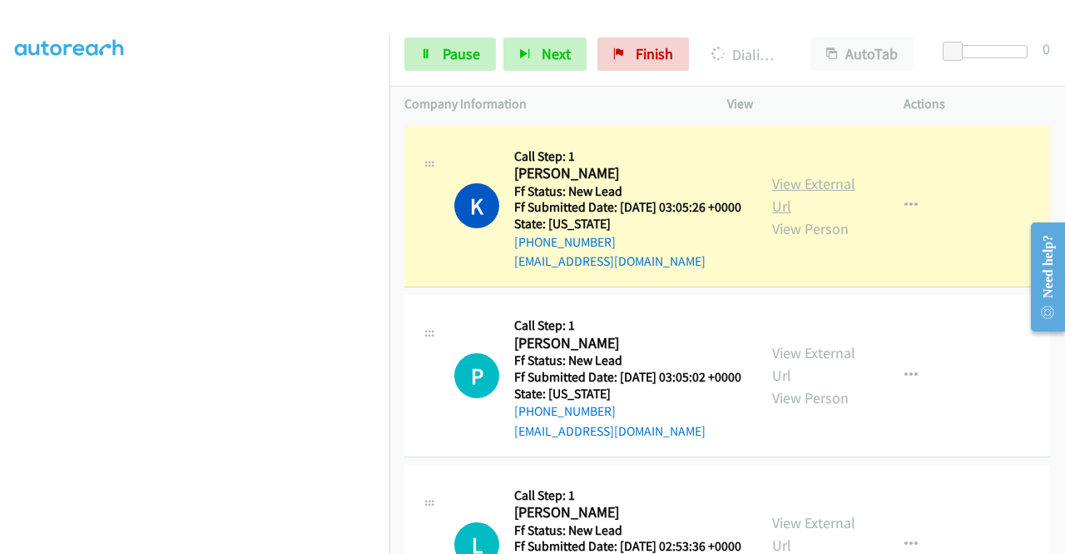
click at [804, 196] on link "View External Url" at bounding box center [813, 195] width 83 height 42
click at [0, 187] on aside "Dialing Mode: Power | Switch to Preview My Lists" at bounding box center [195, 126] width 390 height 921
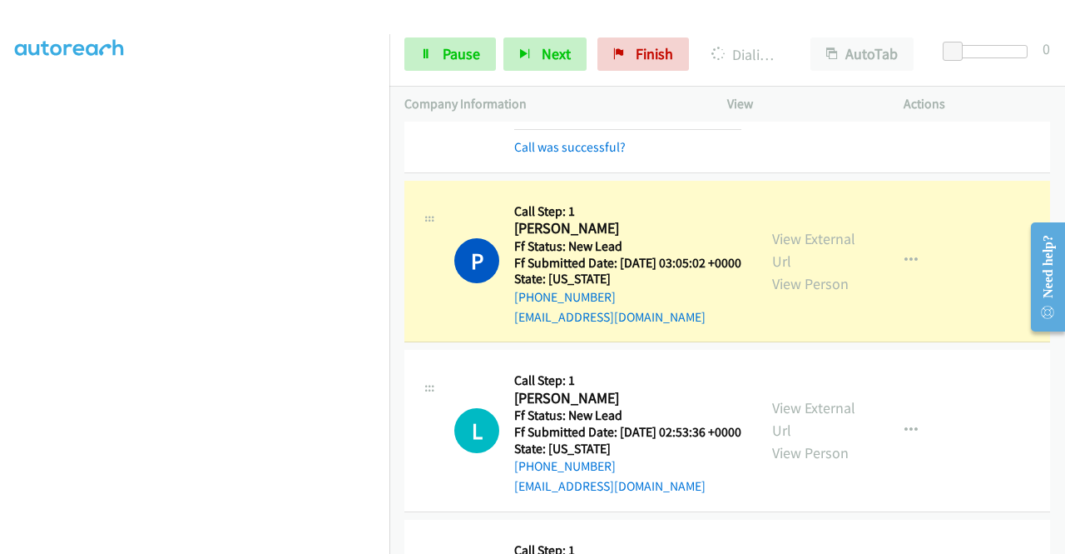
scroll to position [166, 0]
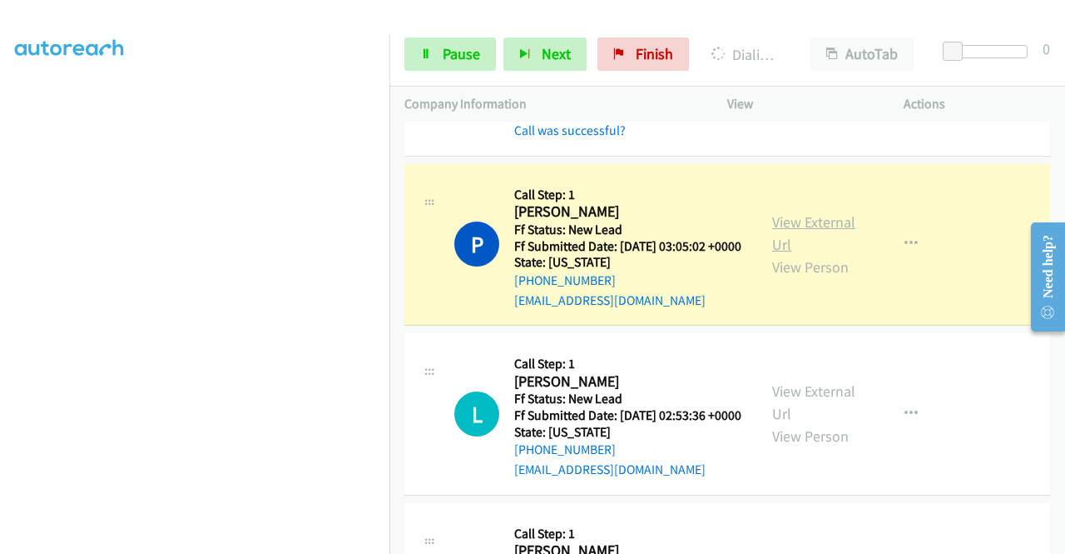
click at [808, 236] on link "View External Url" at bounding box center [813, 233] width 83 height 42
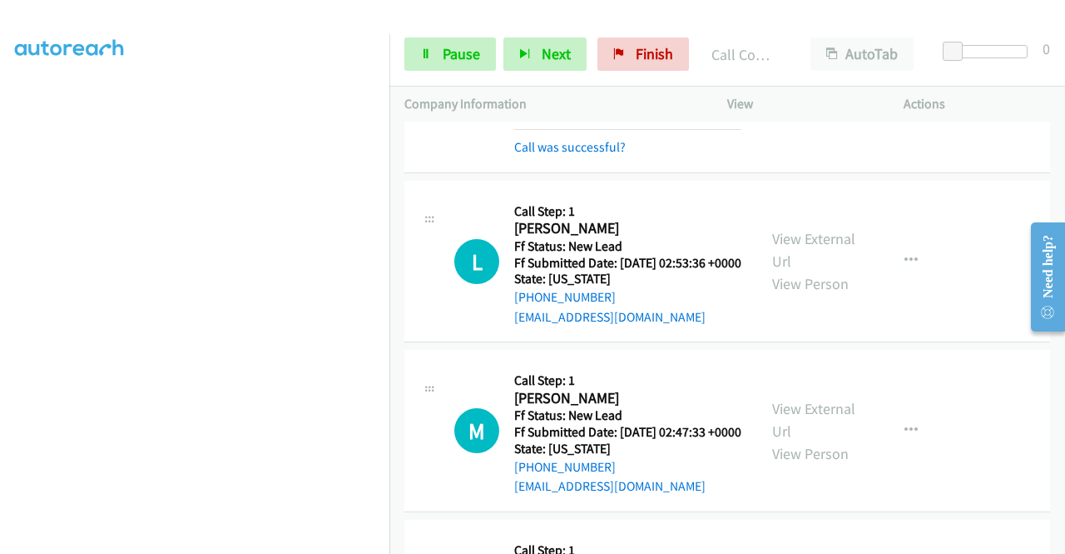
scroll to position [400, 0]
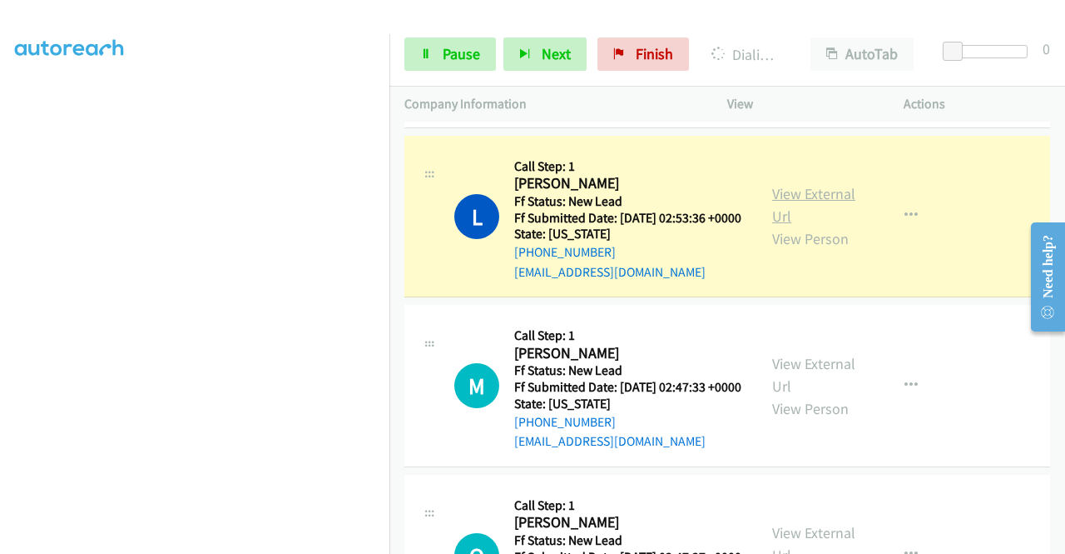
click at [783, 226] on link "View External Url" at bounding box center [813, 205] width 83 height 42
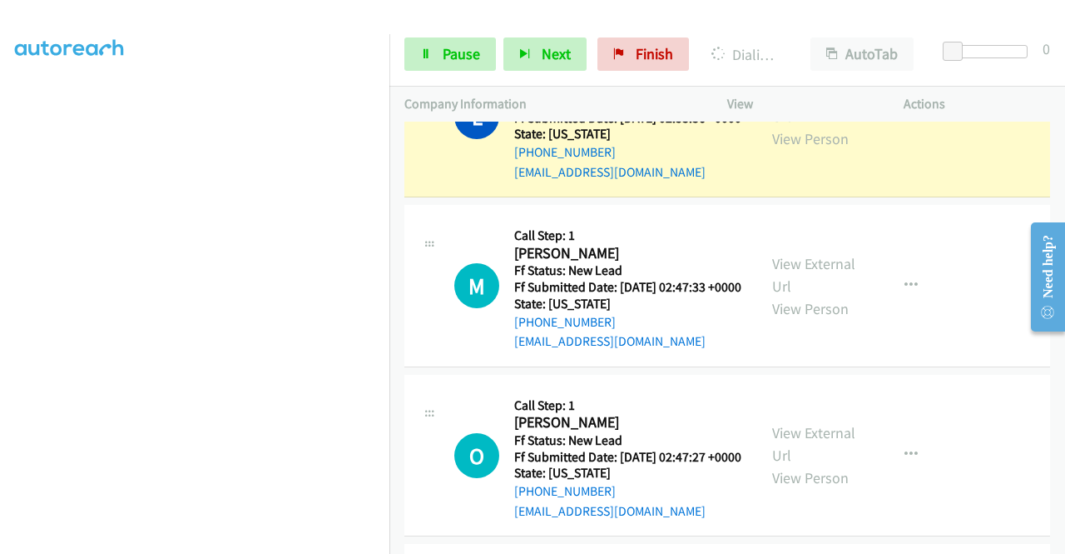
scroll to position [350, 0]
click at [434, 54] on link "Pause" at bounding box center [451, 53] width 92 height 33
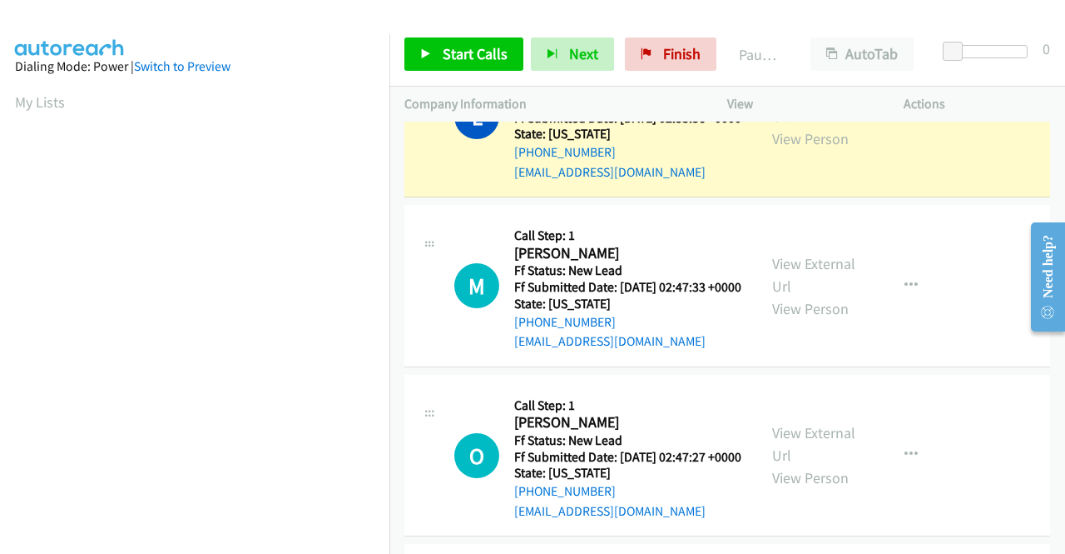
scroll to position [380, 0]
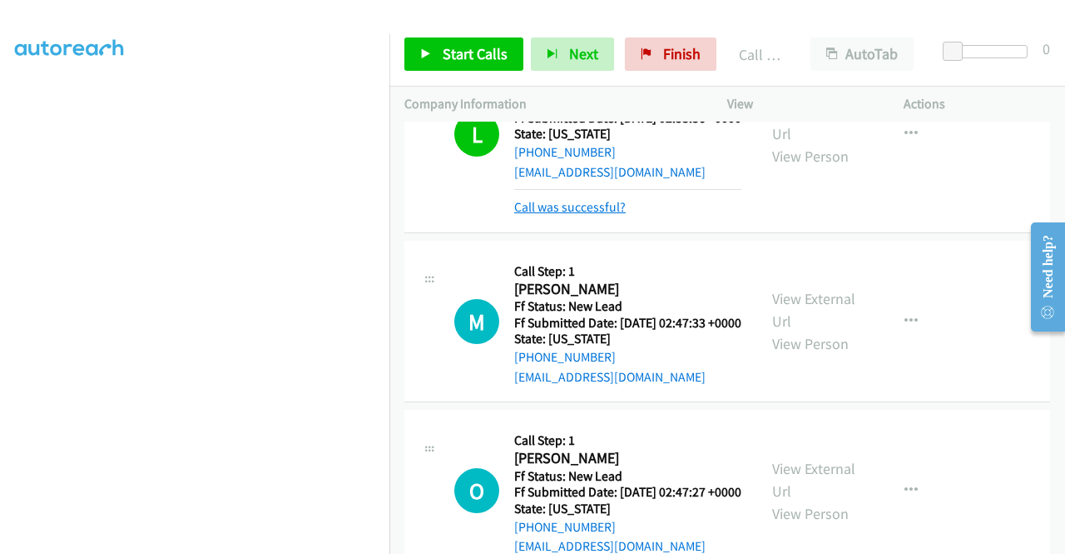
click at [579, 215] on link "Call was successful?" at bounding box center [570, 207] width 112 height 16
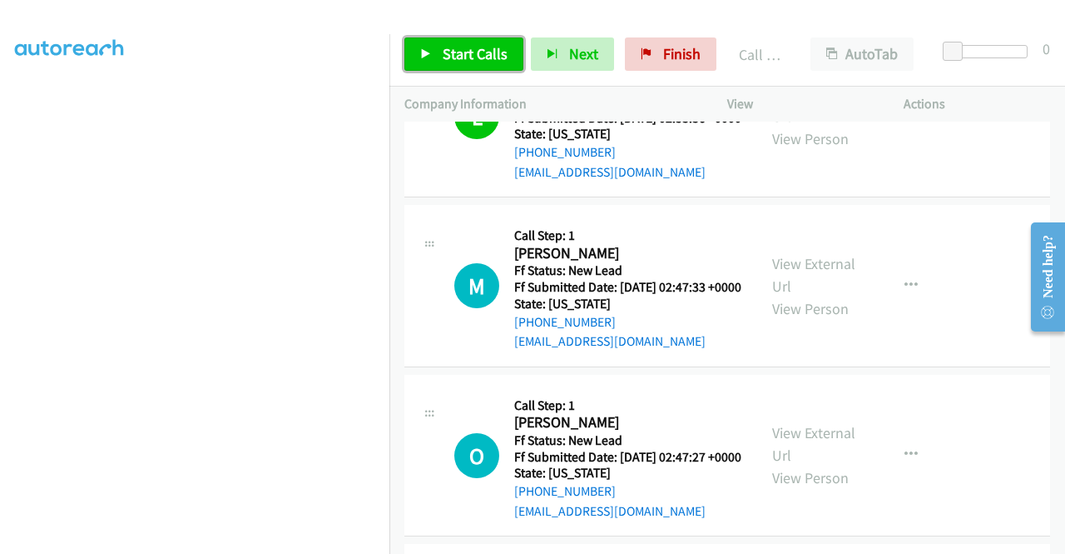
click at [484, 67] on link "Start Calls" at bounding box center [464, 53] width 119 height 33
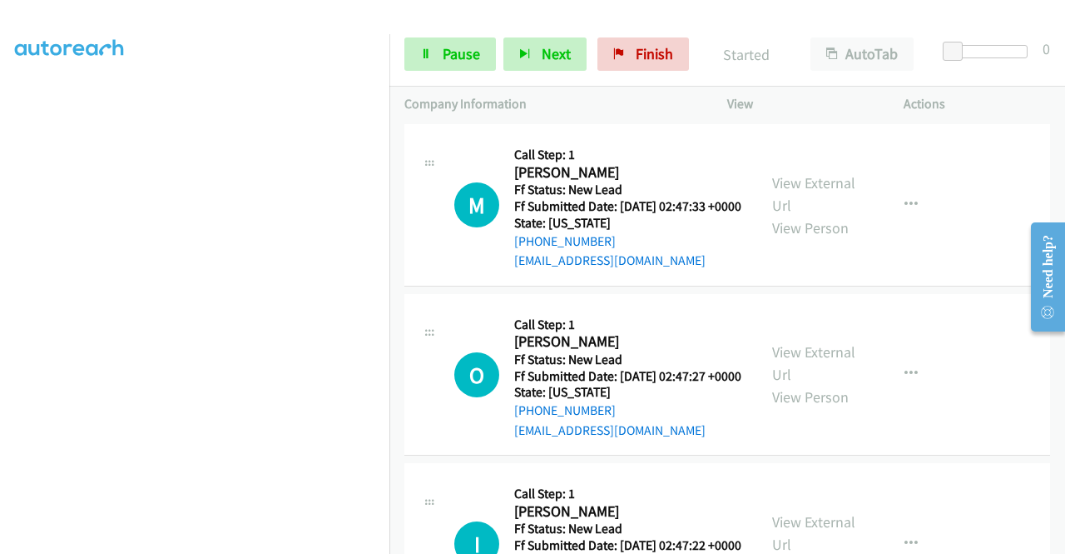
scroll to position [599, 0]
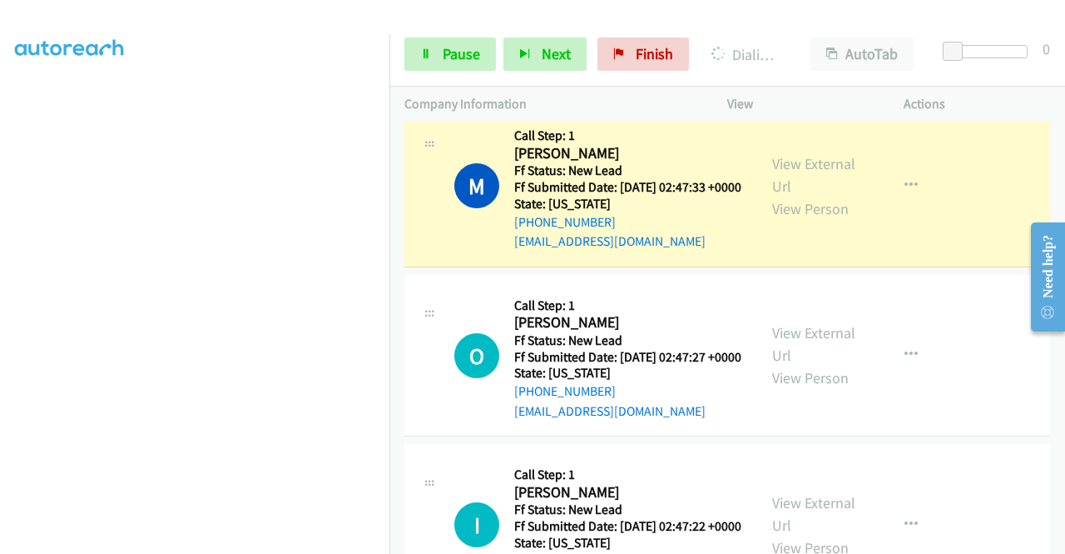
click at [779, 220] on div "View External Url View Person" at bounding box center [815, 185] width 87 height 67
click at [779, 196] on link "View External Url" at bounding box center [813, 175] width 83 height 42
click at [0, 289] on aside "Dialing Mode: Power | Switch to Preview My Lists" at bounding box center [195, 126] width 390 height 921
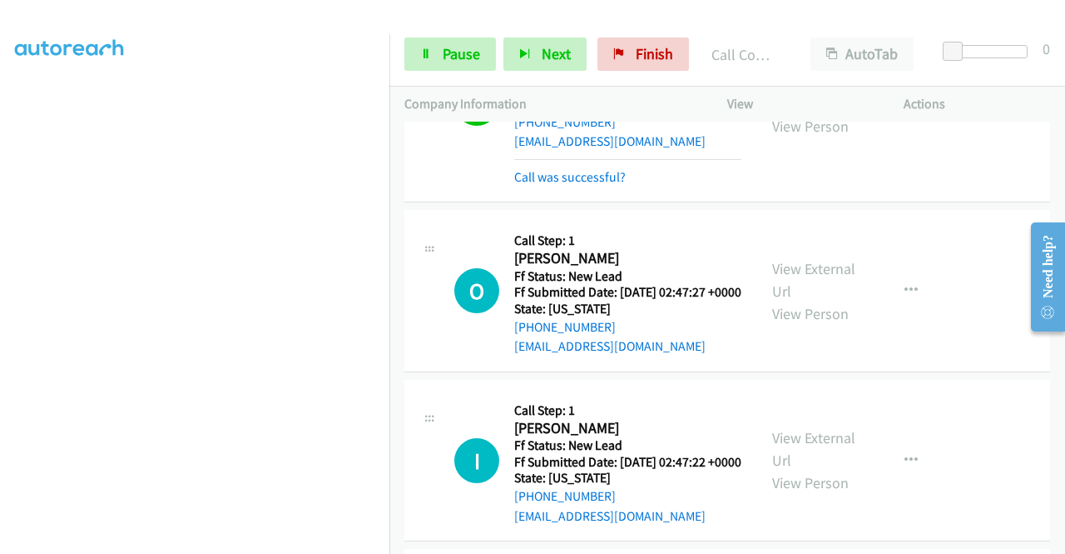
scroll to position [717, 0]
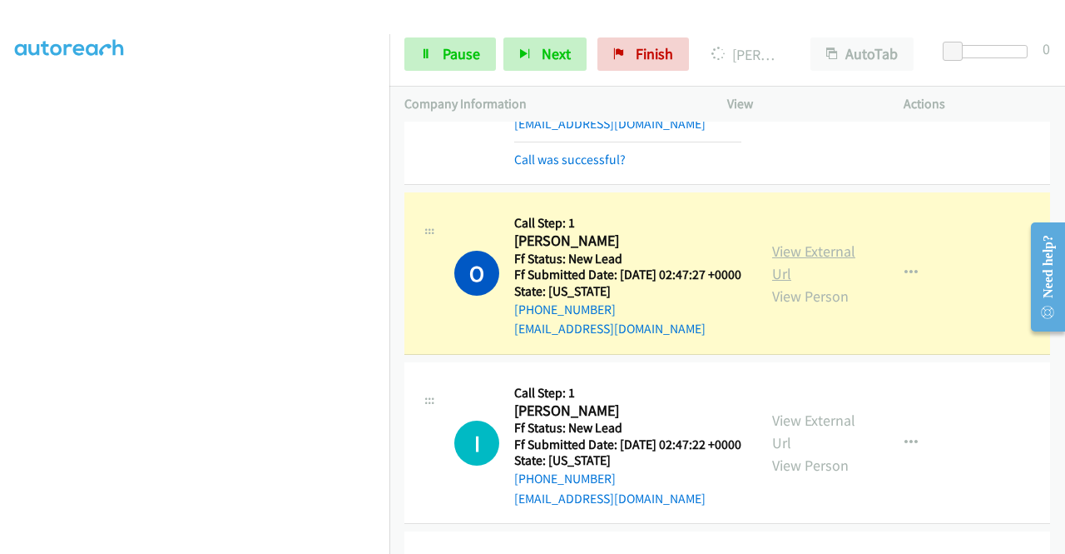
click at [797, 283] on link "View External Url" at bounding box center [813, 262] width 83 height 42
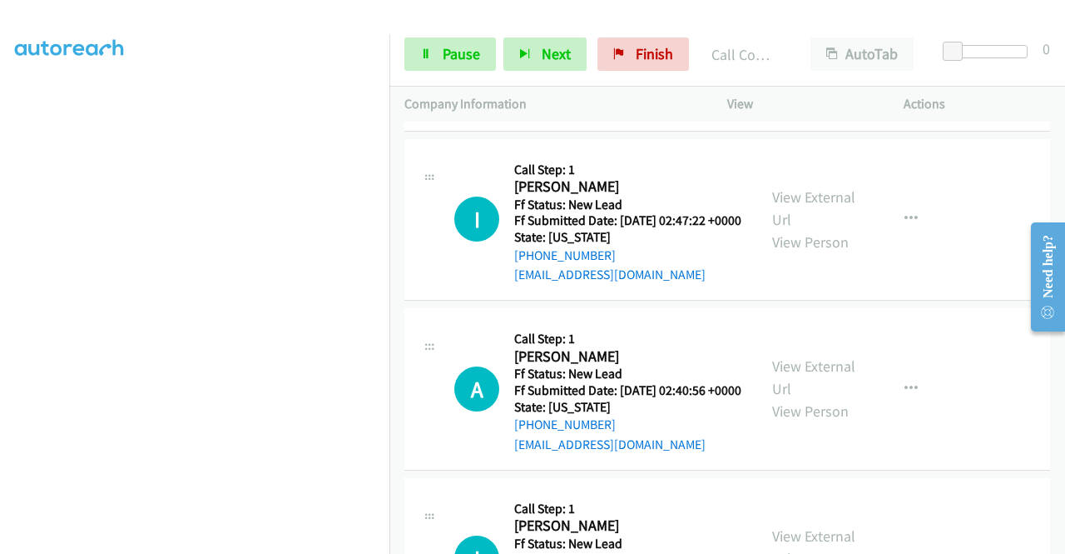
scroll to position [983, 0]
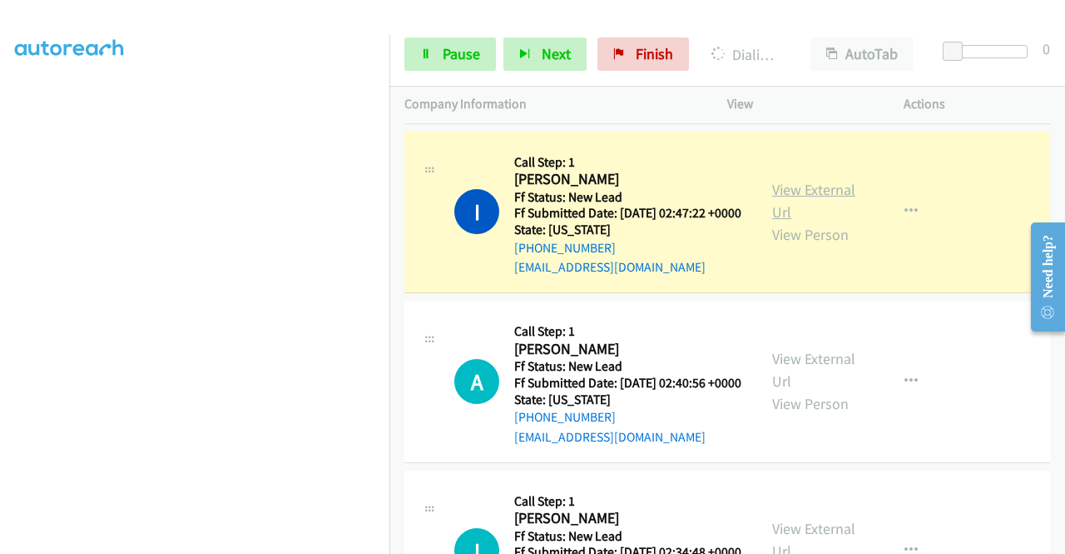
click at [804, 221] on link "View External Url" at bounding box center [813, 201] width 83 height 42
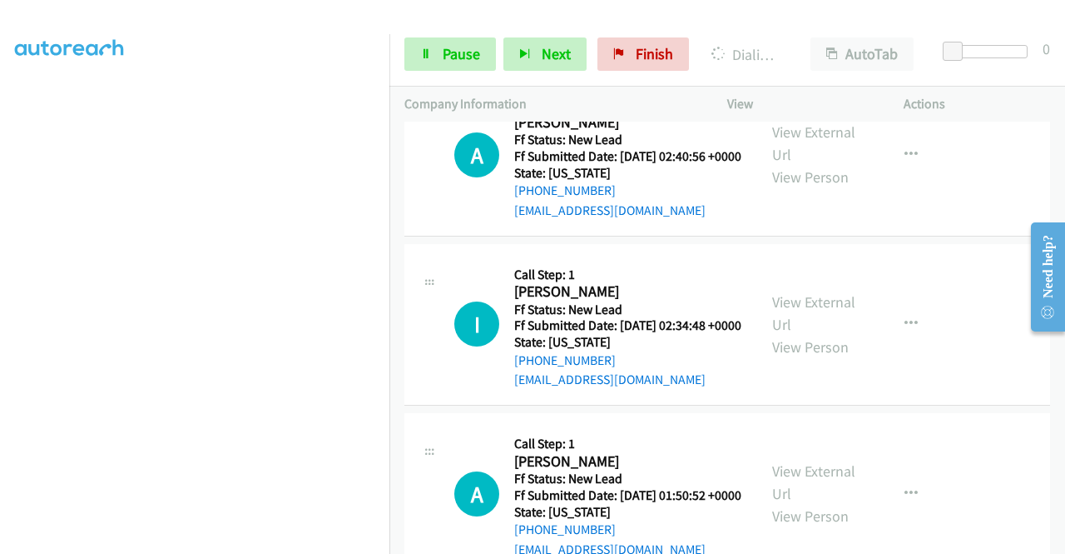
scroll to position [1216, 0]
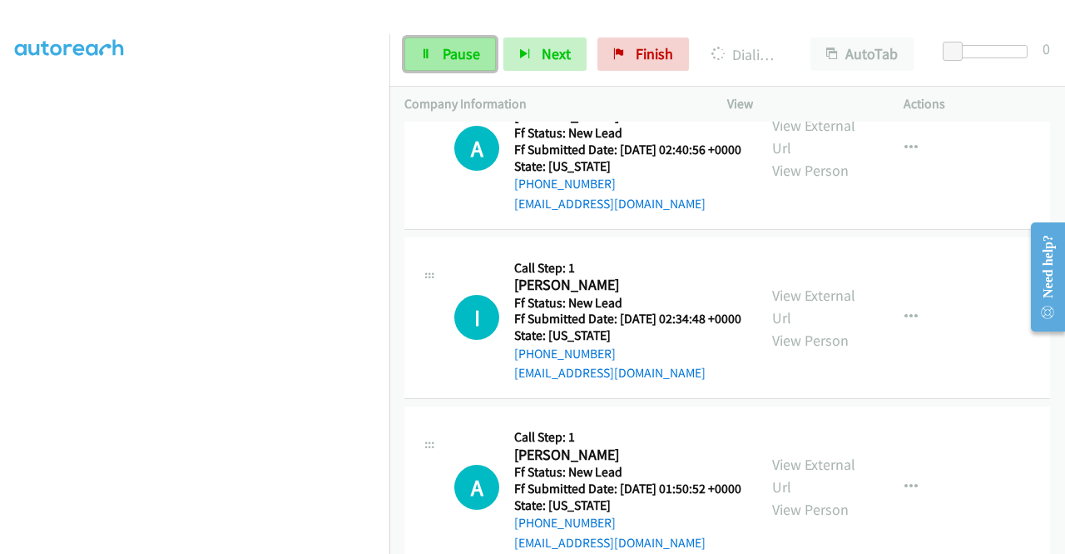
click at [449, 45] on span "Pause" at bounding box center [461, 53] width 37 height 19
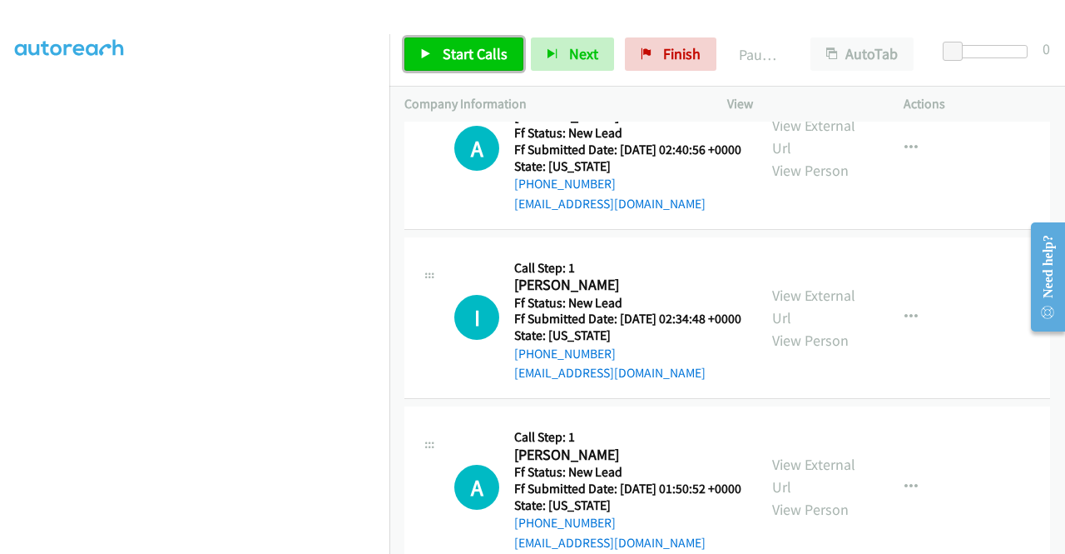
click at [449, 45] on span "Start Calls" at bounding box center [475, 53] width 65 height 19
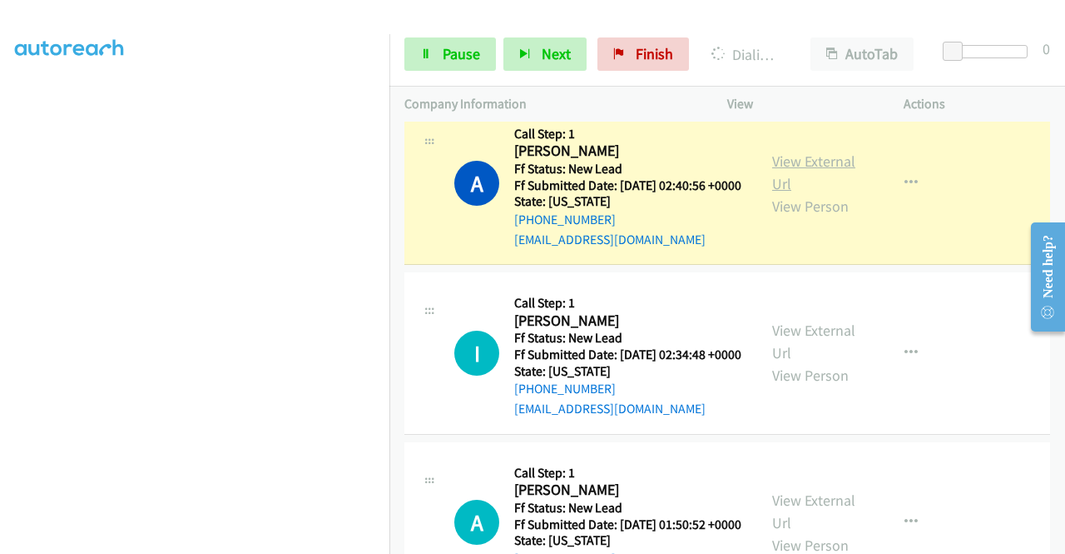
click at [781, 193] on link "View External Url" at bounding box center [813, 172] width 83 height 42
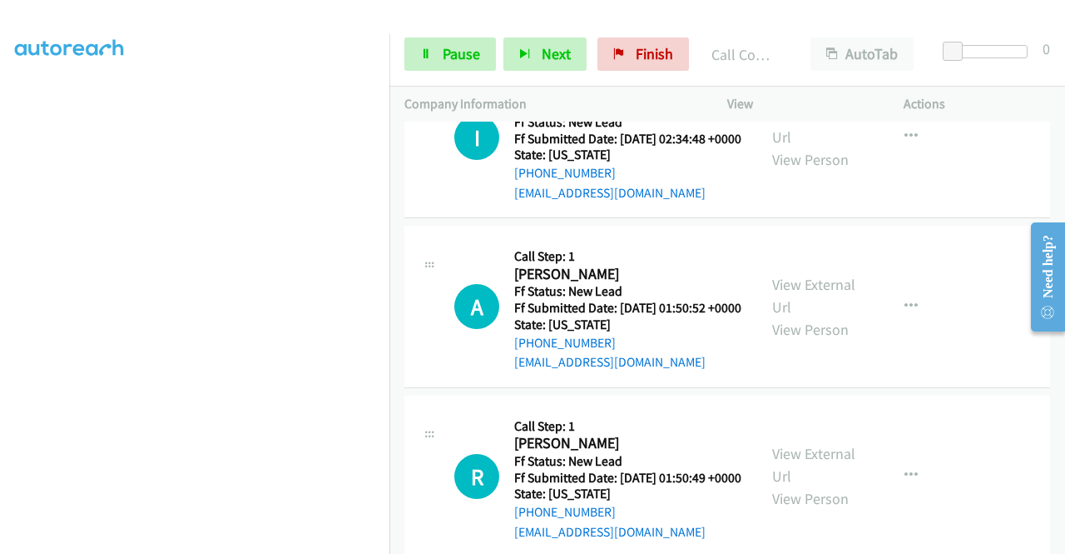
scroll to position [1478, 0]
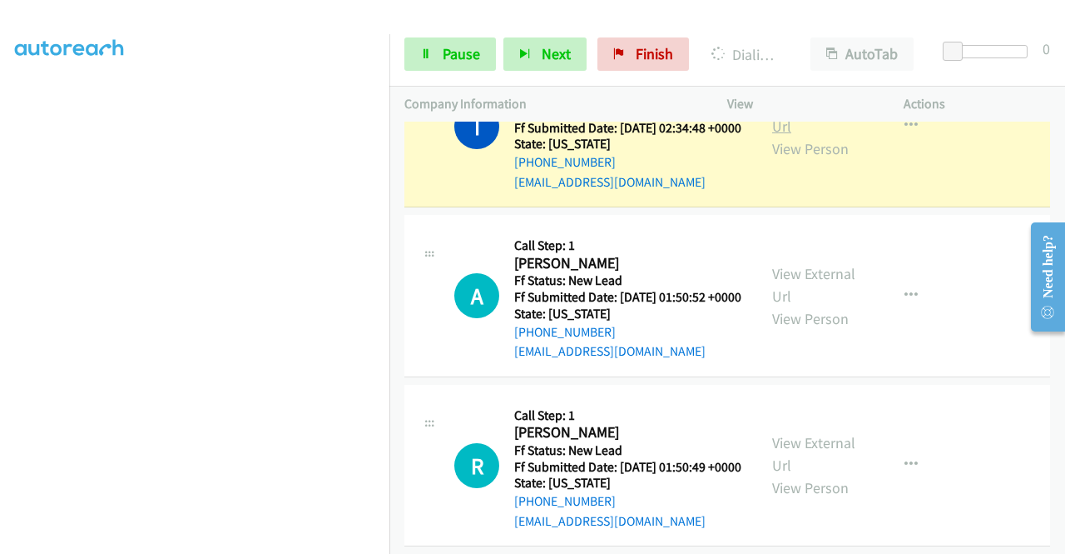
click at [792, 136] on link "View External Url" at bounding box center [813, 115] width 83 height 42
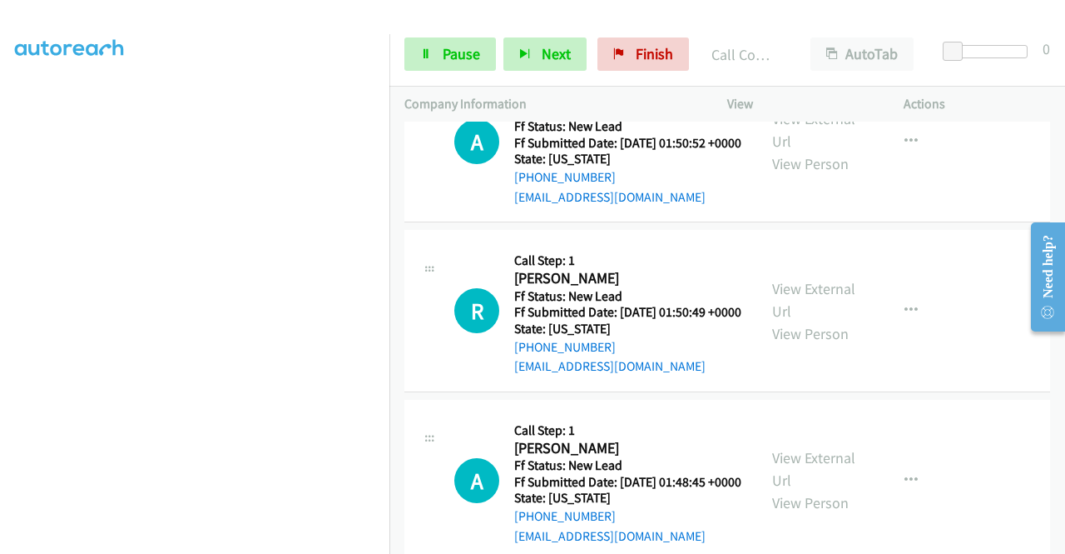
scroll to position [1689, 0]
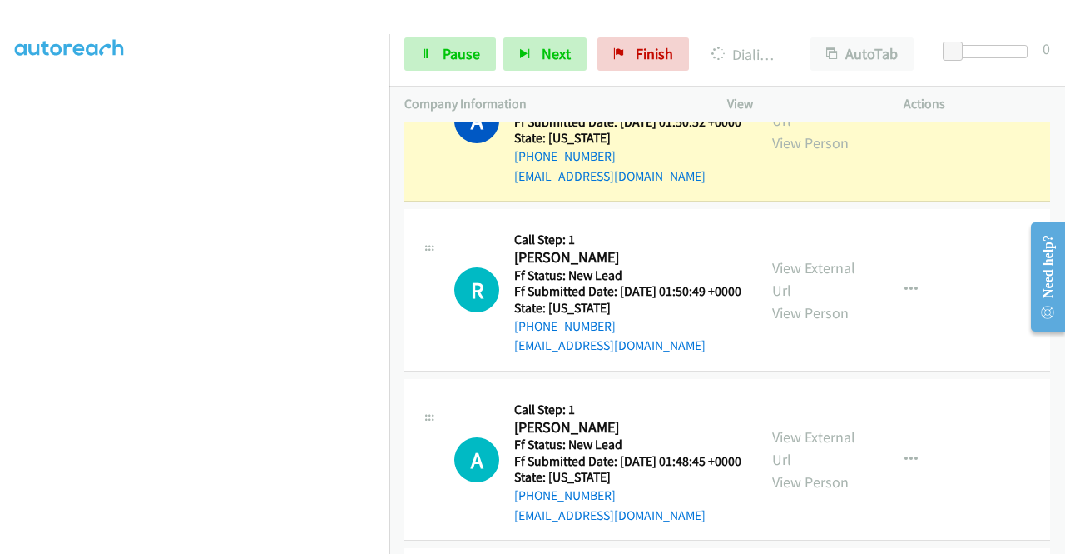
click at [775, 130] on link "View External Url" at bounding box center [813, 109] width 83 height 42
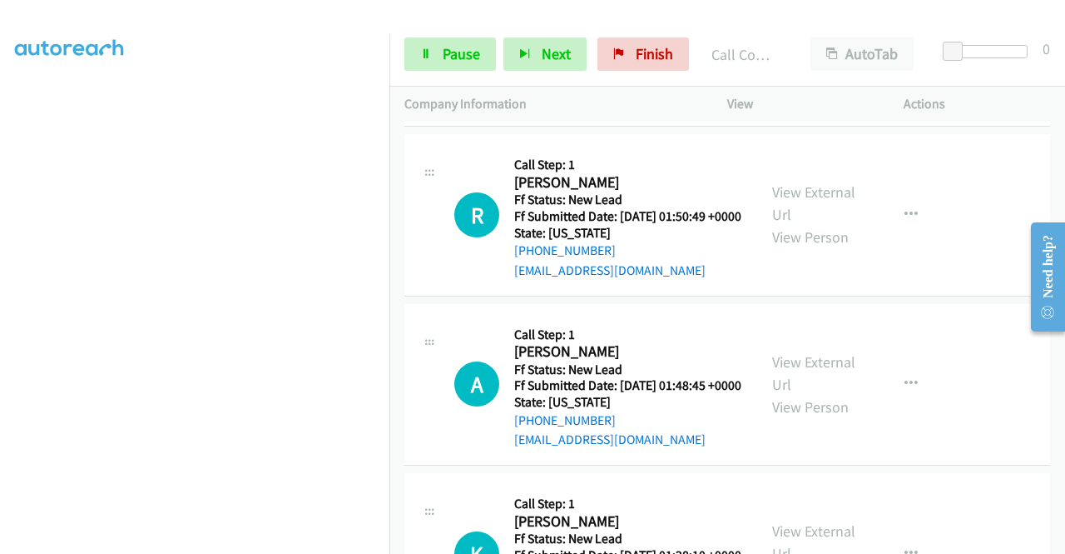
scroll to position [1911, 0]
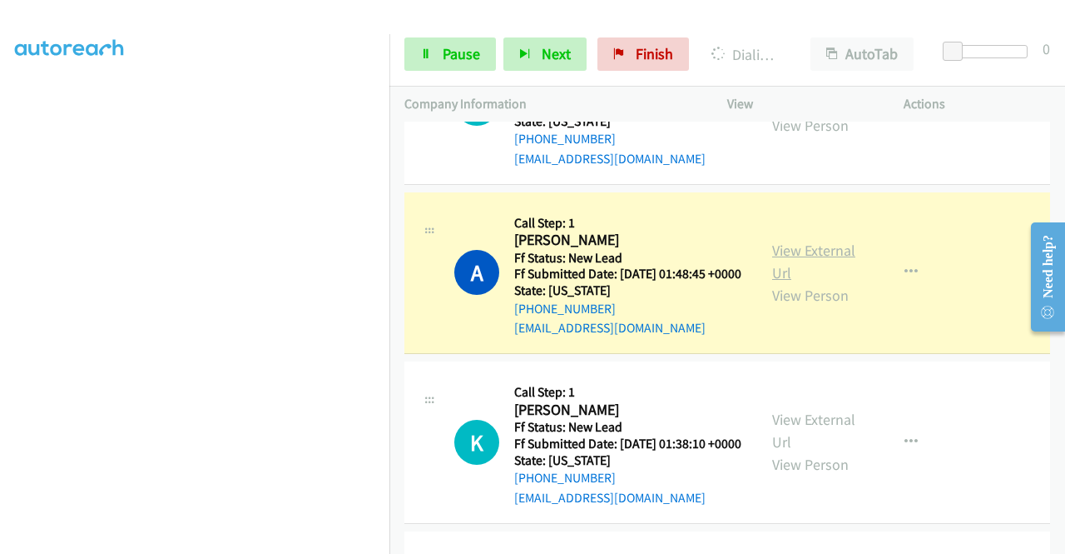
click at [779, 282] on link "View External Url" at bounding box center [813, 262] width 83 height 42
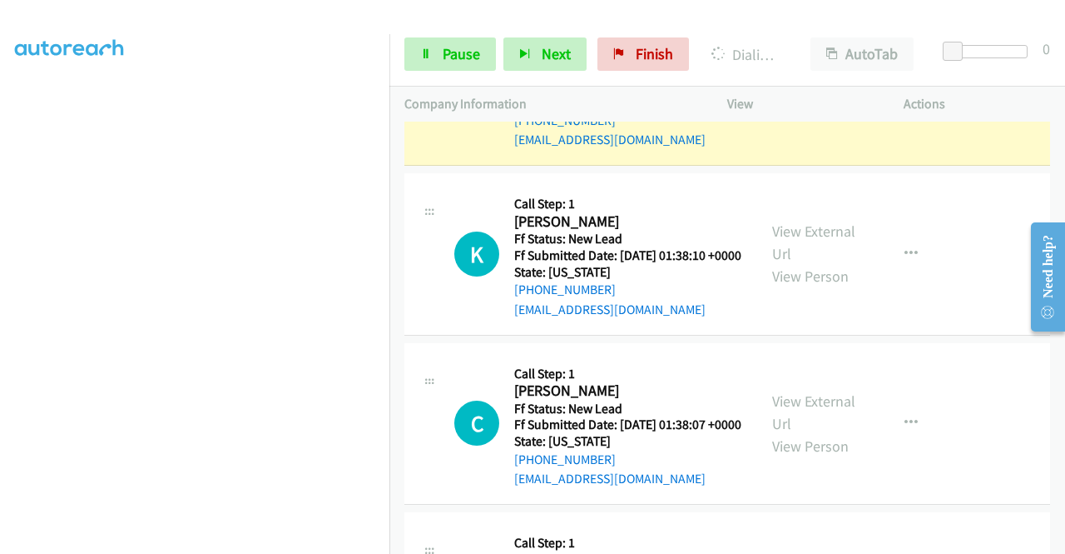
scroll to position [2155, 0]
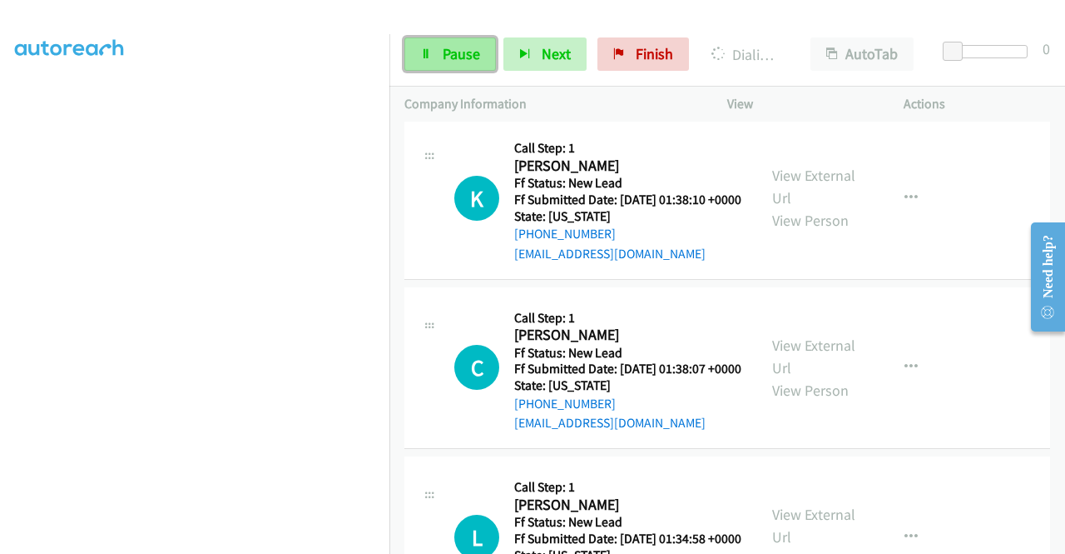
click at [442, 39] on link "Pause" at bounding box center [451, 53] width 92 height 33
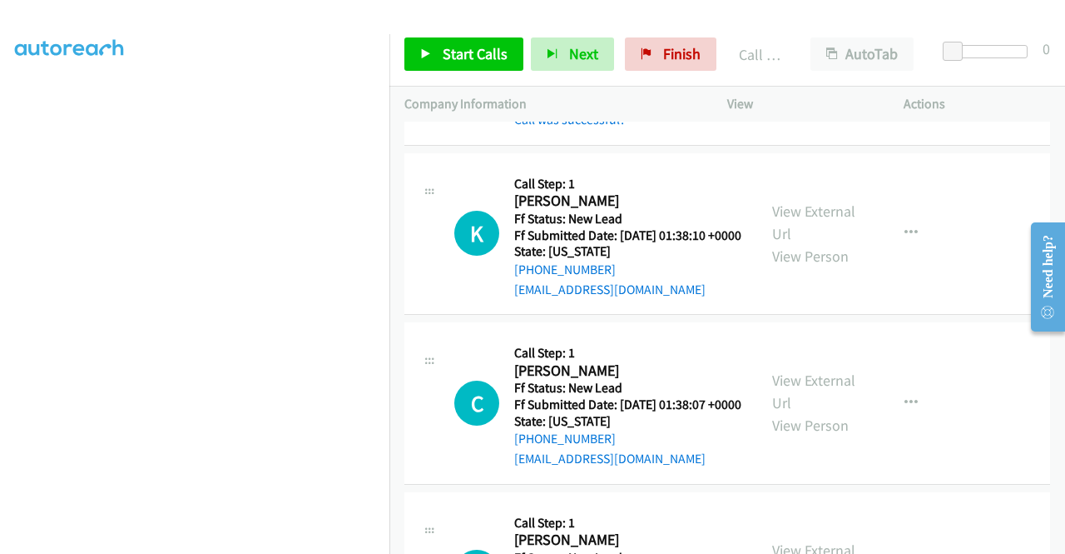
click at [732, 315] on div "K Callback Scheduled Call Step: 1 Koosha Abdolrahim America/New_York Ff Status:…" at bounding box center [728, 234] width 646 height 162
click at [474, 62] on span "Start Calls" at bounding box center [475, 53] width 65 height 19
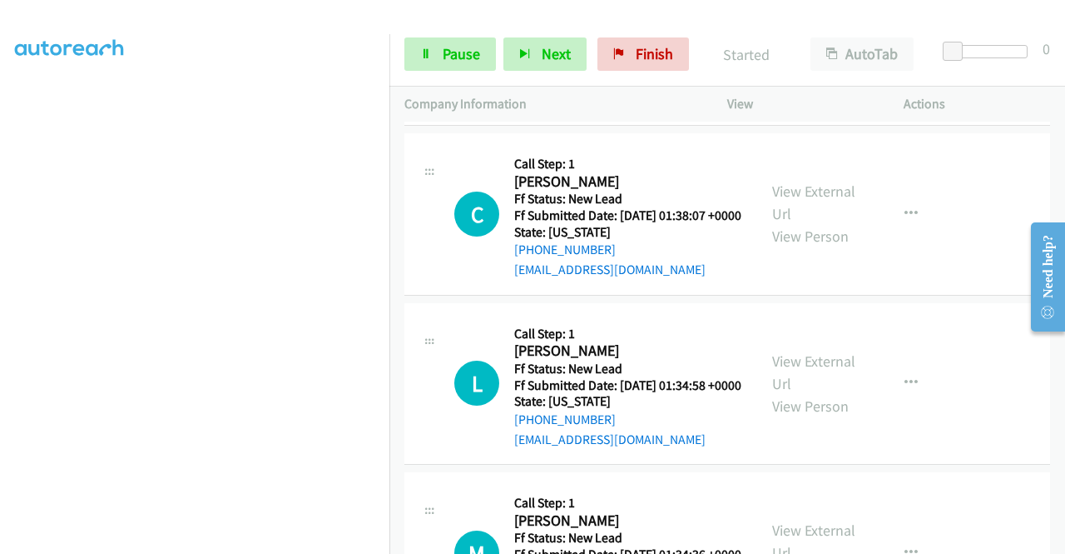
scroll to position [2355, 0]
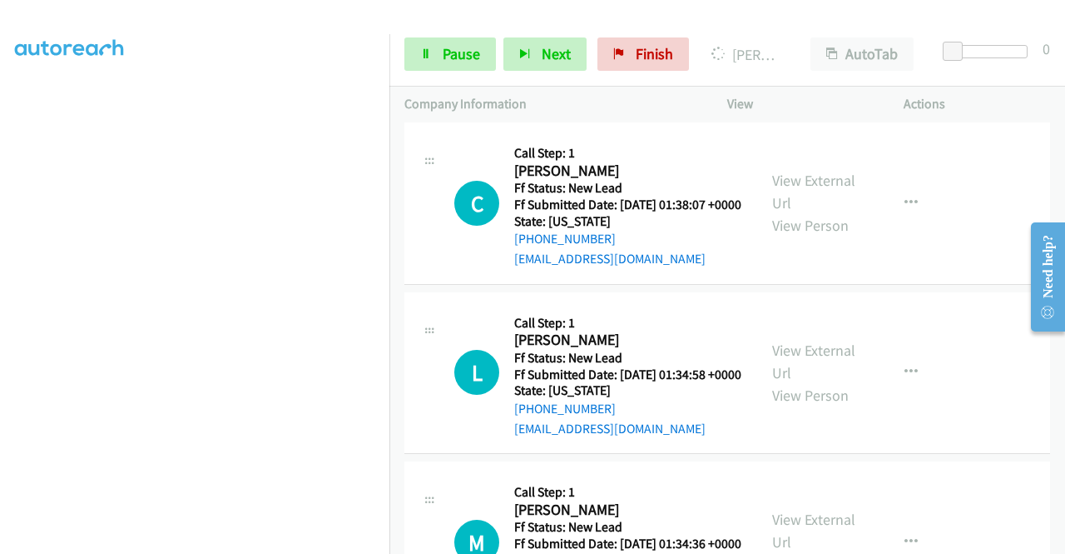
click at [825, 43] on link "View External Url" at bounding box center [813, 23] width 83 height 42
click at [0, 213] on aside "Dialing Mode: Power | Switch to Preview My Lists" at bounding box center [195, 126] width 390 height 921
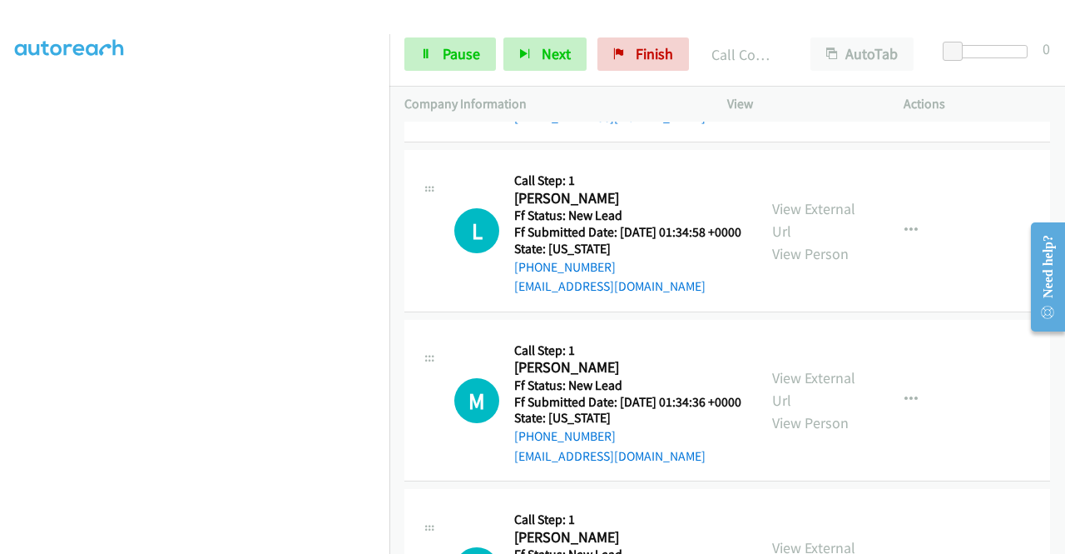
scroll to position [2565, 0]
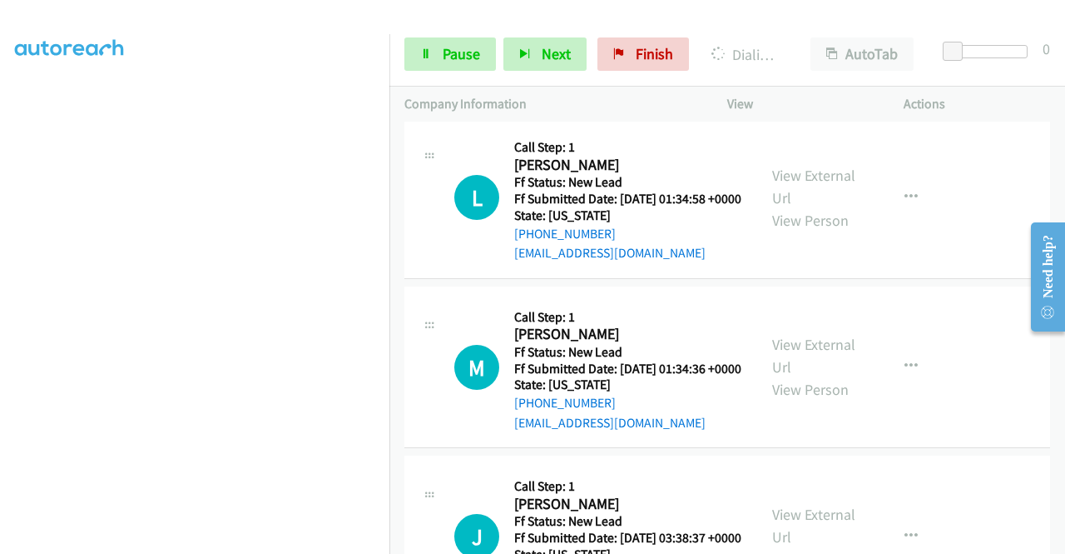
click at [774, 37] on link "View External Url" at bounding box center [813, 17] width 83 height 42
click at [390, 113] on td "C Callback Scheduled Call Step: 1 Christopher Baragar America/Phoenix Ff Status…" at bounding box center [728, 28] width 676 height 170
click at [428, 60] on link "Pause" at bounding box center [451, 53] width 92 height 33
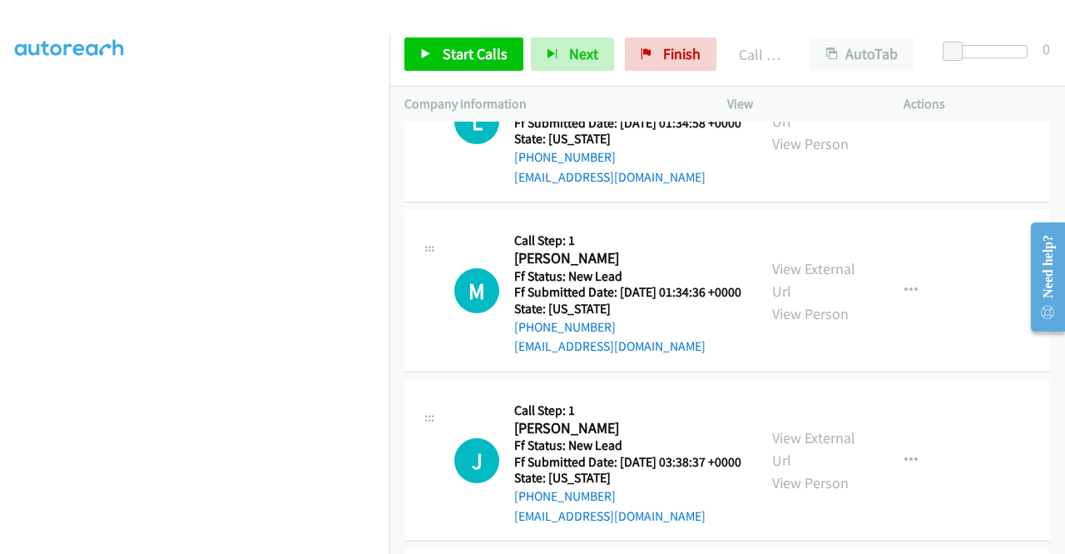
scroll to position [2788, 0]
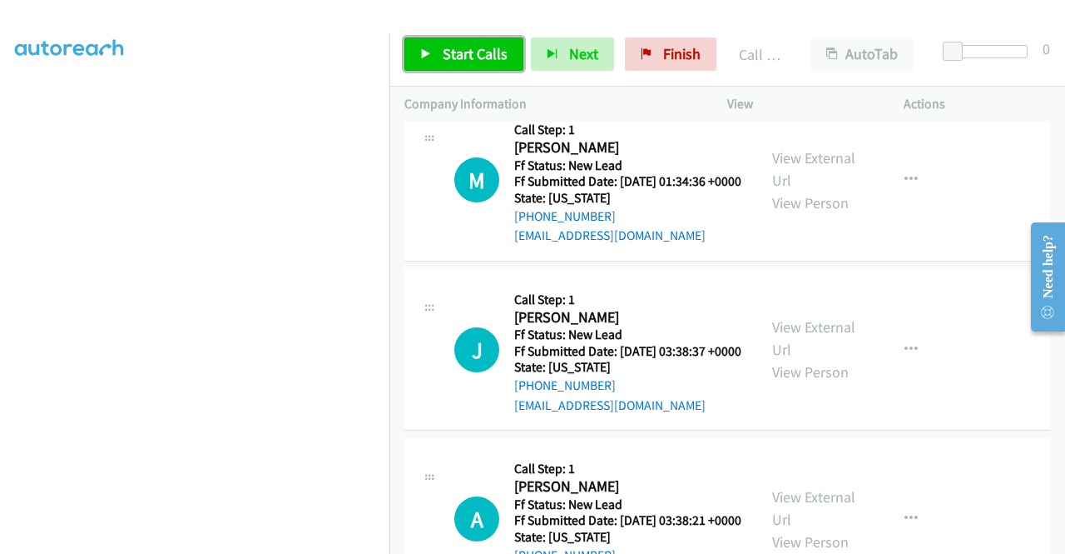
click at [489, 52] on span "Start Calls" at bounding box center [475, 53] width 65 height 19
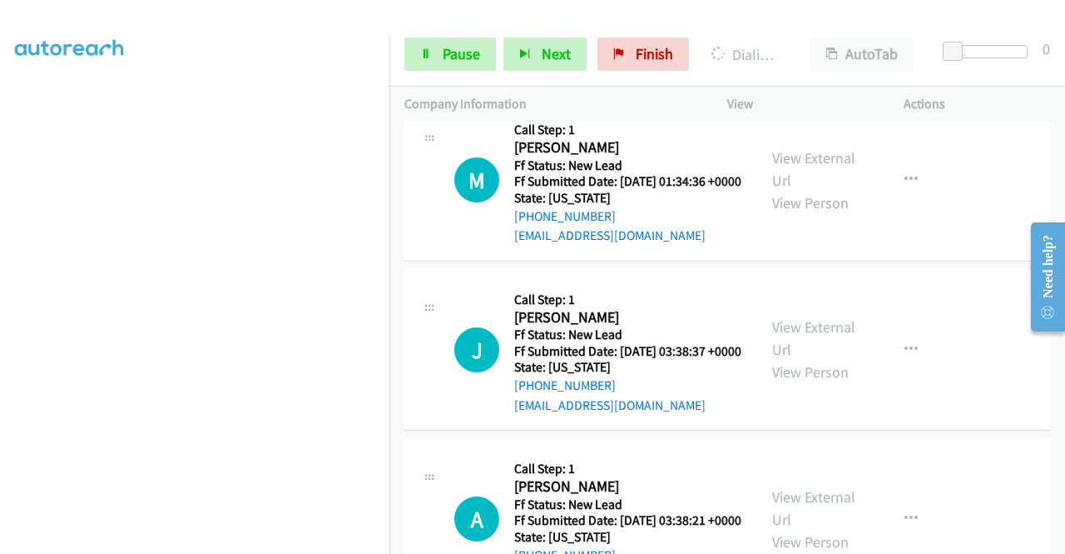
click at [0, 222] on aside "Dialing Mode: Power | Switch to Preview My Lists" at bounding box center [195, 129] width 390 height 921
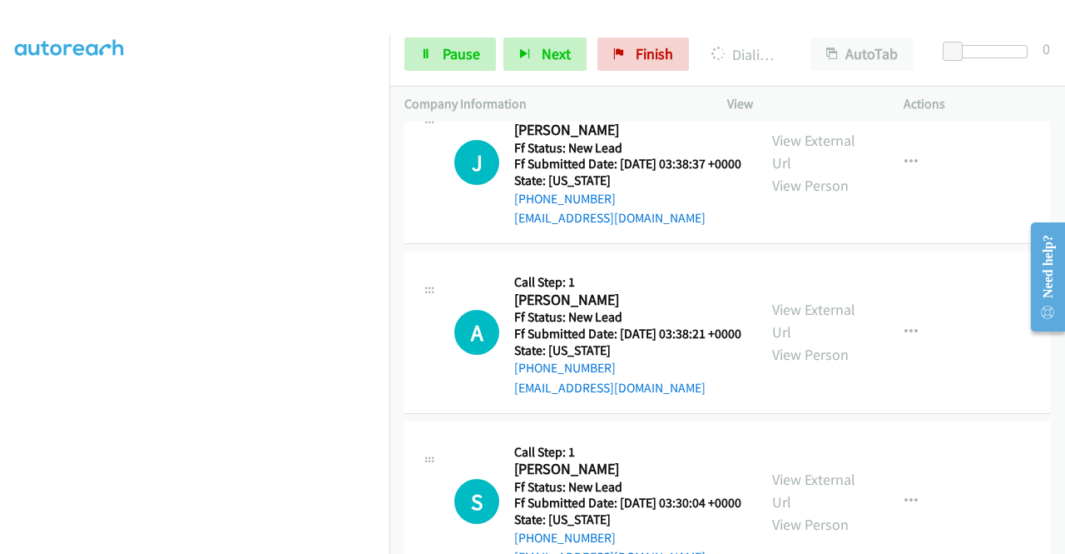
scroll to position [380, 0]
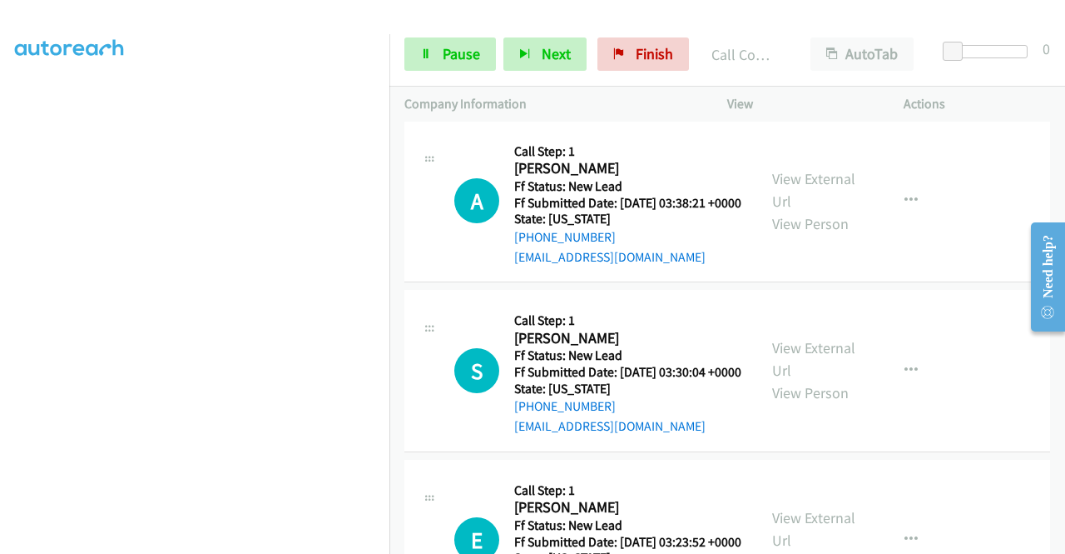
scroll to position [3231, 0]
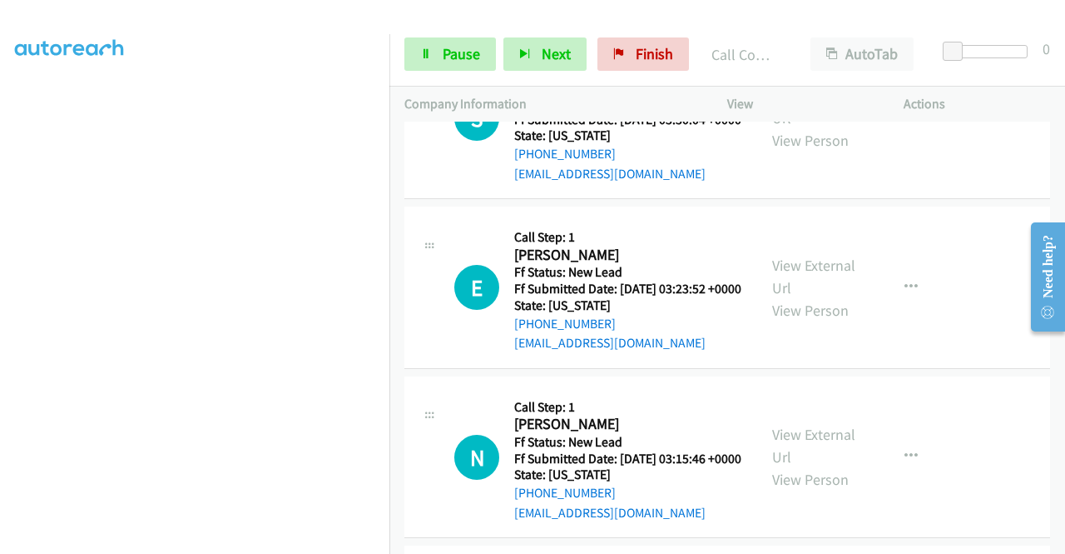
scroll to position [3497, 0]
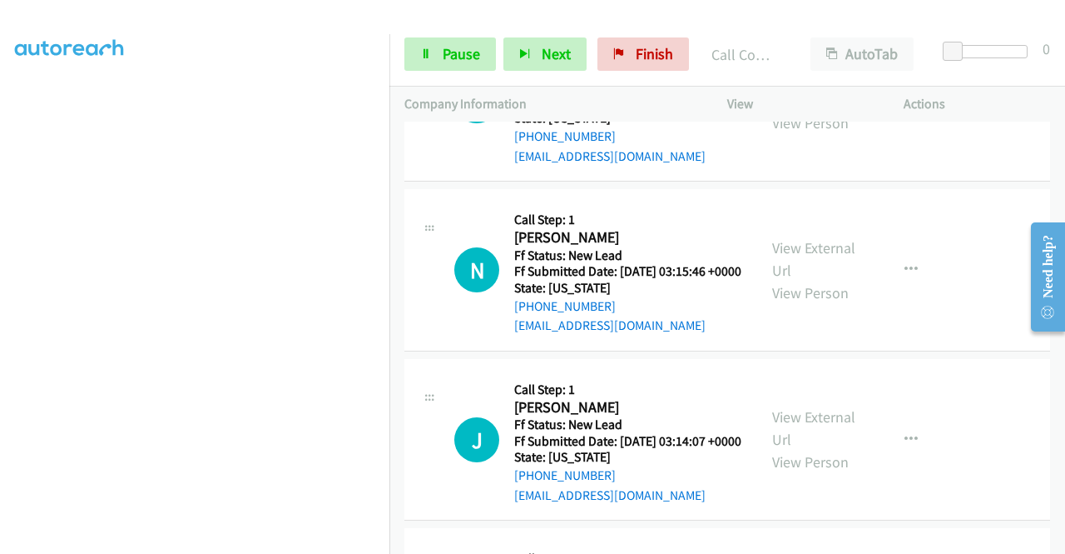
scroll to position [3720, 0]
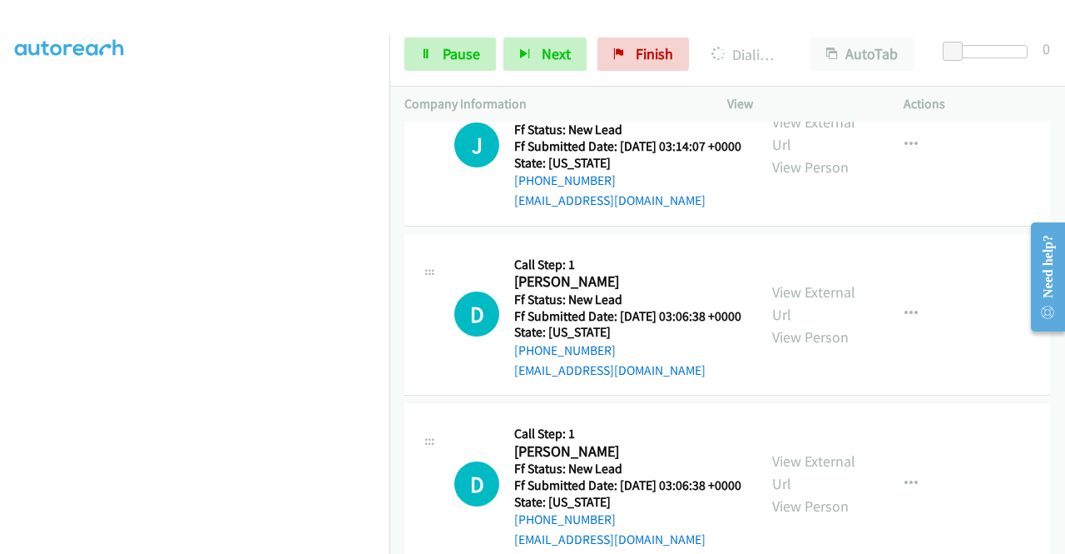
scroll to position [127, 0]
click at [431, 41] on link "Pause" at bounding box center [451, 53] width 92 height 33
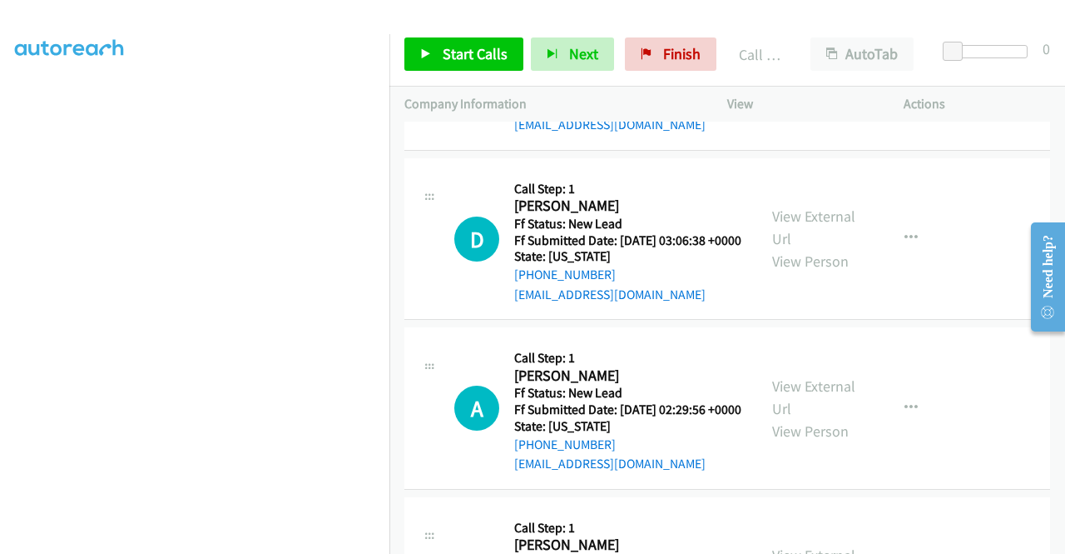
scroll to position [4351, 0]
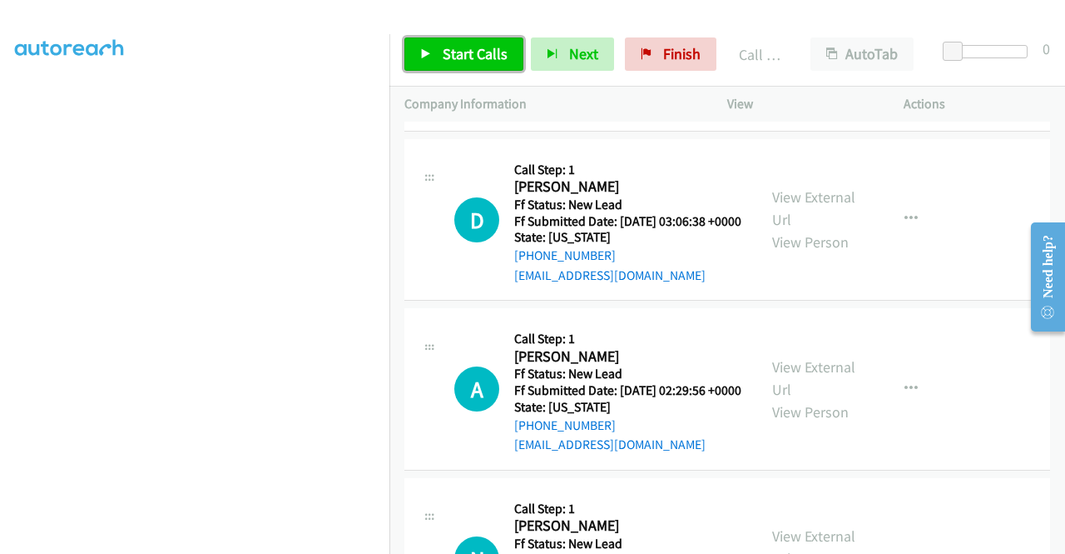
click at [484, 49] on span "Start Calls" at bounding box center [475, 53] width 65 height 19
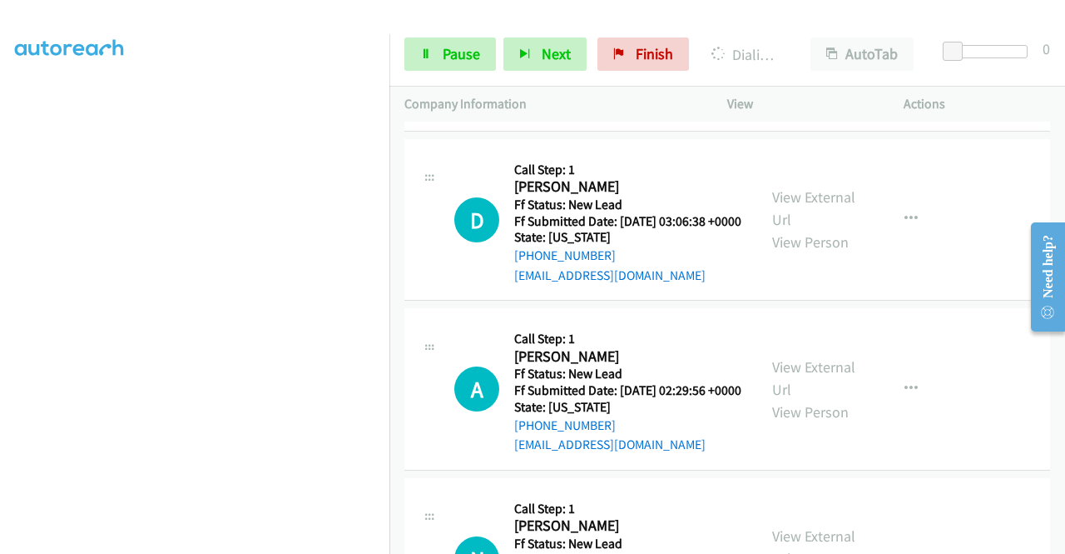
click at [0, 266] on aside "Dialing Mode: Power | Switch to Preview My Lists" at bounding box center [195, 126] width 390 height 921
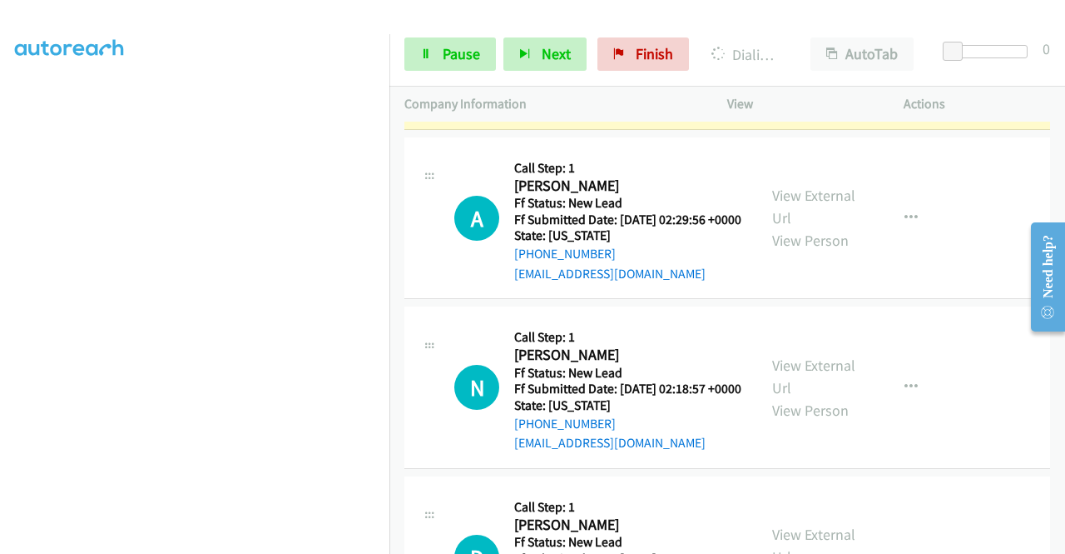
scroll to position [4573, 0]
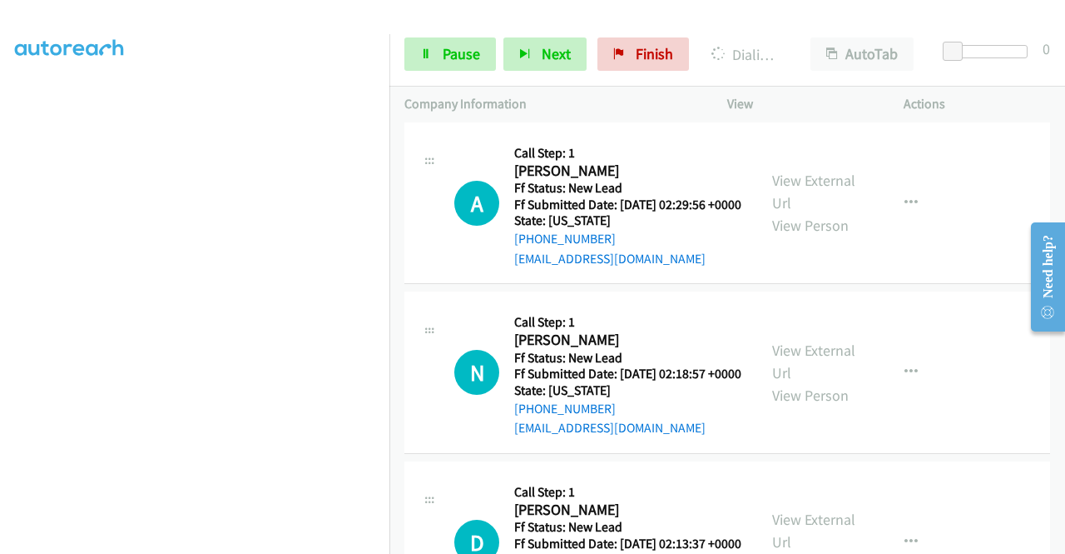
click at [772, 43] on link "View External Url" at bounding box center [813, 23] width 83 height 42
click at [449, 62] on span "Pause" at bounding box center [461, 53] width 37 height 19
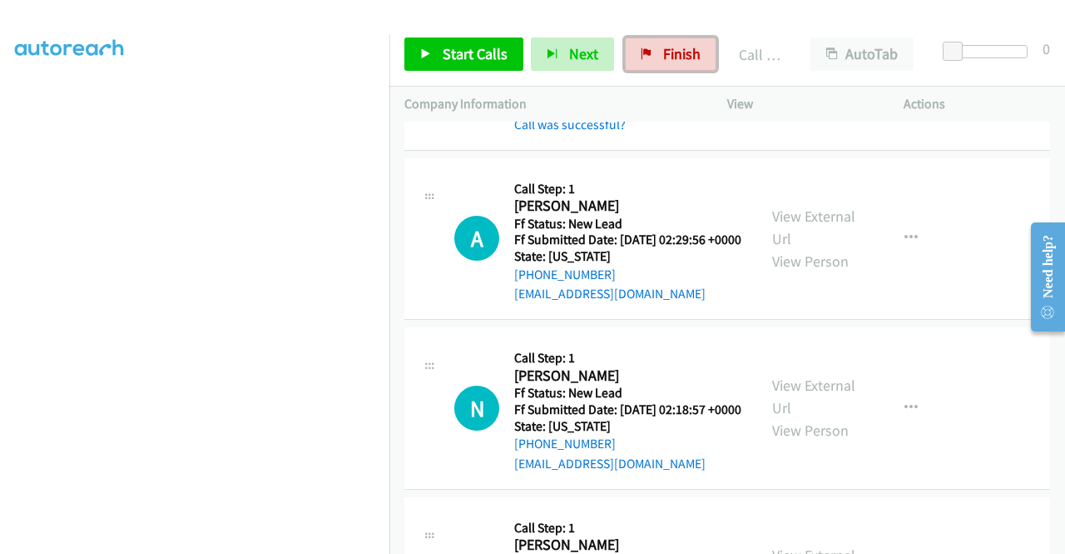
click at [663, 45] on span "Finish" at bounding box center [681, 53] width 37 height 19
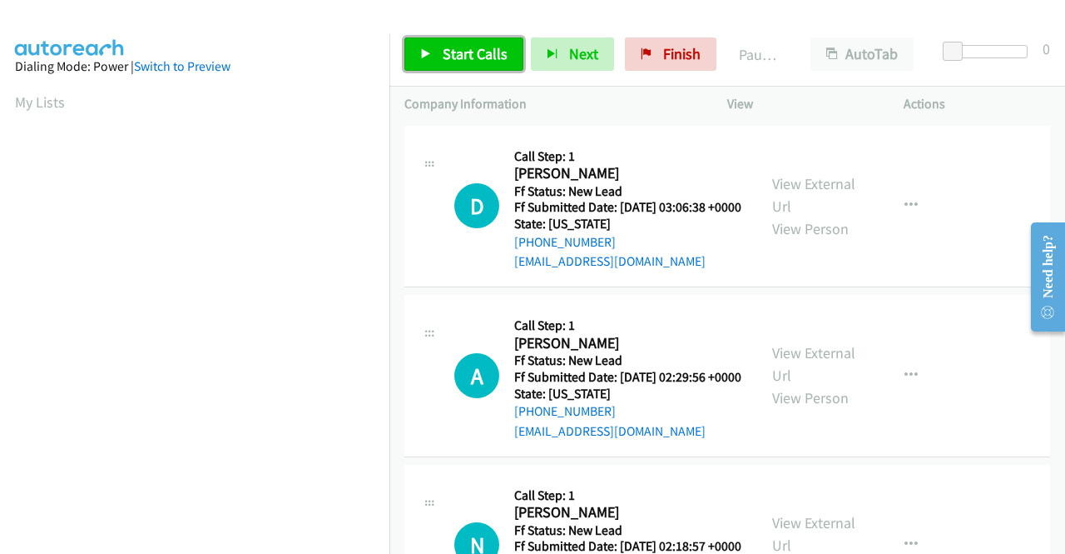
click at [481, 61] on span "Start Calls" at bounding box center [475, 53] width 65 height 19
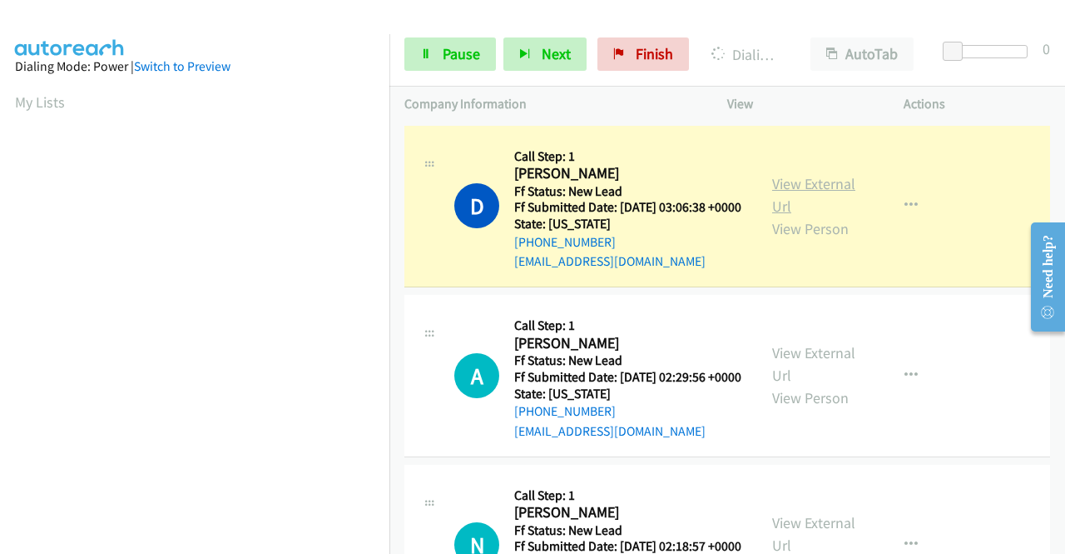
click at [823, 195] on link "View External Url" at bounding box center [813, 195] width 83 height 42
click at [0, 219] on aside "Dialing Mode: Power | Switch to Preview My Lists" at bounding box center [195, 126] width 390 height 921
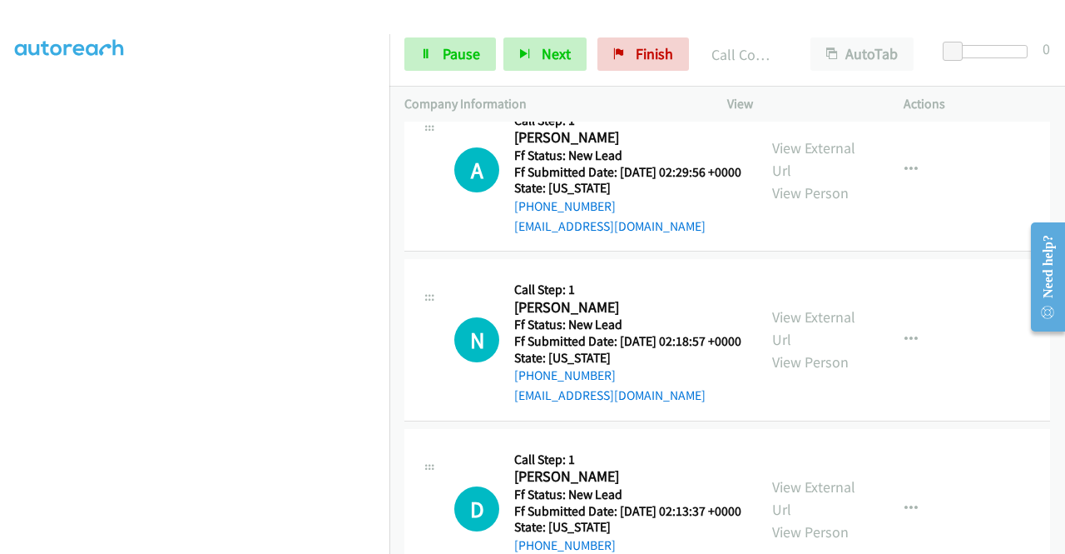
scroll to position [244, 0]
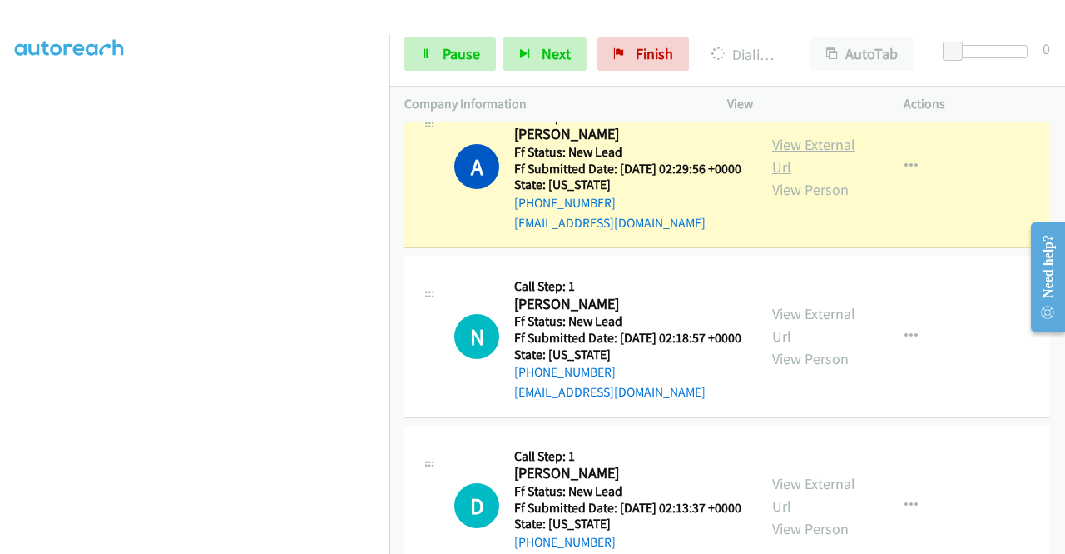
click at [777, 171] on link "View External Url" at bounding box center [813, 156] width 83 height 42
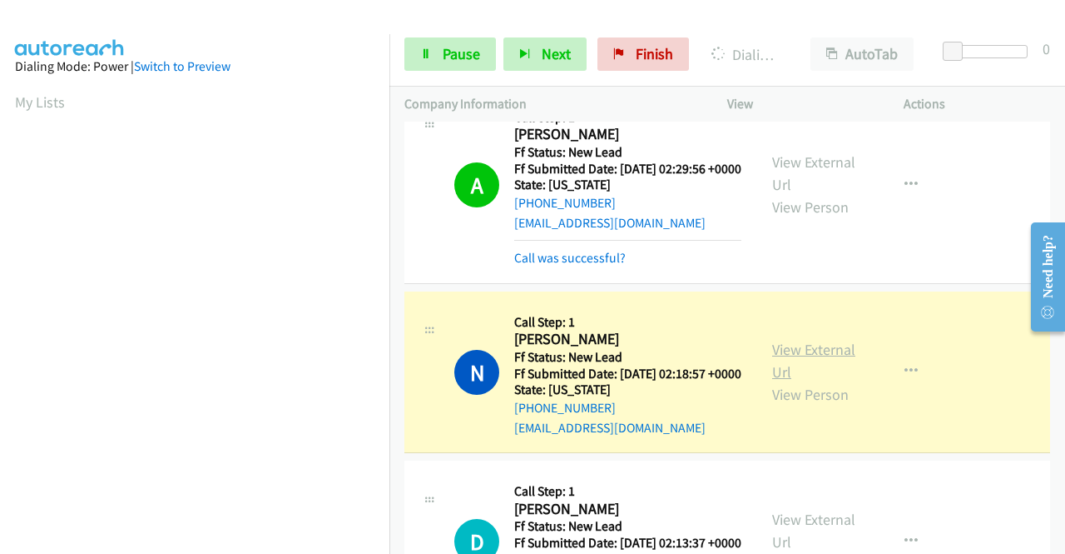
click at [786, 381] on link "View External Url" at bounding box center [813, 361] width 83 height 42
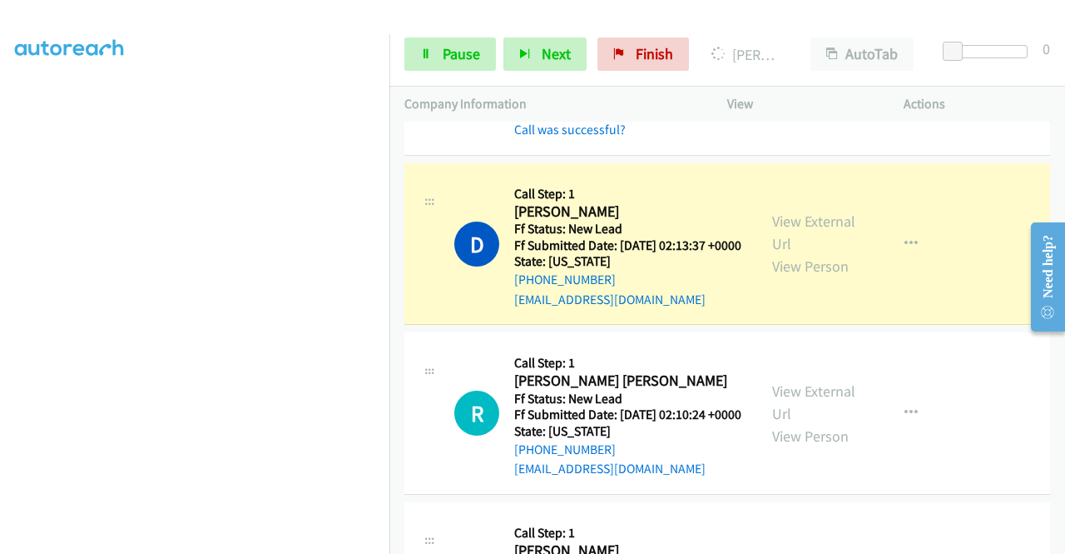
scroll to position [633, 0]
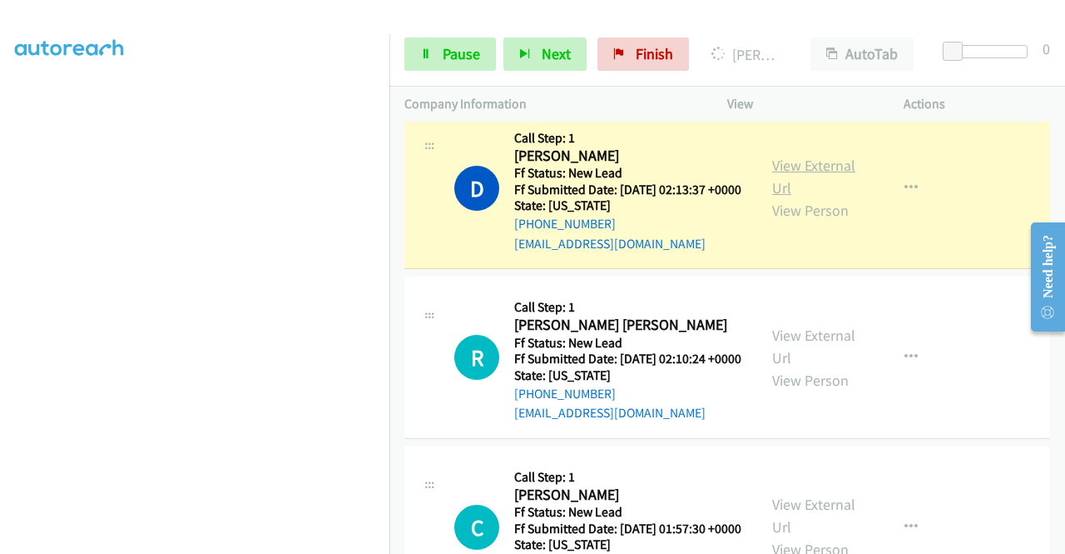
click at [812, 197] on link "View External Url" at bounding box center [813, 177] width 83 height 42
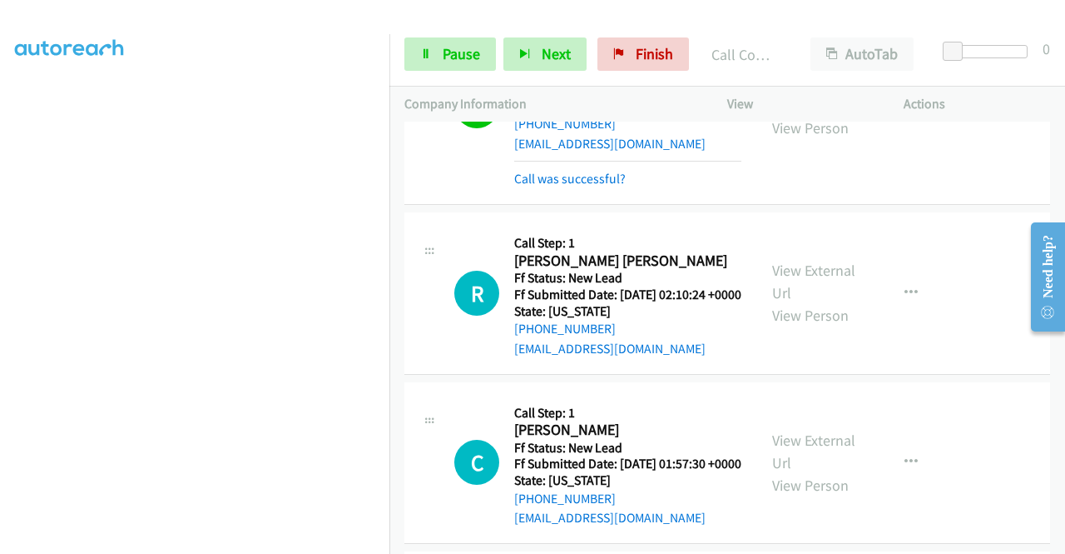
scroll to position [854, 0]
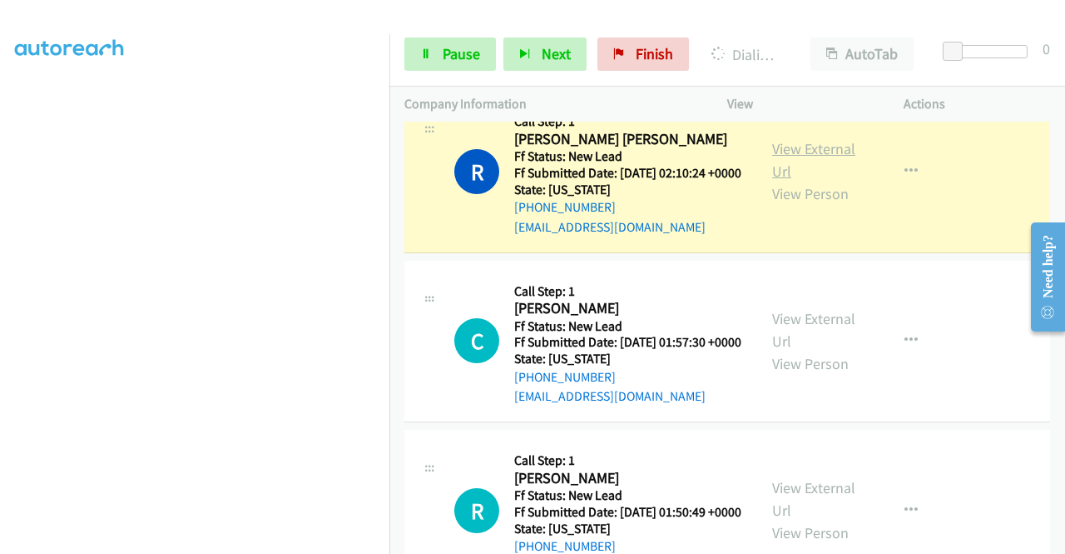
click at [821, 181] on link "View External Url" at bounding box center [813, 160] width 83 height 42
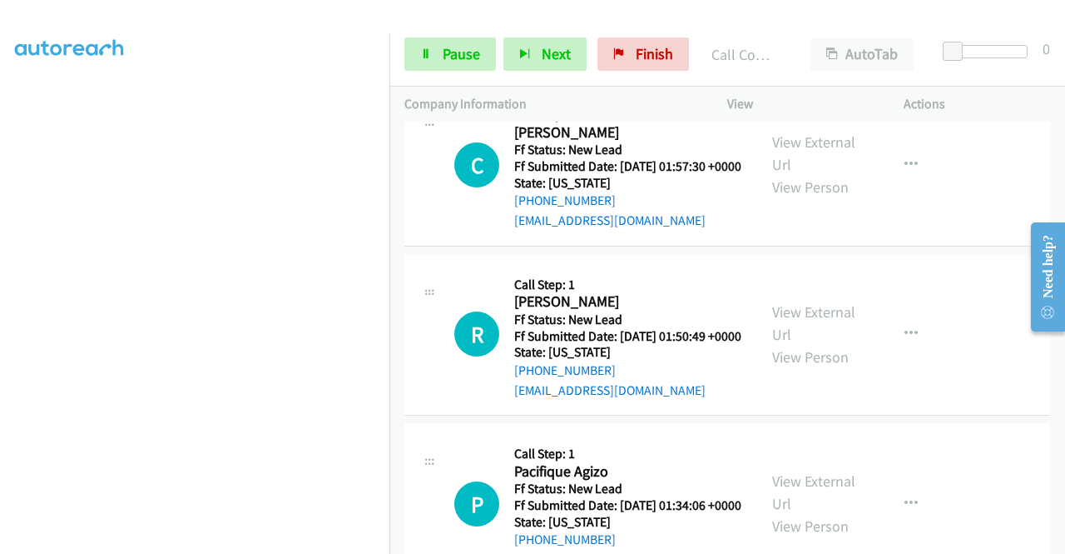
scroll to position [1099, 0]
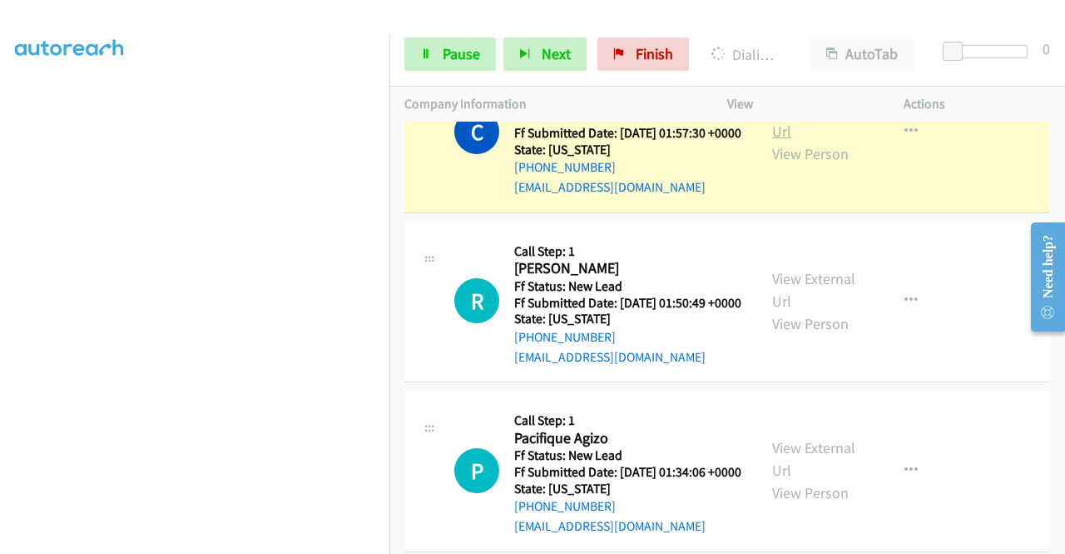
click at [779, 141] on link "View External Url" at bounding box center [813, 120] width 83 height 42
click at [451, 67] on link "Pause" at bounding box center [451, 53] width 92 height 33
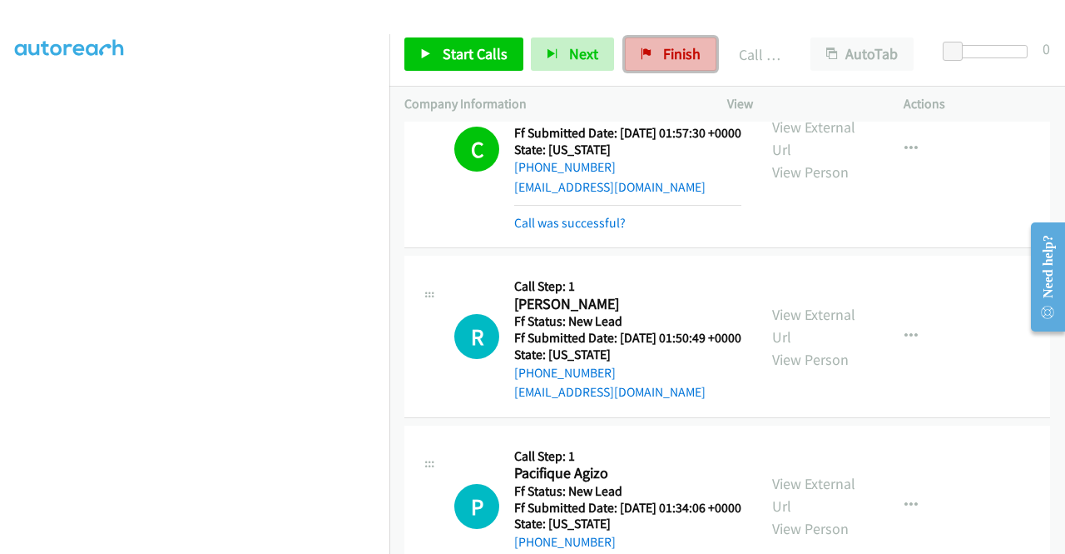
click at [640, 47] on link "Finish" at bounding box center [671, 53] width 92 height 33
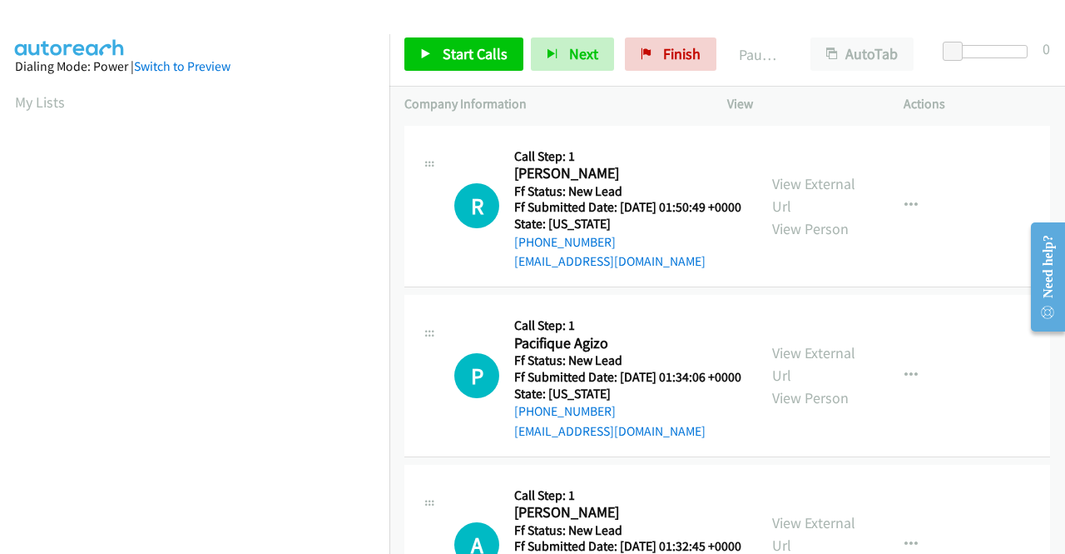
click at [902, 238] on div "View External Url View Person View External Url Email Schedule/Manage Callback …" at bounding box center [852, 207] width 191 height 132
click at [454, 57] on span "Start Calls" at bounding box center [475, 53] width 65 height 19
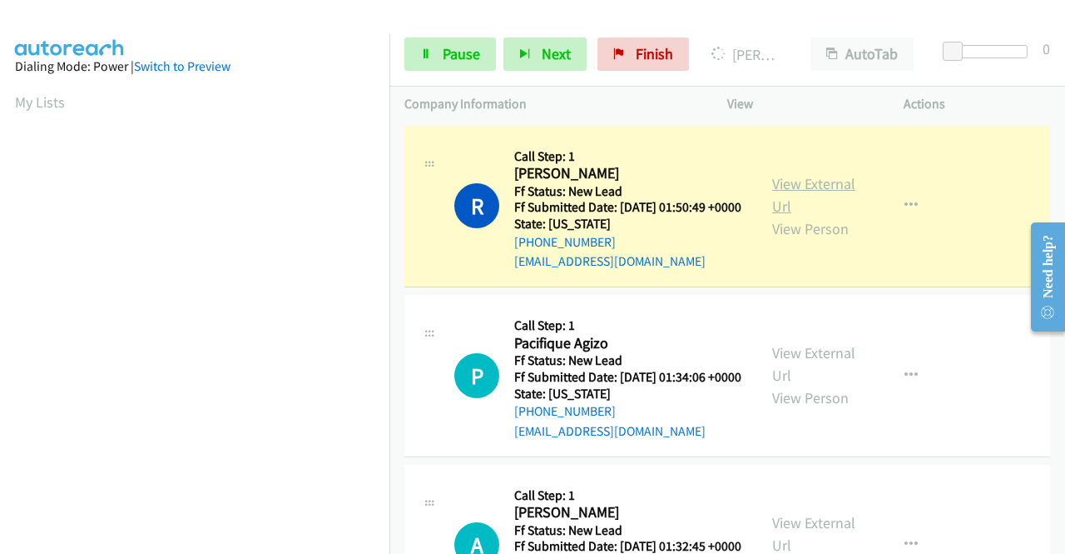
click at [785, 184] on link "View External Url" at bounding box center [813, 195] width 83 height 42
click at [0, 262] on aside "Dialing Mode: Power | Switch to Preview My Lists" at bounding box center [195, 126] width 390 height 921
click at [442, 76] on div "Start Calls Pause Next Finish Dialing R [PERSON_NAME] AutoTab AutoTab 0" at bounding box center [728, 54] width 676 height 64
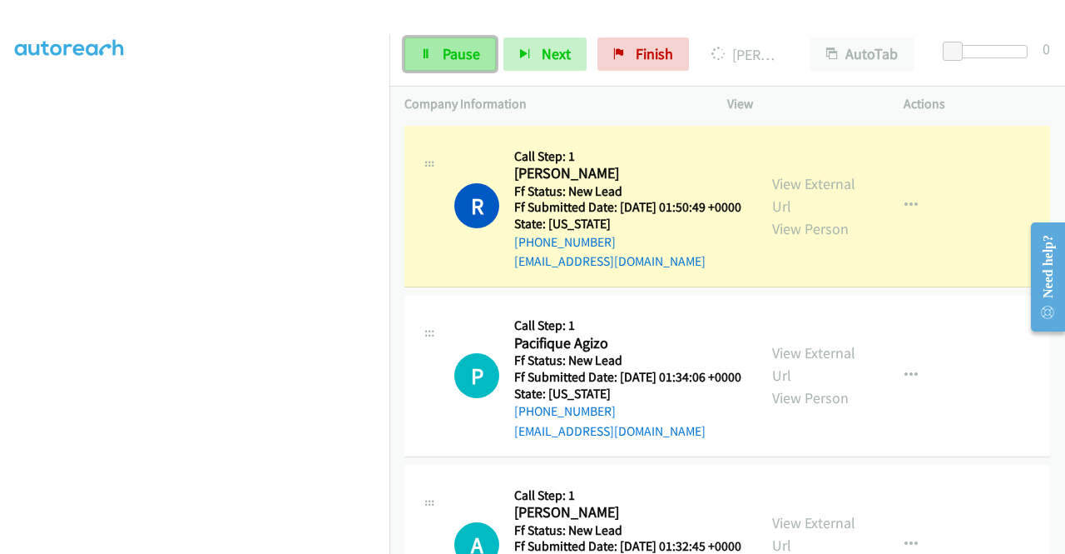
click at [433, 55] on link "Pause" at bounding box center [451, 53] width 92 height 33
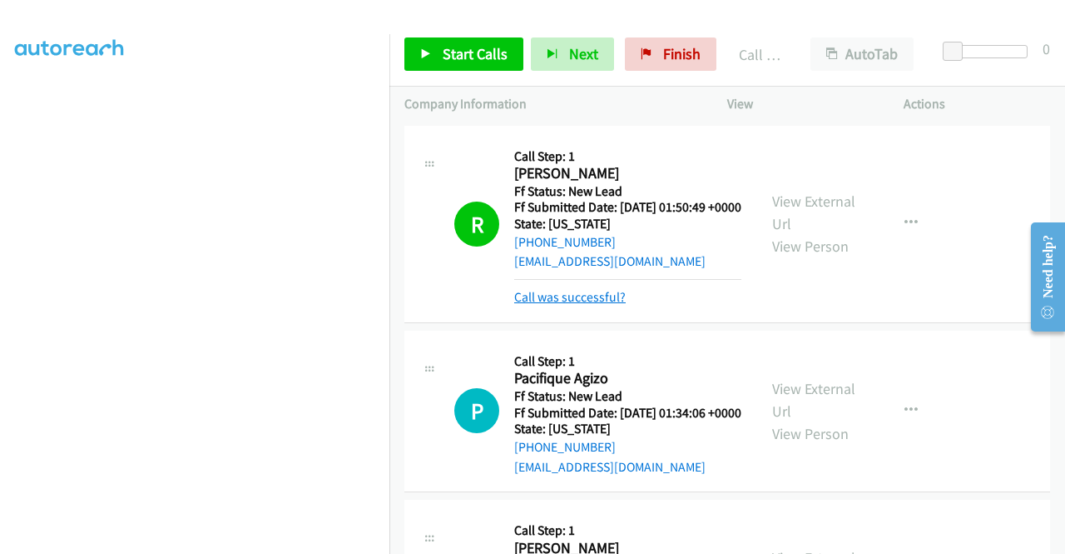
click at [569, 305] on link "Call was successful?" at bounding box center [570, 297] width 112 height 16
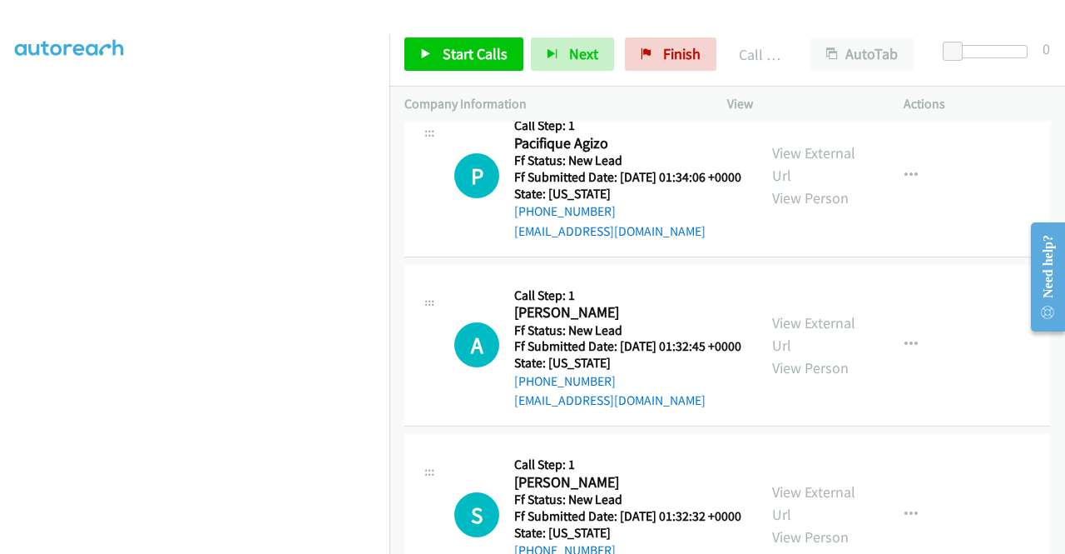
scroll to position [166, 0]
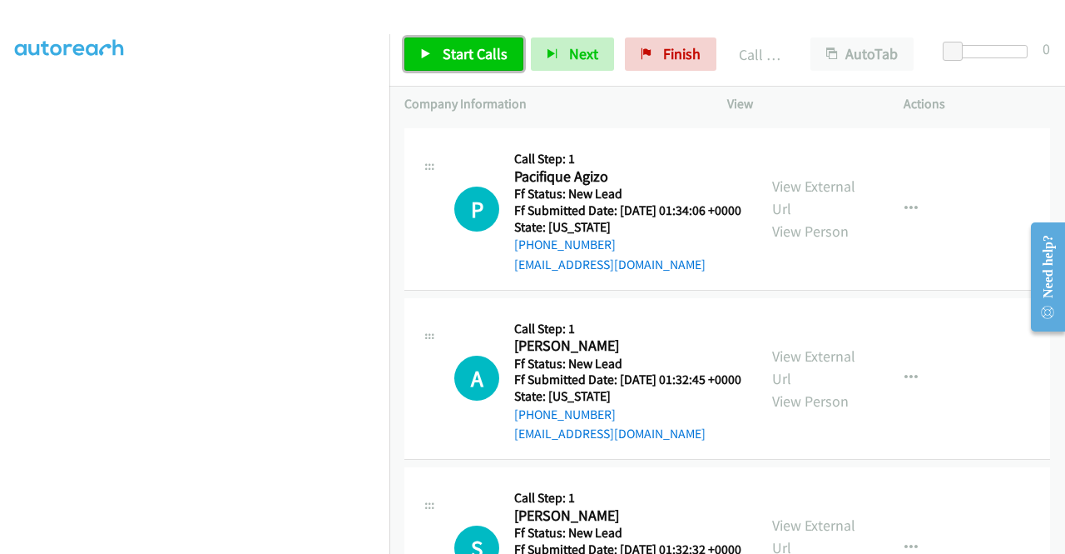
click at [411, 57] on link "Start Calls" at bounding box center [464, 53] width 119 height 33
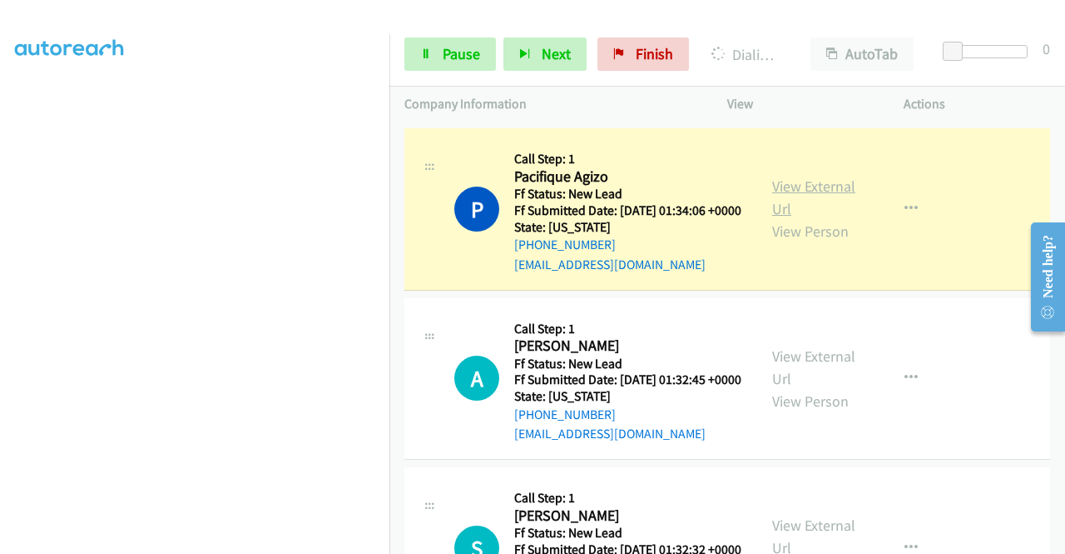
click at [797, 215] on link "View External Url" at bounding box center [813, 197] width 83 height 42
drag, startPoint x: 0, startPoint y: 226, endPoint x: 19, endPoint y: 224, distance: 19.2
click at [0, 226] on aside "Dialing Mode: Power | Switch to Preview My Lists" at bounding box center [195, 126] width 390 height 921
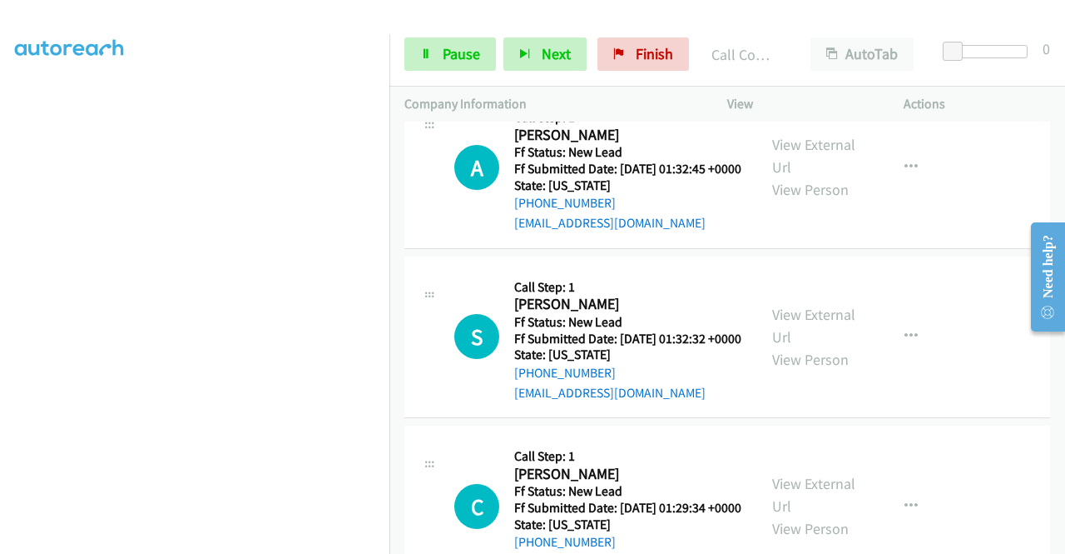
scroll to position [413, 0]
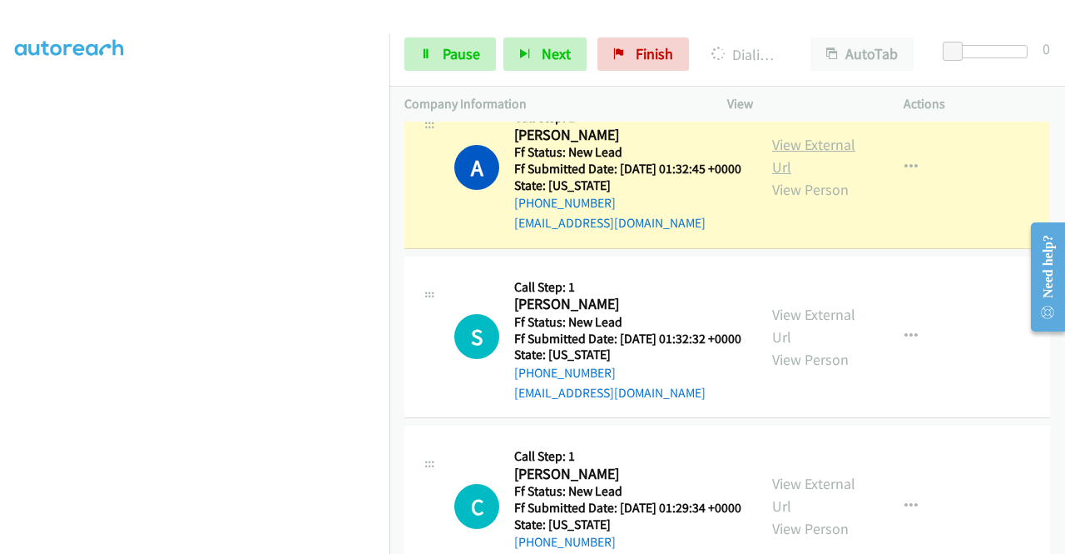
click at [826, 176] on link "View External Url" at bounding box center [813, 156] width 83 height 42
click at [451, 67] on link "Pause" at bounding box center [451, 53] width 92 height 33
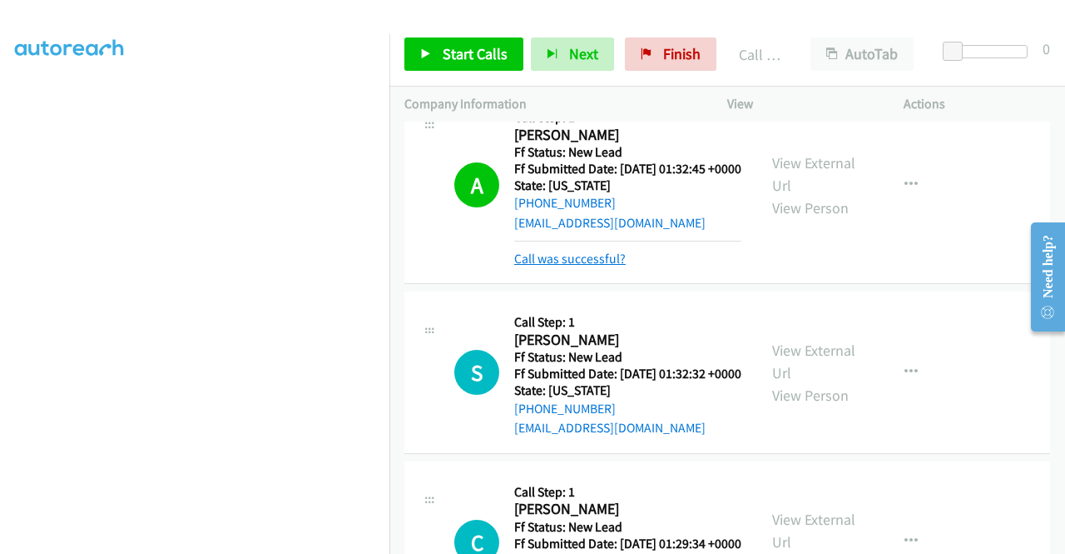
click at [616, 266] on link "Call was successful?" at bounding box center [570, 259] width 112 height 16
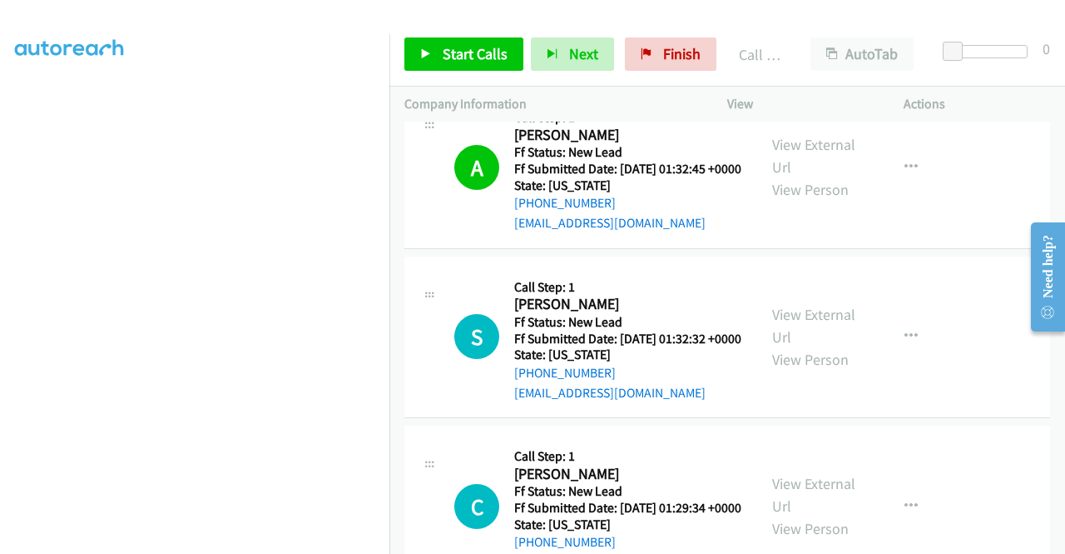
click at [1050, 530] on td "C Callback Scheduled Call Step: 1 [PERSON_NAME] America/[GEOGRAPHIC_DATA] Ff St…" at bounding box center [728, 507] width 676 height 170
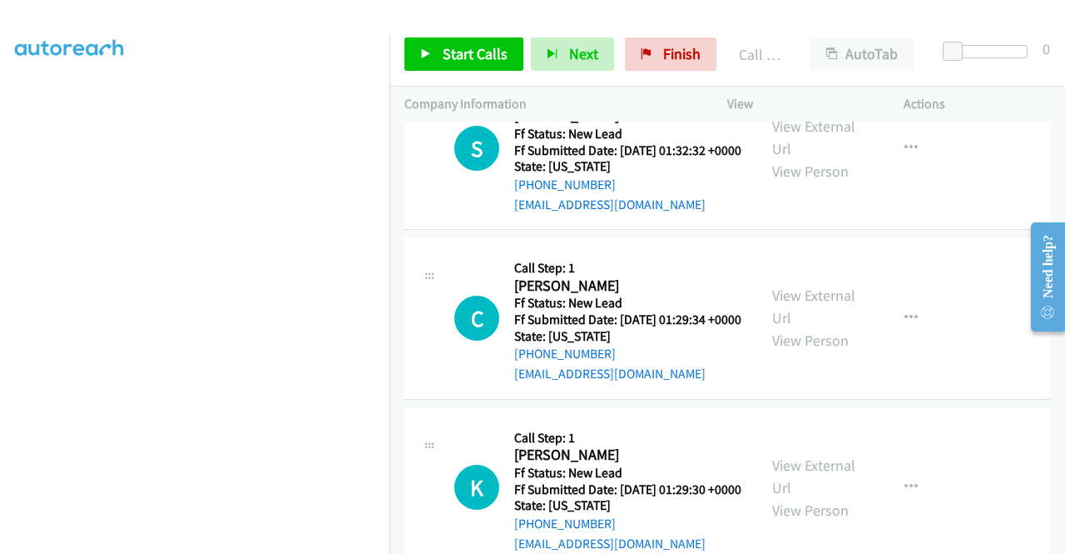
scroll to position [613, 0]
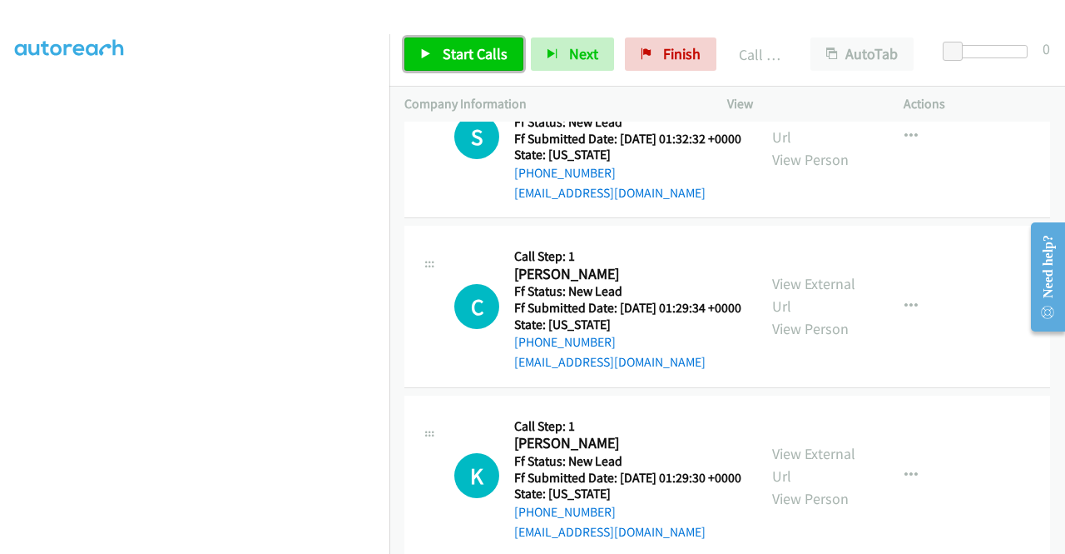
click at [474, 63] on link "Start Calls" at bounding box center [464, 53] width 119 height 33
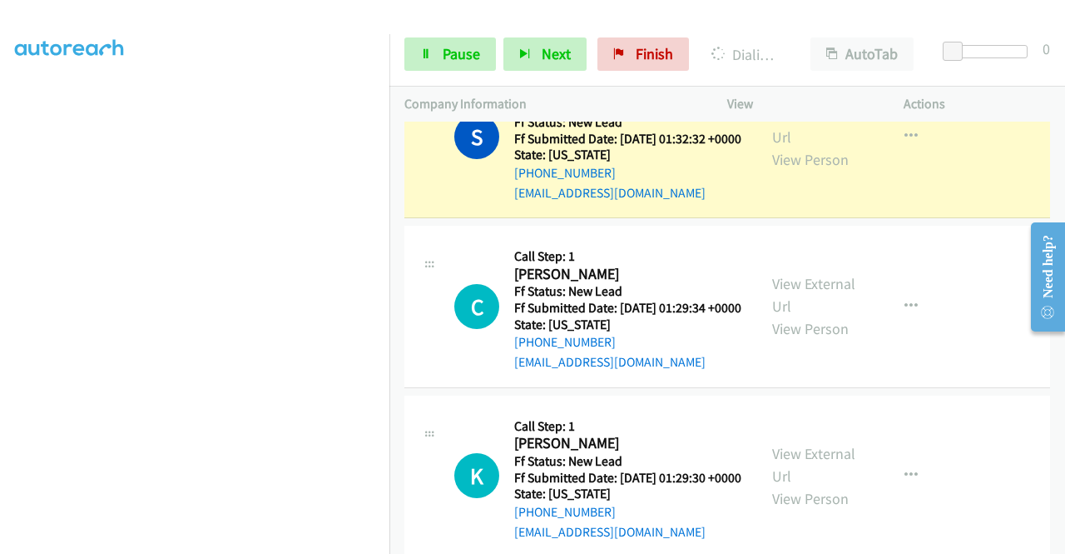
click at [794, 159] on div "View External Url View Person" at bounding box center [815, 136] width 87 height 67
click at [787, 146] on link "View External Url" at bounding box center [813, 126] width 83 height 42
click at [0, 285] on aside "Dialing Mode: Power | Switch to Preview My Lists" at bounding box center [195, 126] width 390 height 921
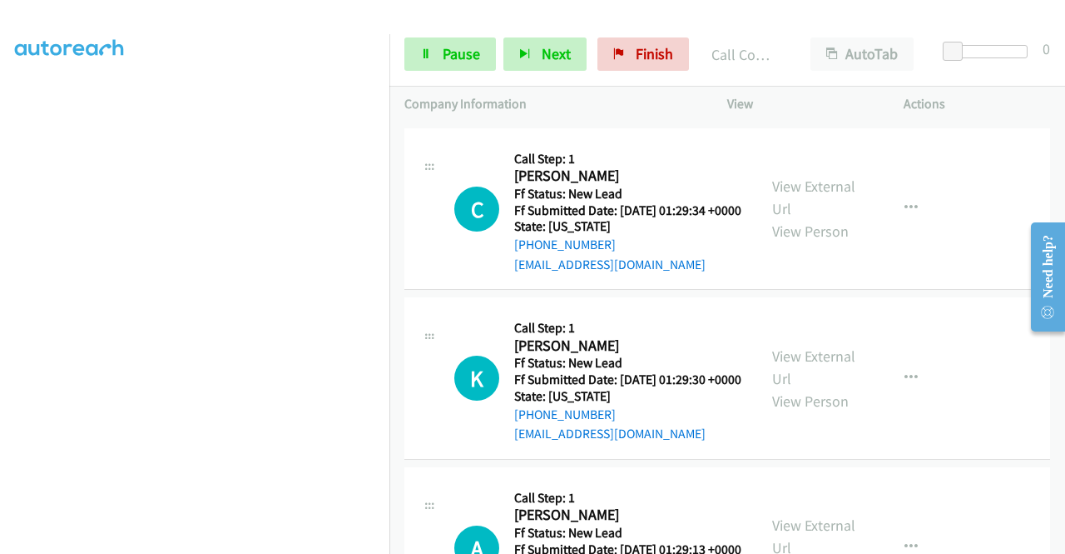
scroll to position [779, 0]
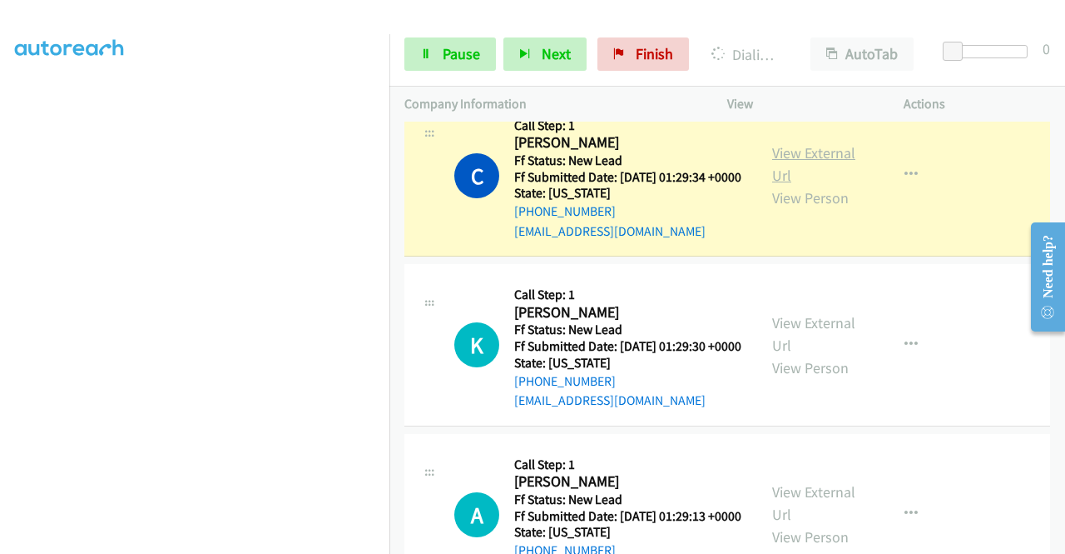
click at [812, 185] on link "View External Url" at bounding box center [813, 164] width 83 height 42
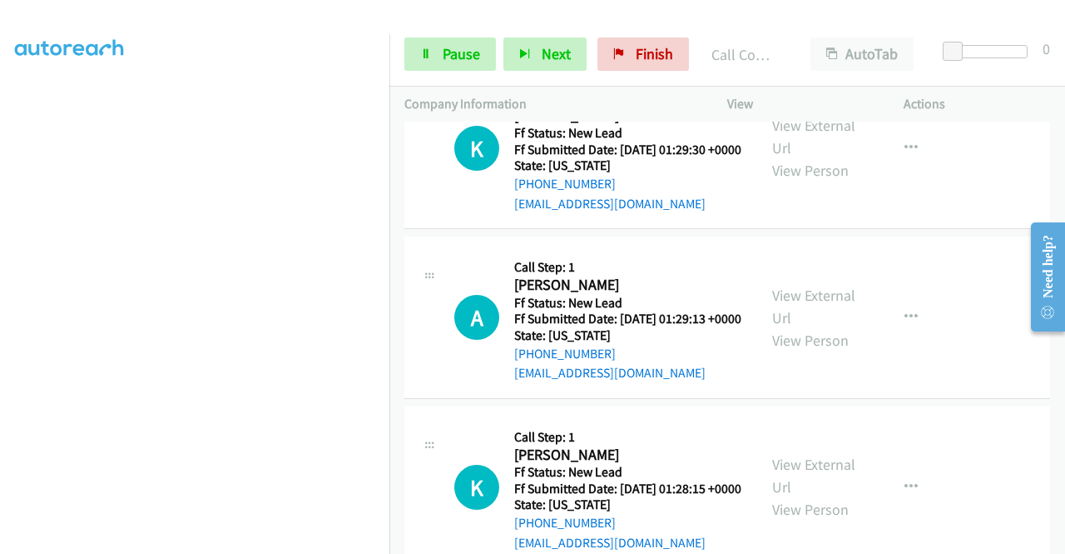
scroll to position [1012, 0]
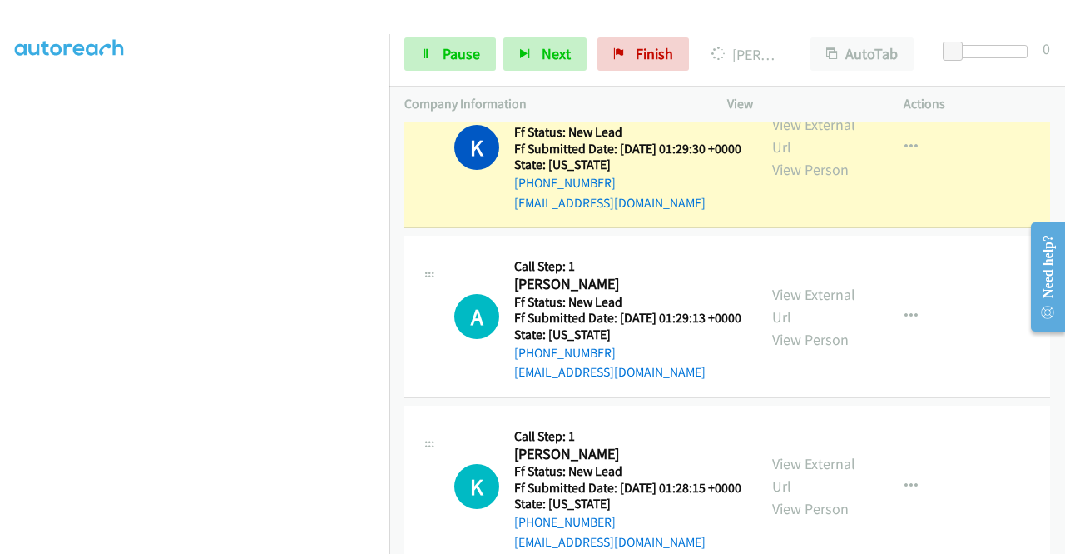
click at [791, 181] on div "View External Url View Person" at bounding box center [815, 146] width 87 height 67
click at [775, 156] on link "View External Url" at bounding box center [813, 136] width 83 height 42
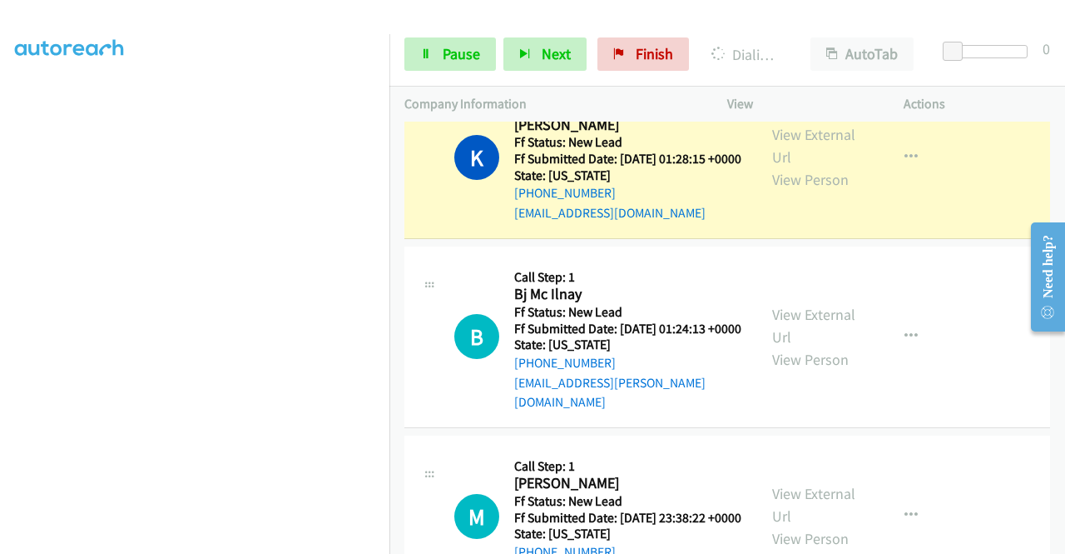
scroll to position [1422, 0]
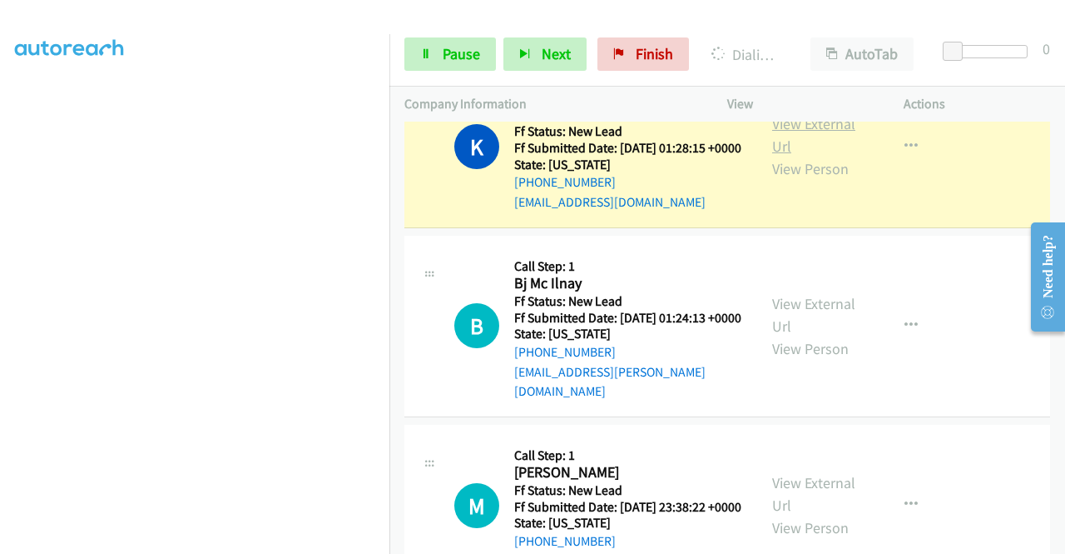
click at [794, 156] on link "View External Url" at bounding box center [813, 135] width 83 height 42
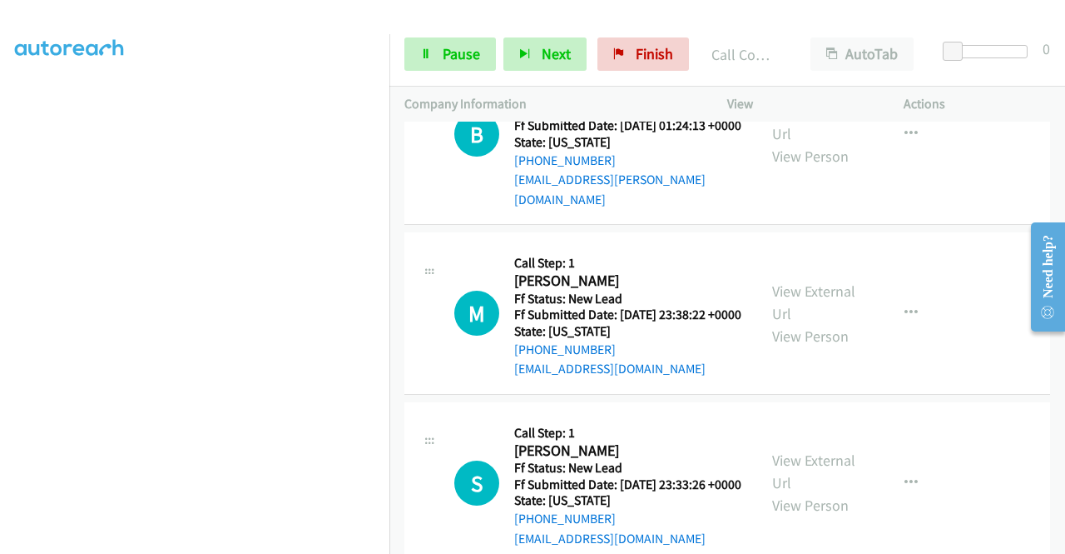
scroll to position [1685, 0]
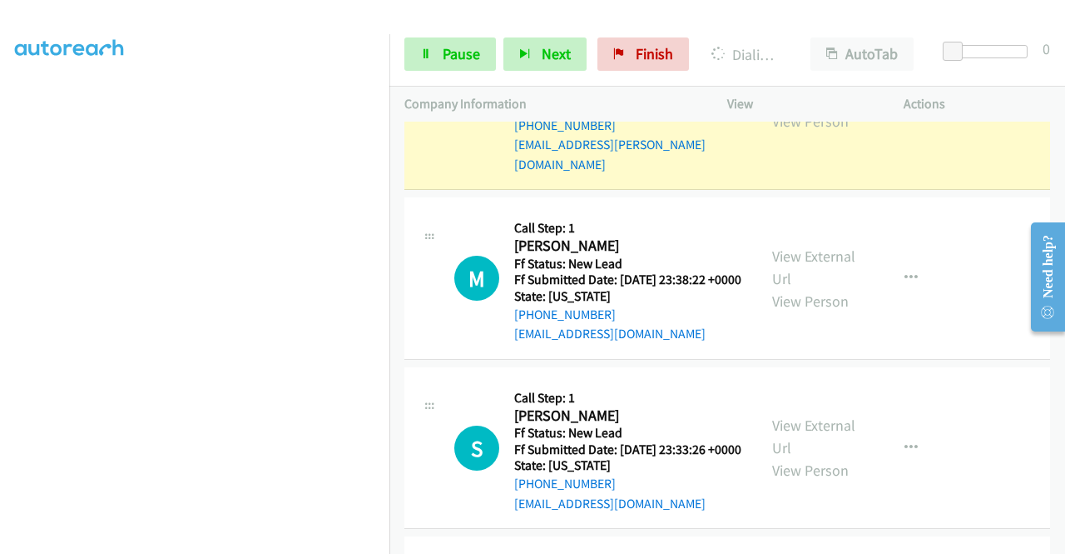
click at [778, 108] on link "View External Url" at bounding box center [813, 88] width 83 height 42
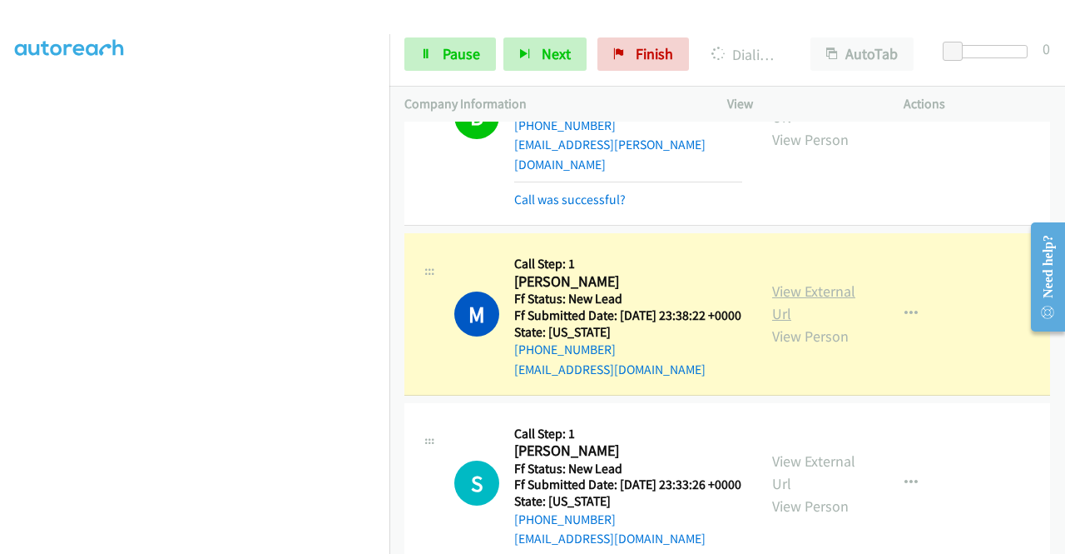
click at [837, 323] on link "View External Url" at bounding box center [813, 302] width 83 height 42
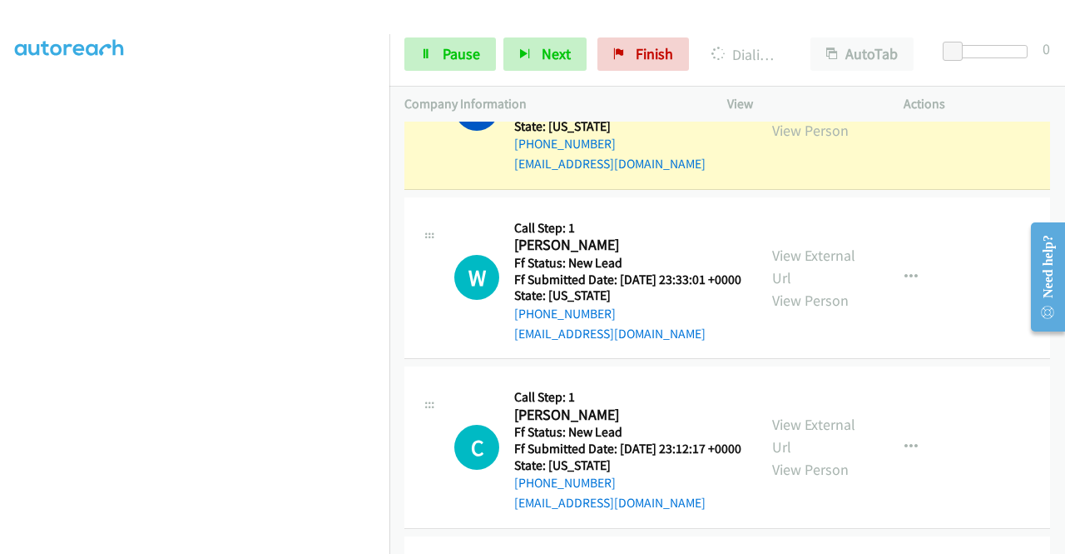
scroll to position [2117, 0]
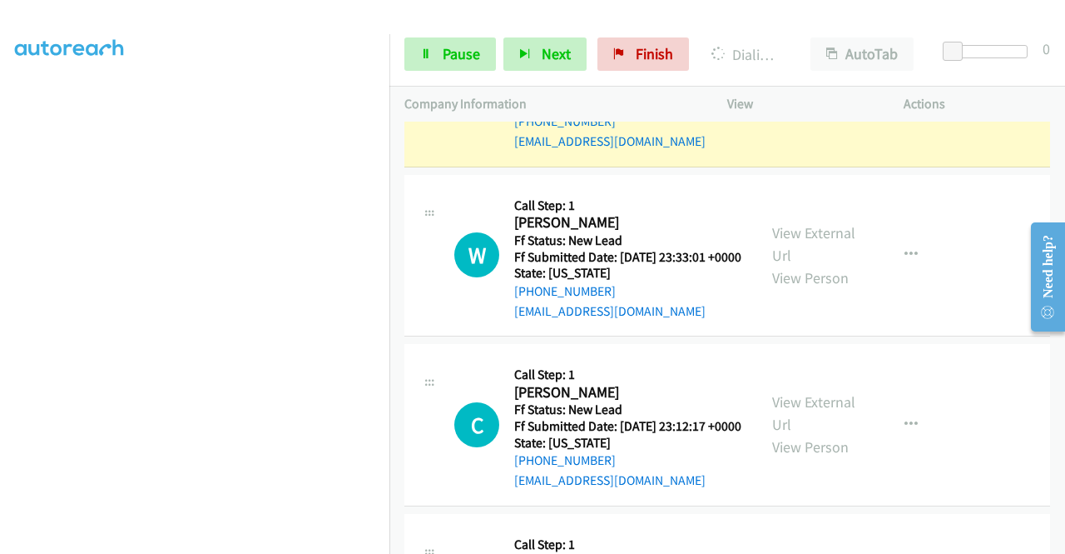
click at [785, 95] on link "View External Url" at bounding box center [813, 74] width 83 height 42
click at [424, 57] on icon at bounding box center [426, 55] width 12 height 12
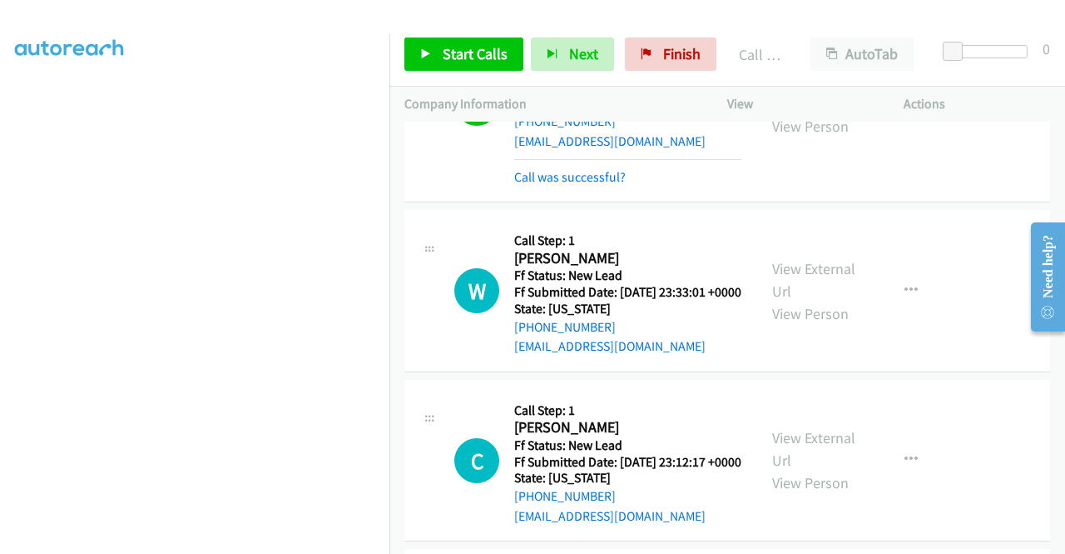
click at [618, 59] on div "Start Calls Pause Next Finish" at bounding box center [565, 53] width 320 height 33
click at [653, 52] on link "Finish" at bounding box center [671, 53] width 92 height 33
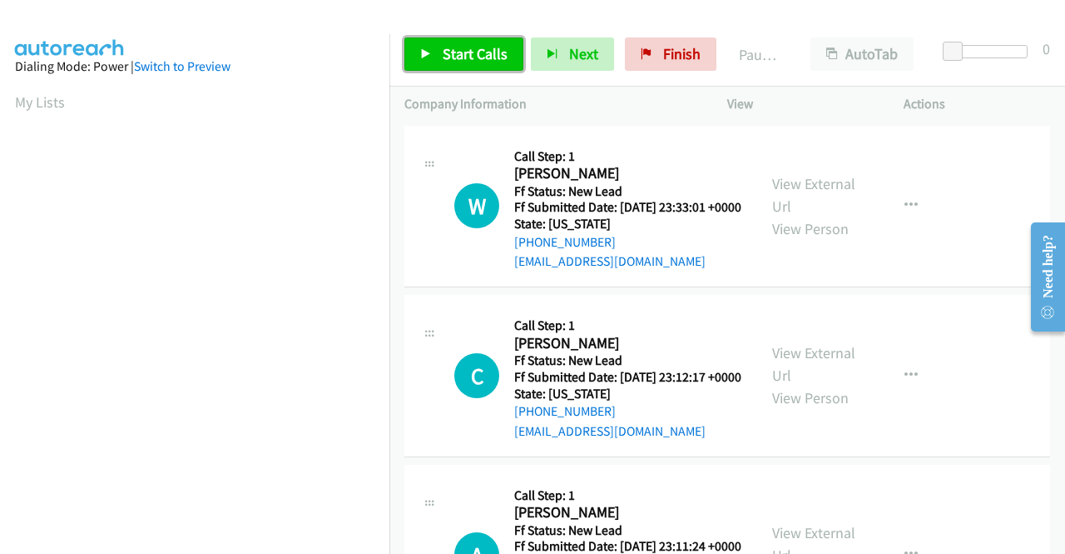
click at [476, 54] on span "Start Calls" at bounding box center [475, 53] width 65 height 19
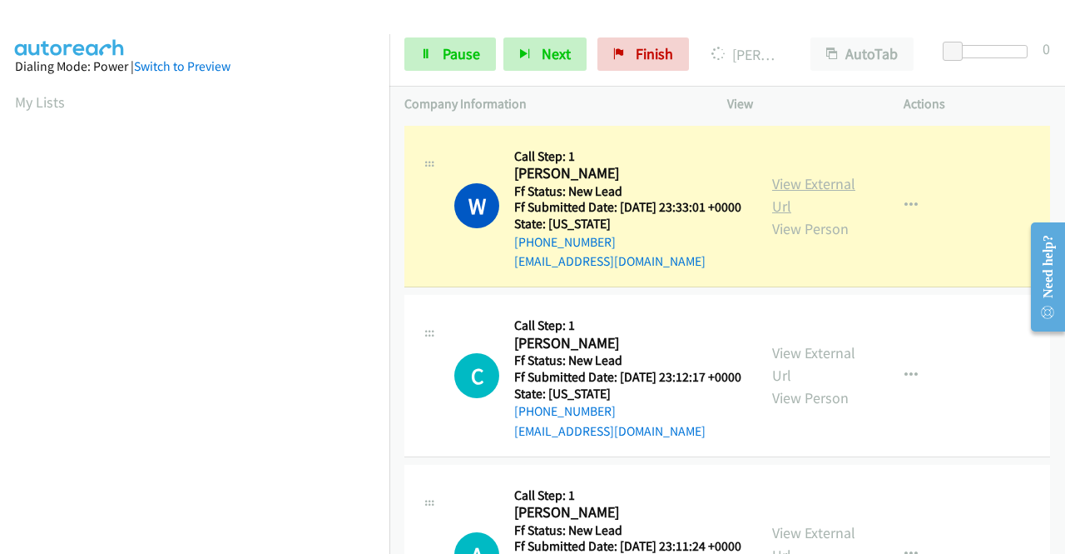
click at [792, 192] on link "View External Url" at bounding box center [813, 195] width 83 height 42
click at [0, 310] on aside "Dialing Mode: Power | Switch to Preview My Lists" at bounding box center [195, 126] width 390 height 921
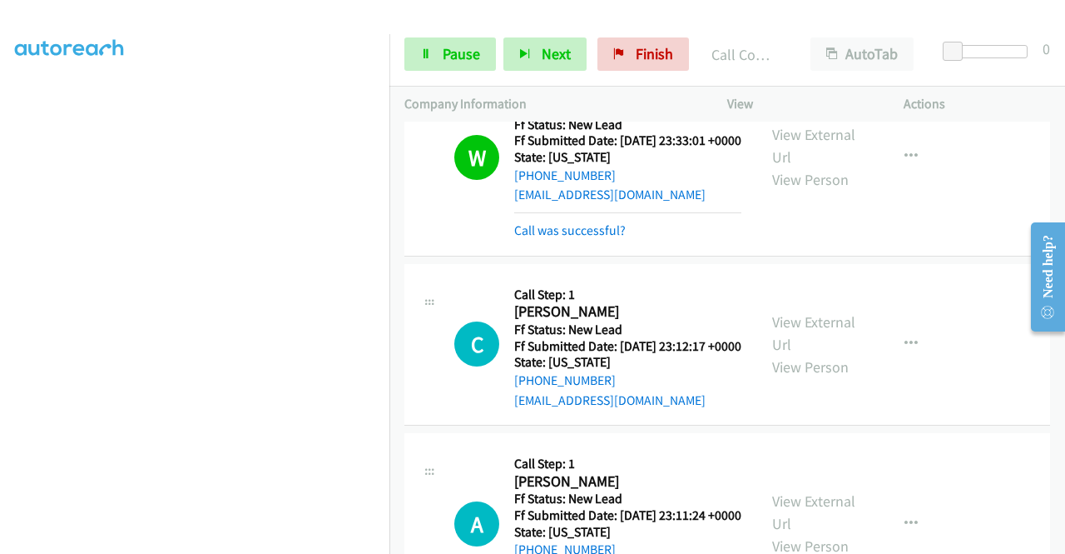
scroll to position [210, 0]
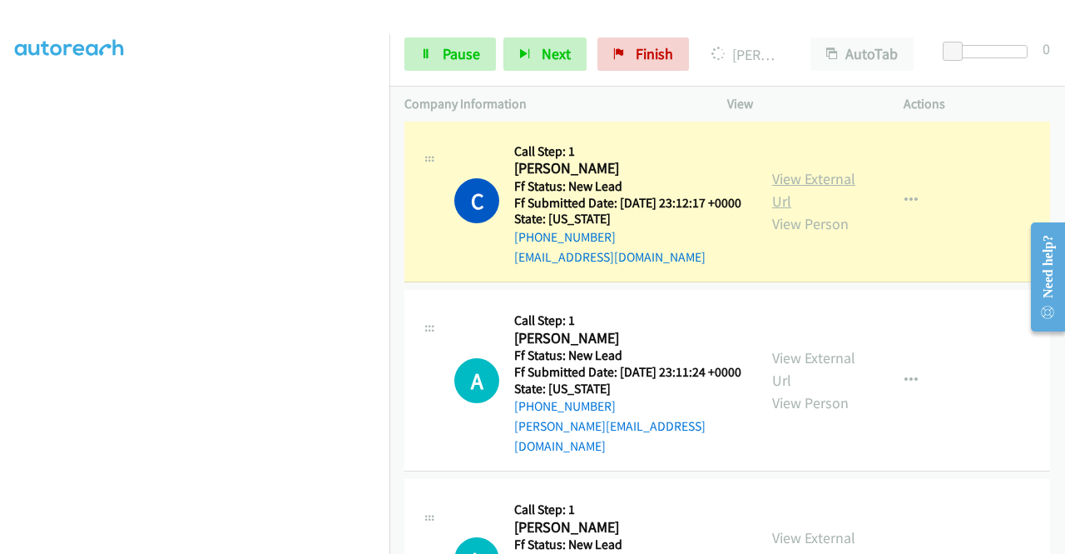
click at [823, 207] on link "View External Url" at bounding box center [813, 190] width 83 height 42
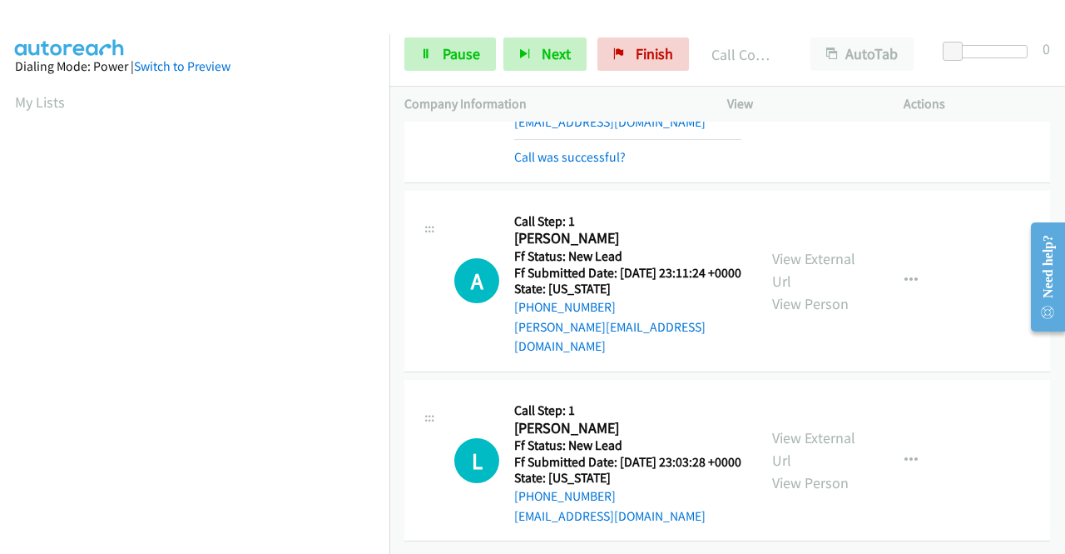
scroll to position [401, 0]
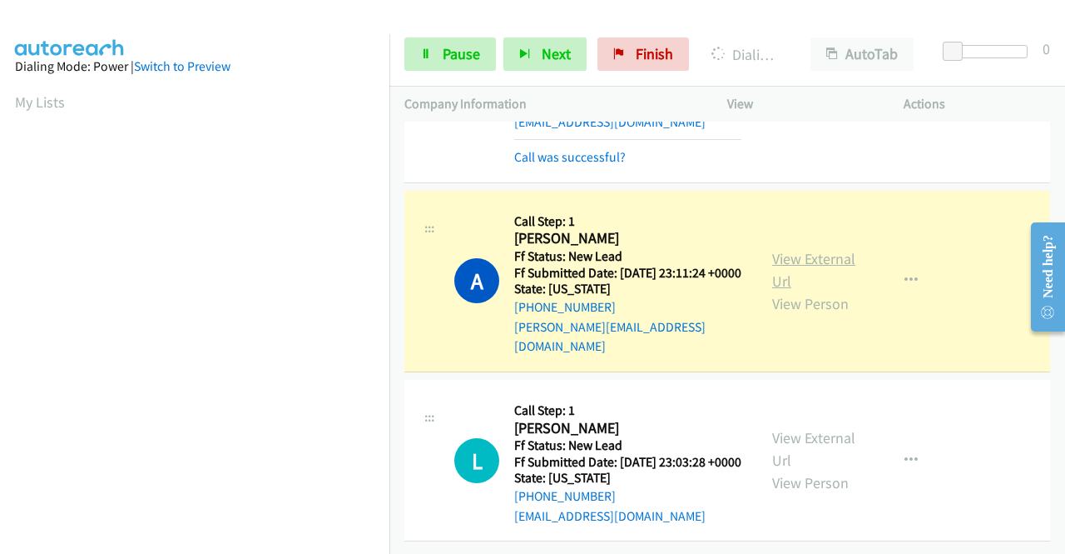
click at [777, 249] on link "View External Url" at bounding box center [813, 270] width 83 height 42
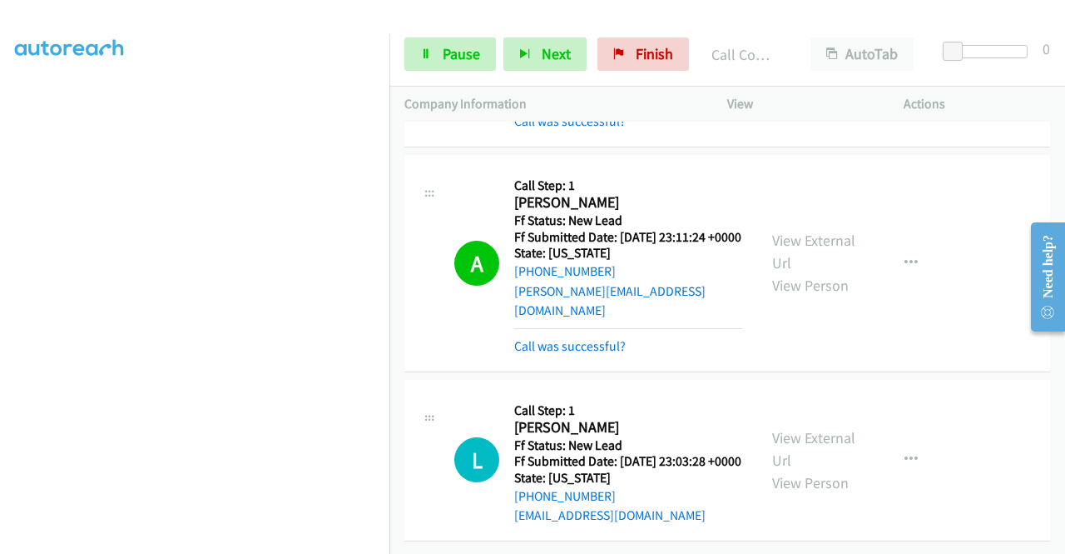
scroll to position [436, 0]
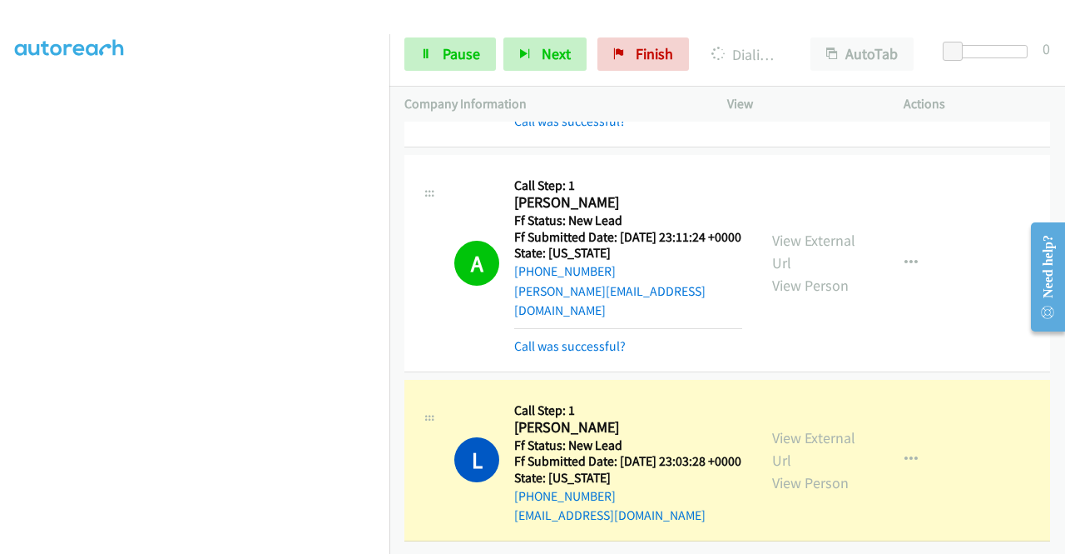
click at [799, 427] on div "View External Url View Person" at bounding box center [815, 459] width 87 height 67
click at [787, 428] on link "View External Url" at bounding box center [813, 449] width 83 height 42
click at [413, 42] on link "Pause" at bounding box center [451, 53] width 92 height 33
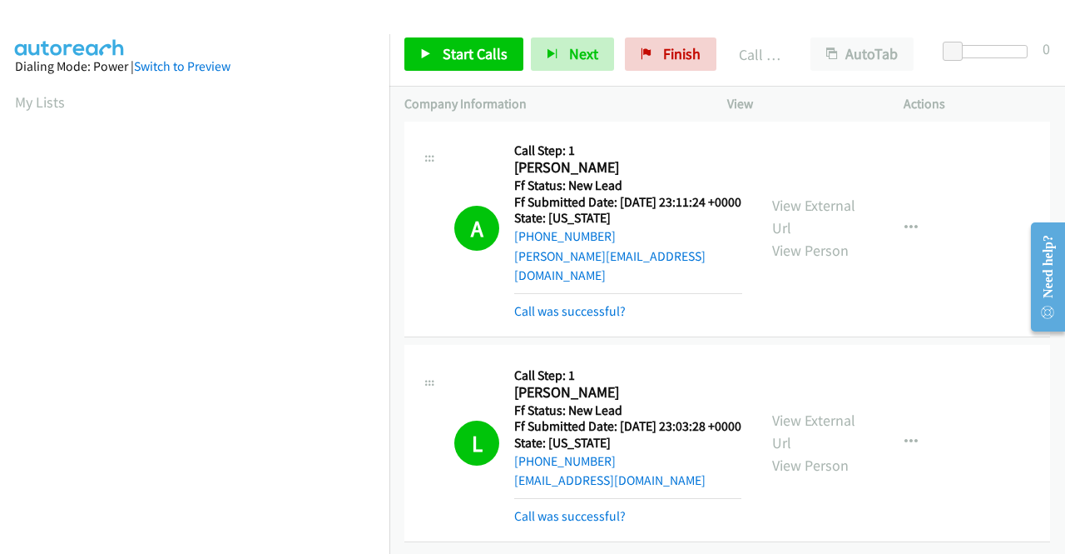
scroll to position [0, 0]
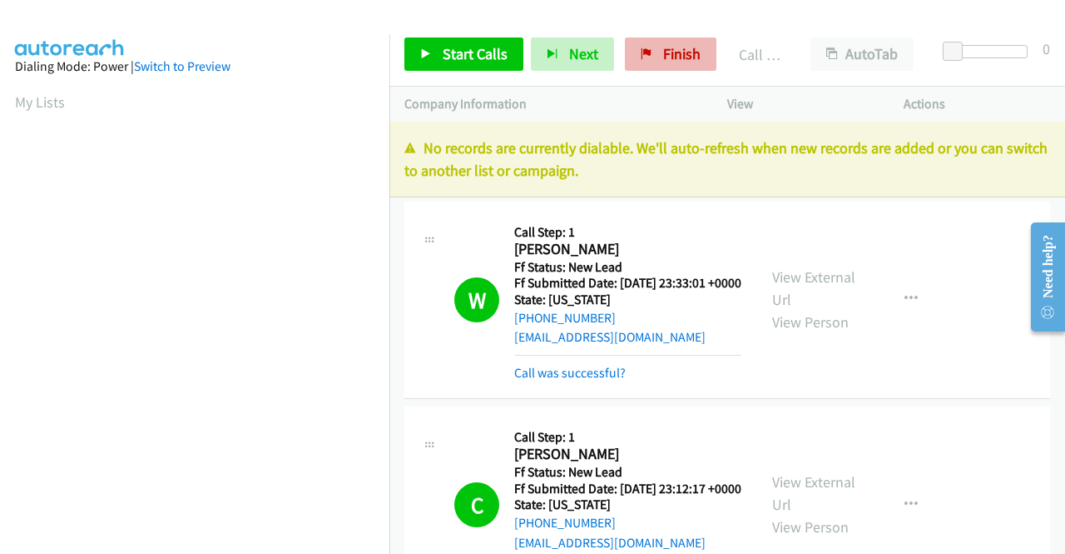
drag, startPoint x: 796, startPoint y: 64, endPoint x: 702, endPoint y: 42, distance: 96.7
click at [785, 61] on div "Start Calls Pause Next Finish Call Completed AutoTab AutoTab 0" at bounding box center [728, 54] width 676 height 64
click at [696, 55] on link "Finish" at bounding box center [671, 53] width 92 height 33
